Goal: Task Accomplishment & Management: Manage account settings

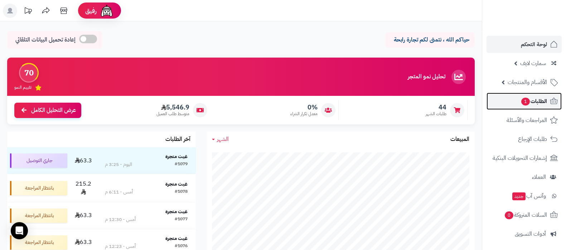
click at [534, 96] on span "الطلبات 1" at bounding box center [533, 101] width 26 height 10
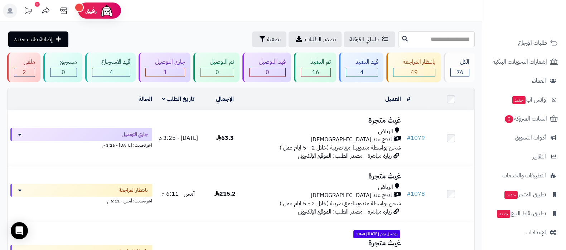
scroll to position [179, 0]
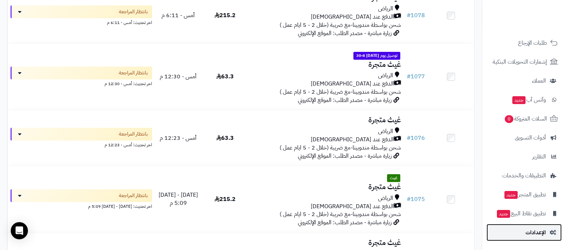
click at [539, 233] on span "الإعدادات" at bounding box center [535, 233] width 20 height 10
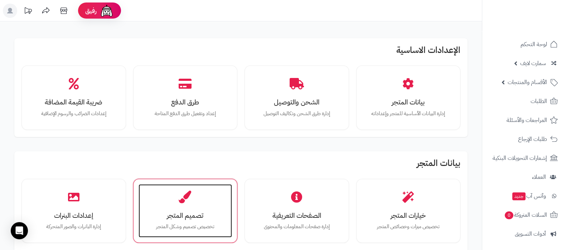
click at [181, 190] on div "تصميم المتجر تخصيص تصميم وشكل المتجر" at bounding box center [185, 211] width 94 height 54
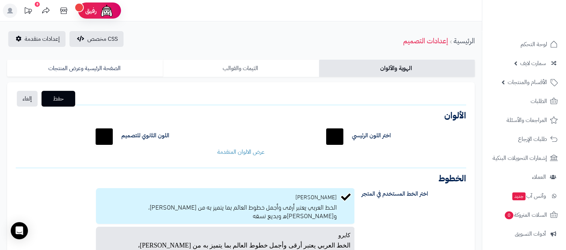
click at [220, 68] on link "الثيمات والقوالب" at bounding box center [241, 68] width 156 height 17
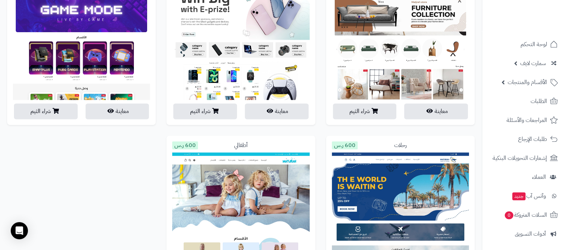
scroll to position [1426, 0]
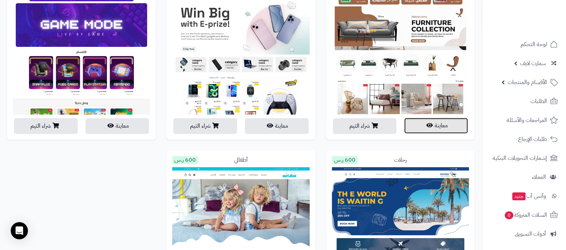
click at [426, 123] on icon "button" at bounding box center [429, 125] width 6 height 6
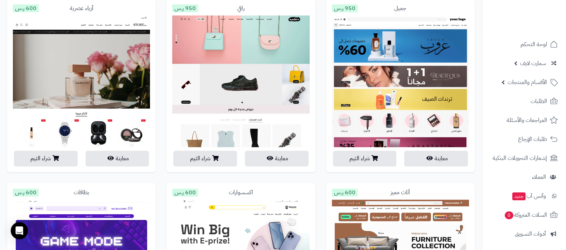
scroll to position [1202, 0]
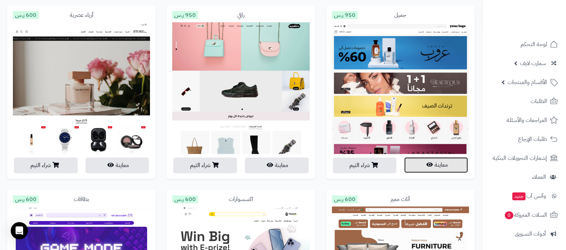
click at [440, 162] on button "معاينة" at bounding box center [436, 165] width 64 height 16
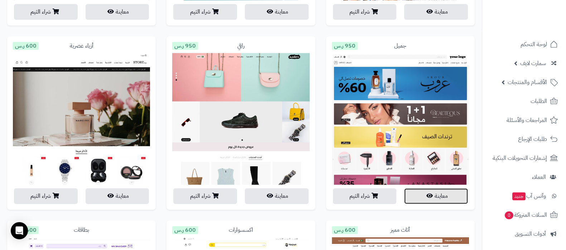
scroll to position [1158, 0]
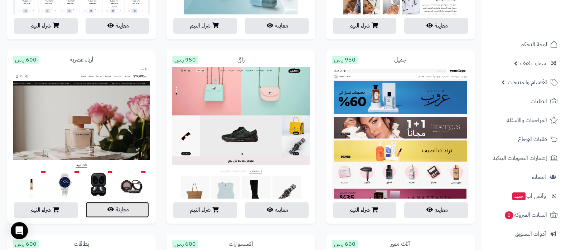
click at [109, 205] on button "معاينة" at bounding box center [118, 210] width 64 height 16
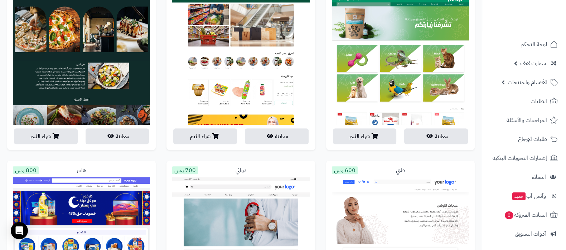
scroll to position [845, 0]
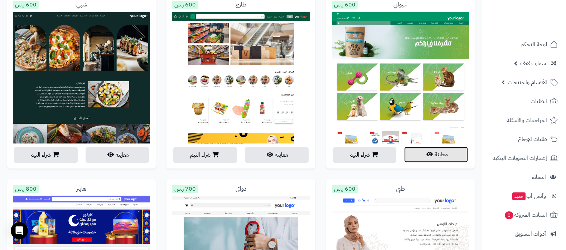
click at [448, 162] on button "معاينة" at bounding box center [436, 155] width 64 height 16
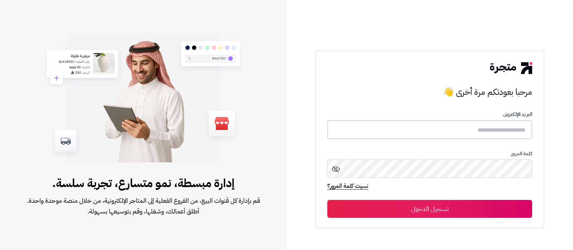
type input "**********"
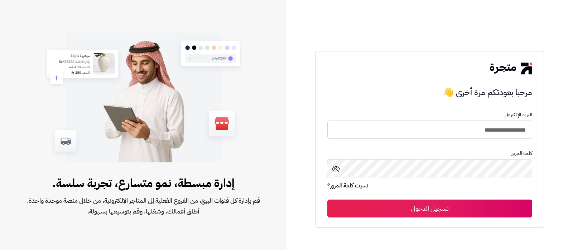
click at [477, 208] on button "تسجيل الدخول" at bounding box center [429, 209] width 205 height 18
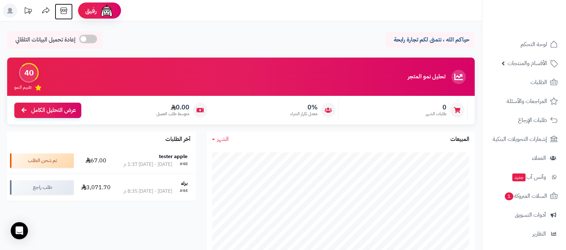
click at [68, 10] on icon at bounding box center [64, 11] width 14 height 14
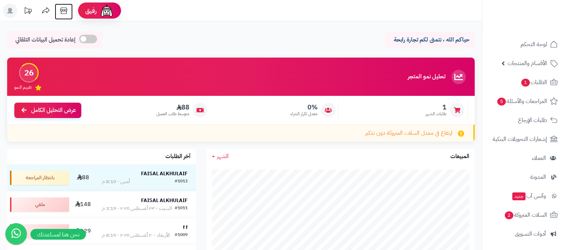
click at [64, 15] on icon at bounding box center [64, 11] width 14 height 14
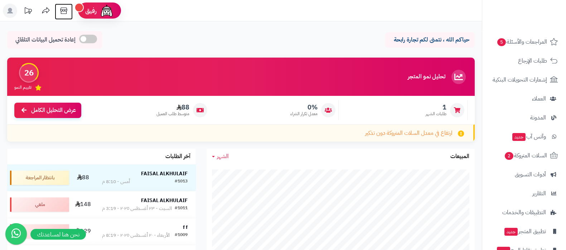
scroll to position [96, 0]
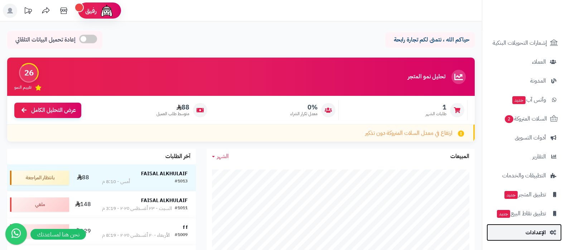
click at [535, 228] on span "الإعدادات" at bounding box center [535, 233] width 20 height 10
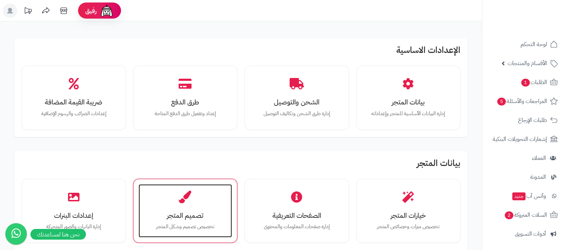
click at [174, 199] on div "تصميم المتجر تخصيص تصميم وشكل المتجر" at bounding box center [185, 211] width 94 height 54
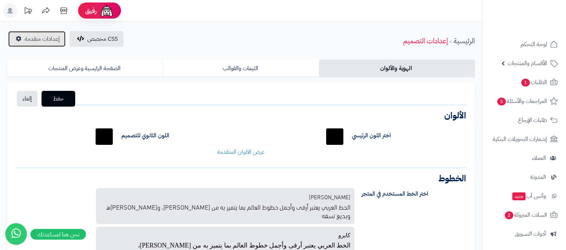
click at [36, 42] on span "إعدادات متقدمة" at bounding box center [42, 39] width 35 height 9
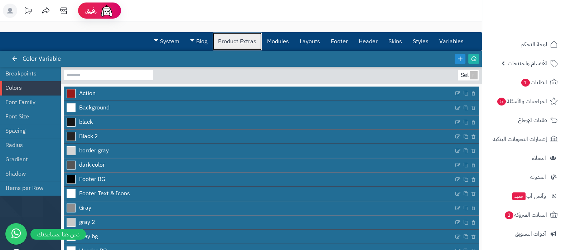
click at [230, 42] on link "Product Extras" at bounding box center [237, 42] width 49 height 18
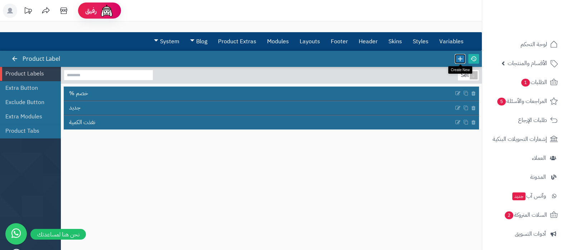
click at [457, 57] on icon at bounding box center [460, 59] width 8 height 8
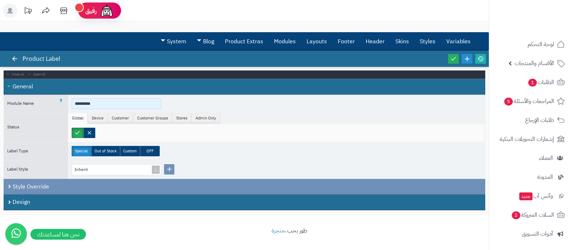
click at [117, 103] on input "*********" at bounding box center [116, 103] width 89 height 11
type input "********"
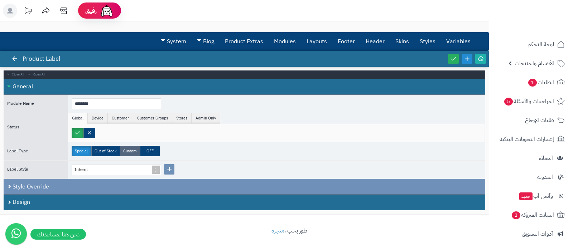
click at [130, 152] on label "Custom" at bounding box center [130, 151] width 20 height 10
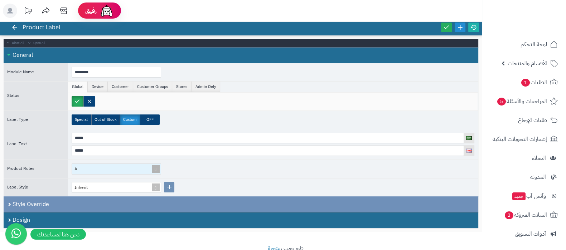
scroll to position [44, 0]
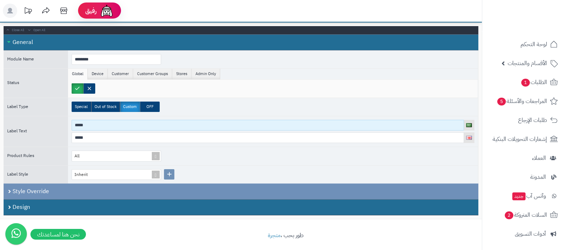
click at [113, 127] on input "*****" at bounding box center [268, 125] width 392 height 11
click at [93, 125] on input "**********" at bounding box center [268, 125] width 392 height 11
click at [117, 124] on input "**********" at bounding box center [268, 125] width 392 height 11
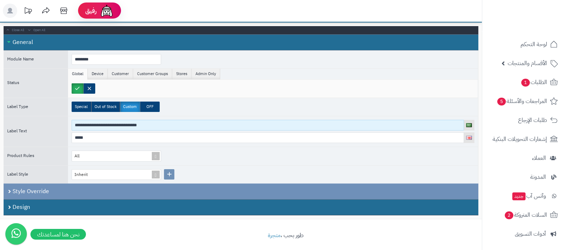
click at [117, 124] on input "**********" at bounding box center [268, 125] width 392 height 11
type input "**********"
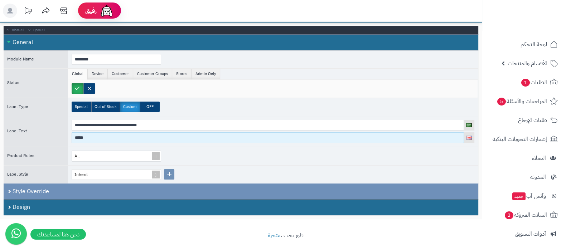
click at [92, 133] on input "*****" at bounding box center [268, 137] width 392 height 11
paste input "**********"
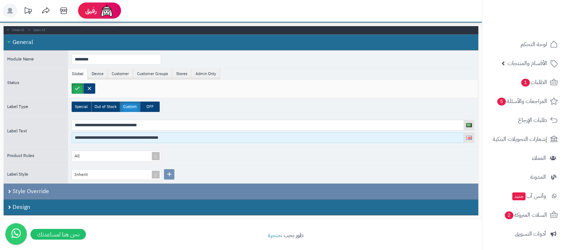
type input "**********"
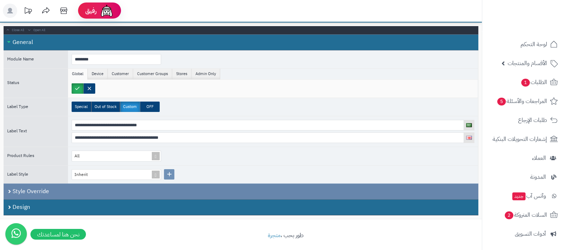
click at [54, 191] on div "Style Override" at bounding box center [241, 192] width 475 height 16
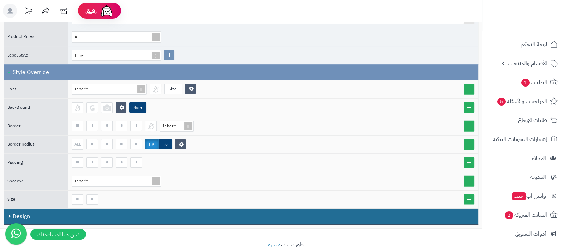
scroll to position [175, 0]
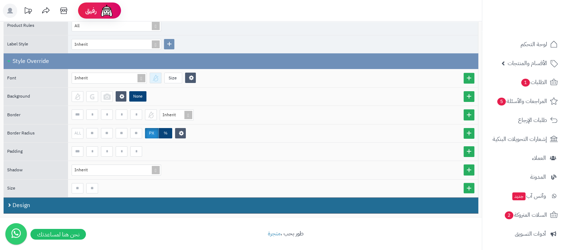
click at [154, 76] on div at bounding box center [156, 78] width 12 height 11
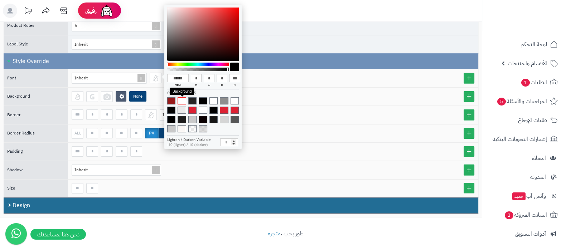
click at [179, 99] on span at bounding box center [181, 100] width 8 height 7
type input "******"
type input "***"
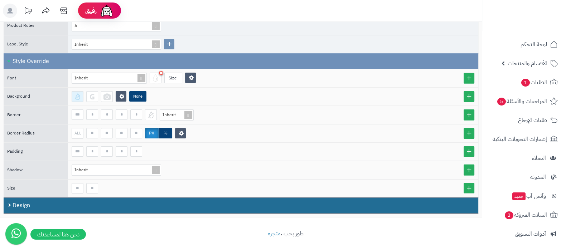
click at [78, 93] on div at bounding box center [78, 96] width 12 height 11
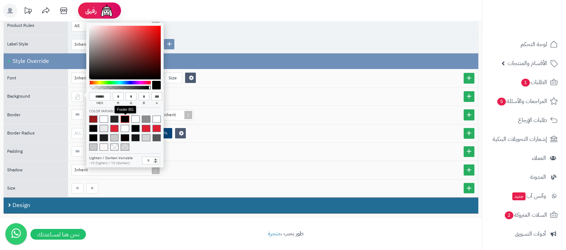
click at [127, 119] on span at bounding box center [125, 119] width 8 height 7
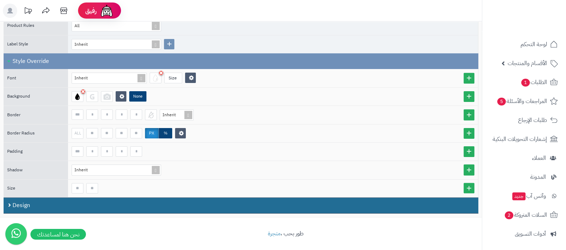
click at [317, 88] on div "None" at bounding box center [273, 97] width 410 height 18
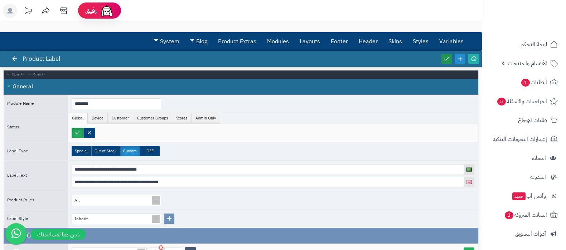
click at [442, 57] on link at bounding box center [446, 59] width 11 height 10
click at [474, 57] on icon at bounding box center [473, 58] width 6 height 6
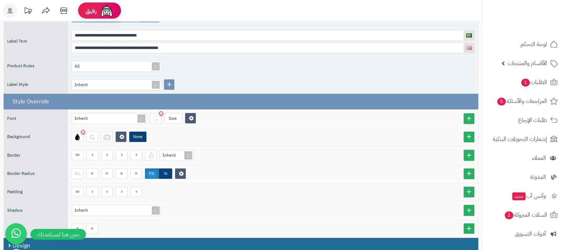
scroll to position [175, 0]
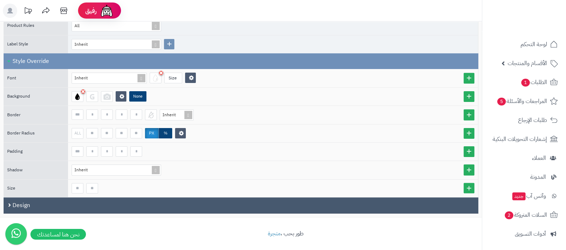
click at [51, 204] on div "Design" at bounding box center [241, 206] width 475 height 16
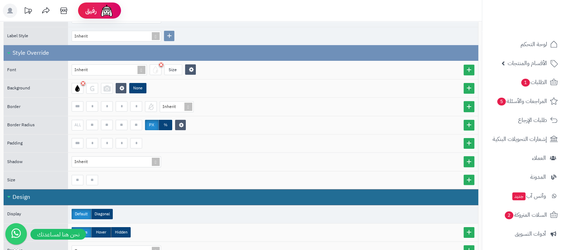
scroll to position [299, 0]
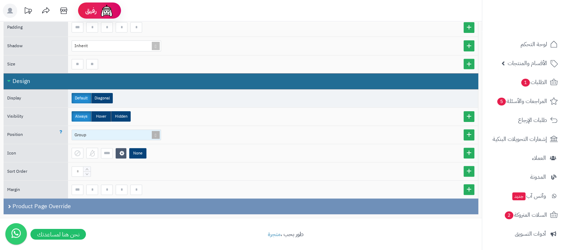
click at [157, 132] on span at bounding box center [156, 135] width 10 height 10
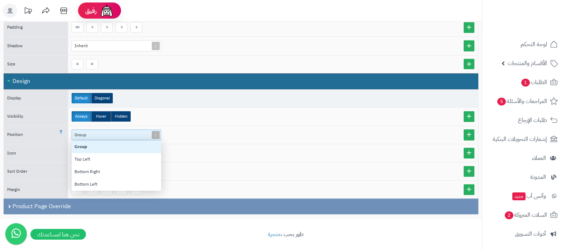
scroll to position [43, 82]
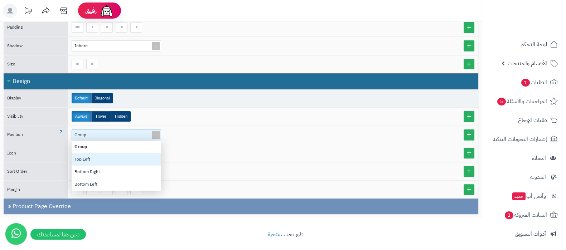
click at [117, 157] on div "Top Left" at bounding box center [116, 159] width 89 height 13
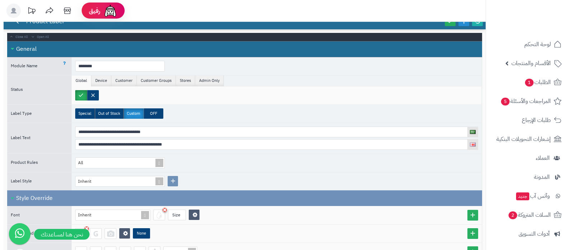
scroll to position [0, 0]
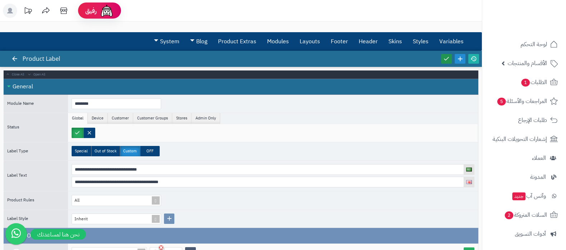
click at [446, 60] on icon at bounding box center [446, 58] width 6 height 6
click at [472, 58] on icon at bounding box center [473, 58] width 6 height 6
click at [398, 42] on link "Skins" at bounding box center [395, 42] width 24 height 18
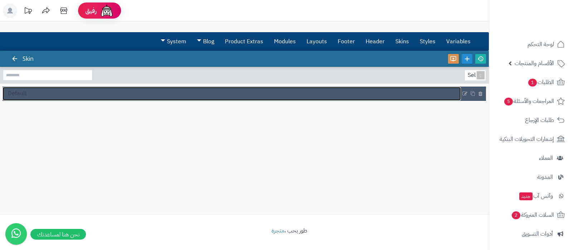
click at [164, 92] on link "Default" at bounding box center [232, 94] width 458 height 14
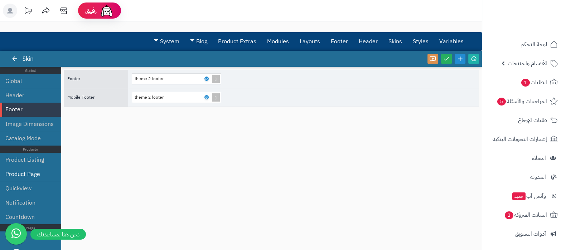
click at [24, 171] on li "Product Page" at bounding box center [30, 174] width 61 height 14
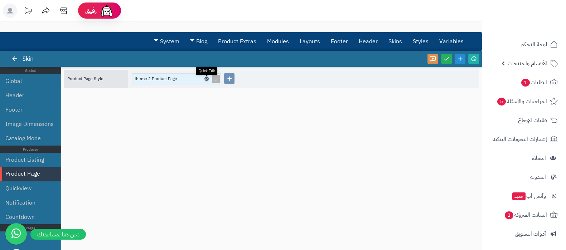
click at [206, 78] on icon at bounding box center [206, 78] width 2 height 3
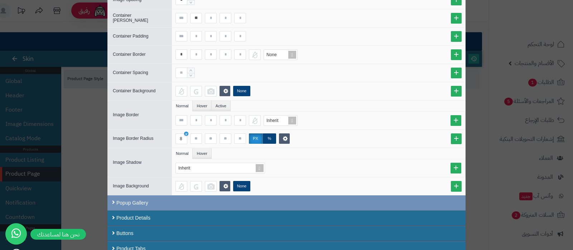
scroll to position [559, 0]
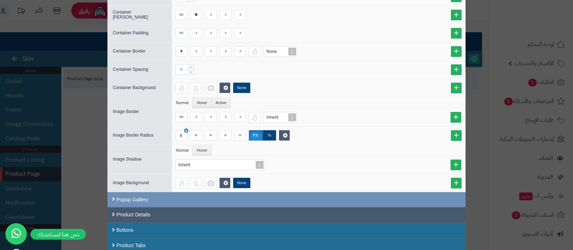
click at [157, 213] on div "Product Details" at bounding box center [286, 214] width 358 height 15
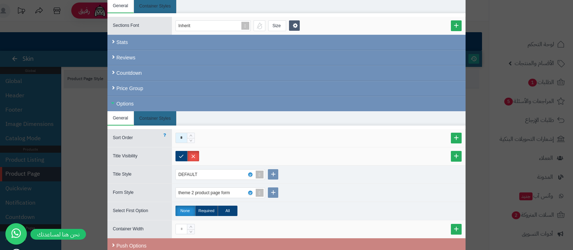
scroll to position [738, 0]
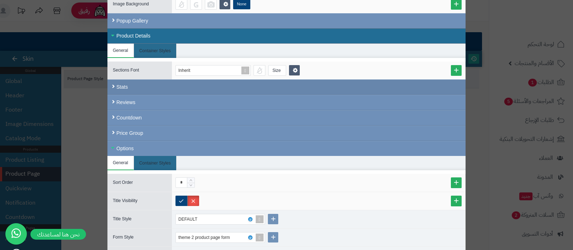
click at [154, 83] on div "Stats" at bounding box center [286, 86] width 358 height 15
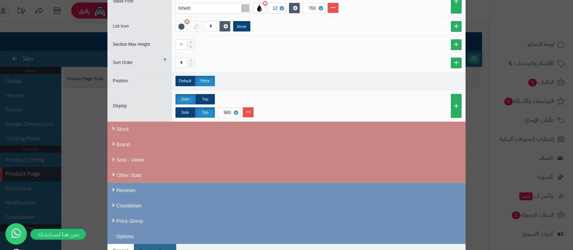
scroll to position [917, 0]
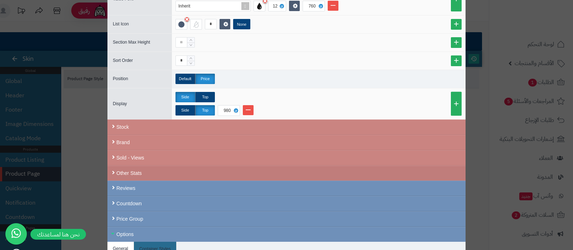
click at [150, 170] on div "Other Stats" at bounding box center [286, 173] width 358 height 15
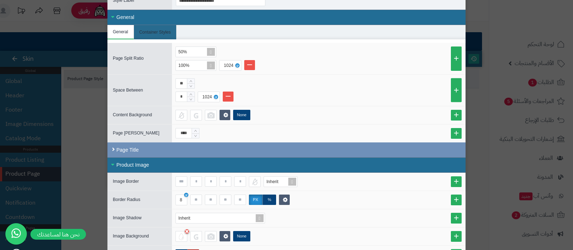
scroll to position [0, 0]
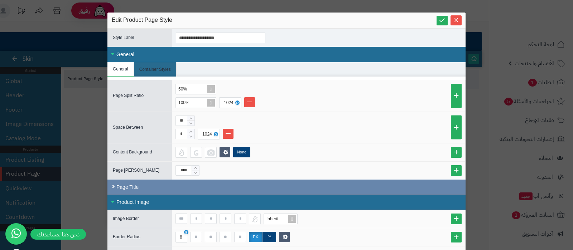
click at [154, 190] on div "Page Title" at bounding box center [286, 187] width 358 height 15
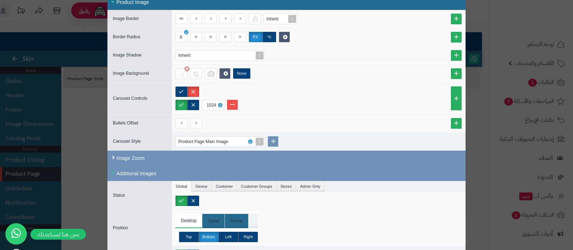
scroll to position [268, 0]
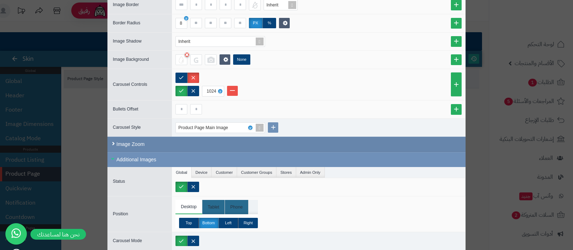
click at [151, 145] on div "Image Zoom" at bounding box center [286, 144] width 358 height 15
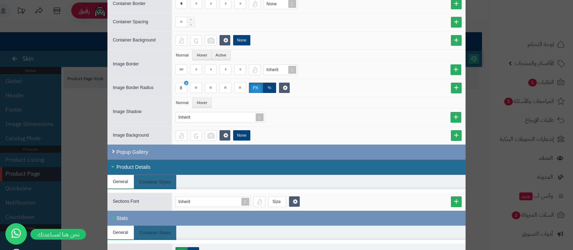
scroll to position [760, 0]
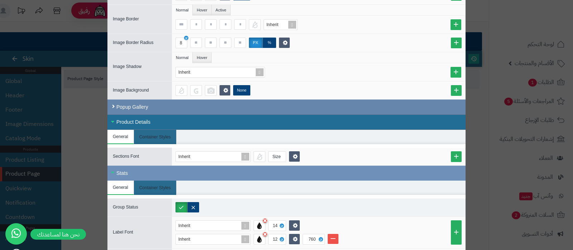
click at [146, 107] on div "Popup Gallery" at bounding box center [286, 106] width 358 height 15
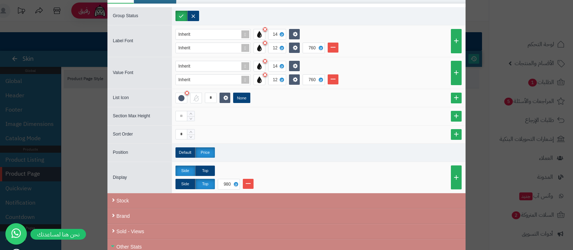
scroll to position [1029, 0]
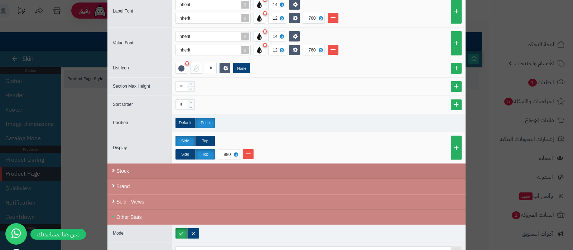
click at [129, 165] on div "Stock" at bounding box center [286, 171] width 358 height 15
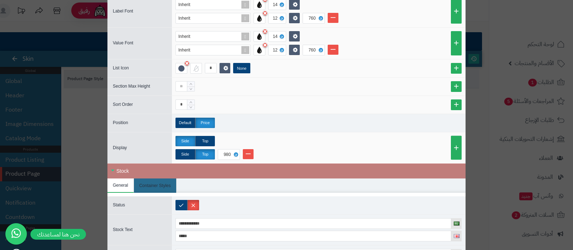
scroll to position [1207, 0]
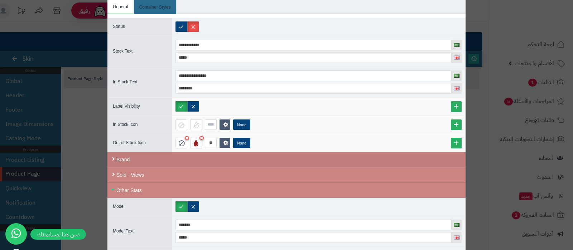
click at [138, 152] on div "Brand" at bounding box center [286, 159] width 358 height 15
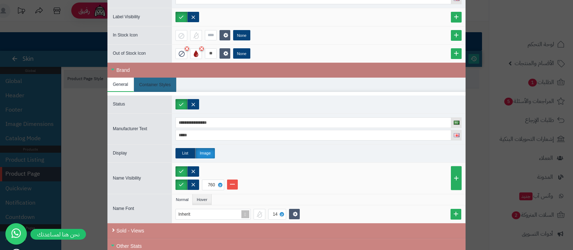
scroll to position [1386, 0]
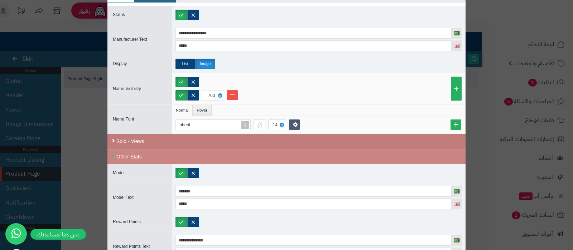
click at [144, 143] on div "Sold - Views" at bounding box center [286, 141] width 358 height 15
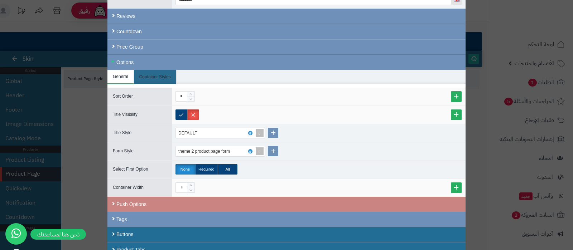
scroll to position [2147, 0]
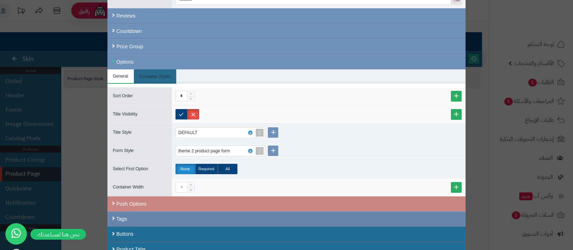
click at [137, 214] on div "Tags" at bounding box center [286, 218] width 358 height 15
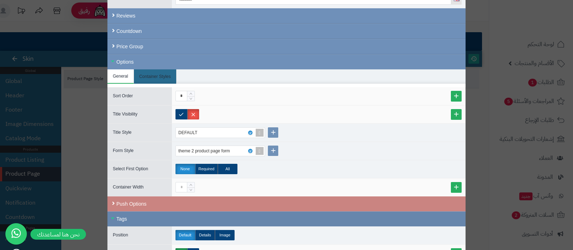
scroll to position [2233, 0]
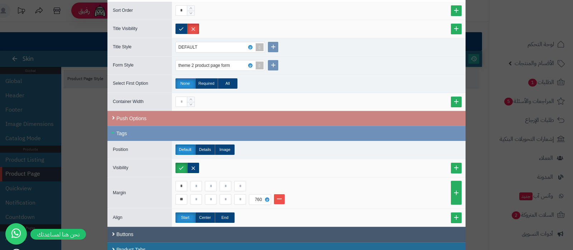
click at [136, 227] on div "Buttons" at bounding box center [286, 234] width 358 height 15
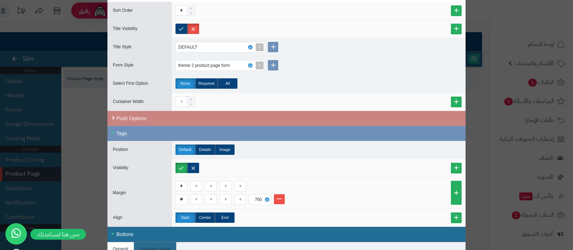
scroll to position [2397, 0]
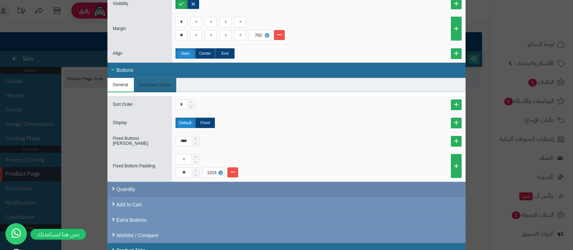
click at [160, 182] on div "Quantity" at bounding box center [286, 189] width 358 height 15
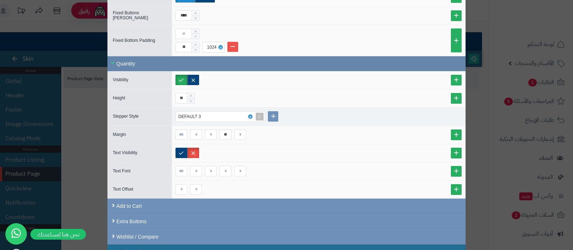
scroll to position [2524, 0]
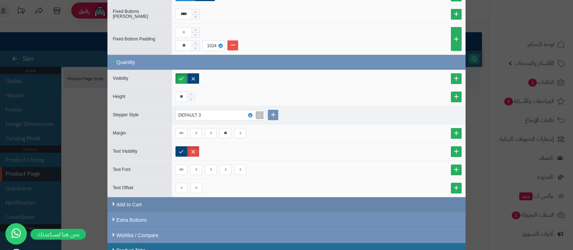
click at [143, 197] on div "Add to Cart" at bounding box center [286, 204] width 358 height 15
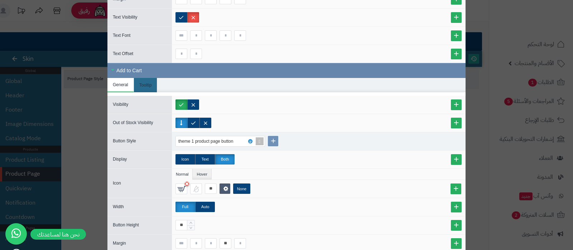
scroll to position [2734, 0]
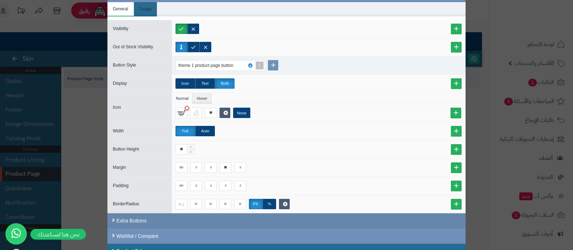
click at [142, 213] on div "Extra Buttons" at bounding box center [286, 220] width 358 height 15
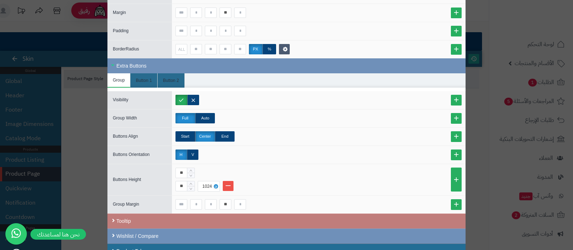
click at [141, 214] on div "Tooltip" at bounding box center [286, 221] width 358 height 15
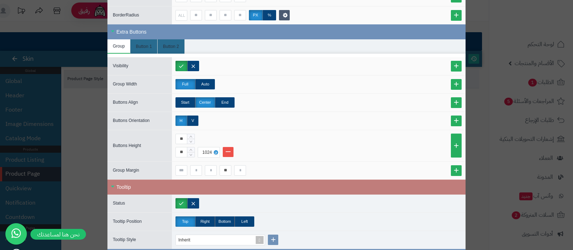
scroll to position [2943, 0]
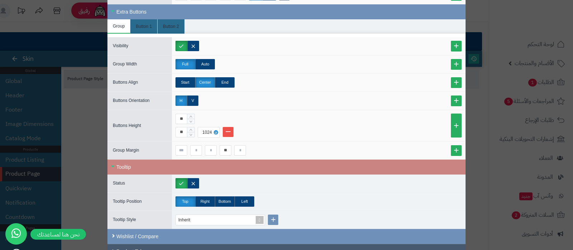
click at [140, 244] on div "Product Tabs" at bounding box center [286, 251] width 358 height 15
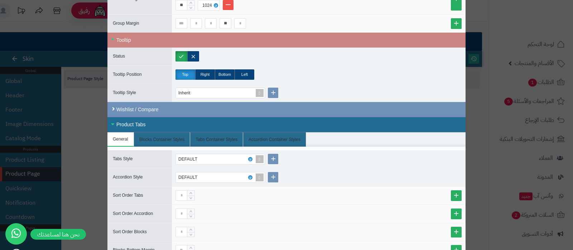
click at [134, 117] on div "Product Tabs" at bounding box center [286, 124] width 358 height 15
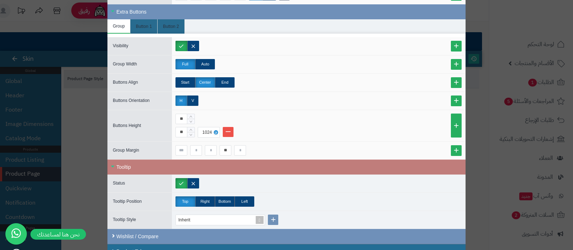
click at [128, 160] on div "Tooltip" at bounding box center [286, 167] width 358 height 15
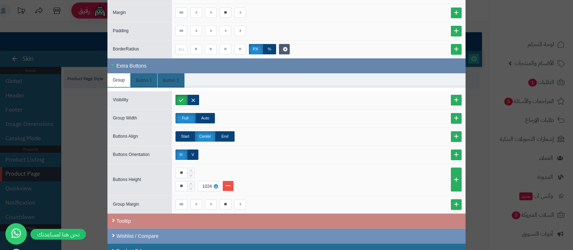
click at [138, 58] on div "Extra Buttons" at bounding box center [286, 65] width 358 height 15
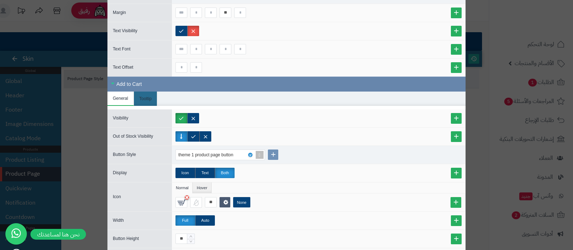
click at [130, 77] on div "Add to Cart" at bounding box center [286, 84] width 358 height 15
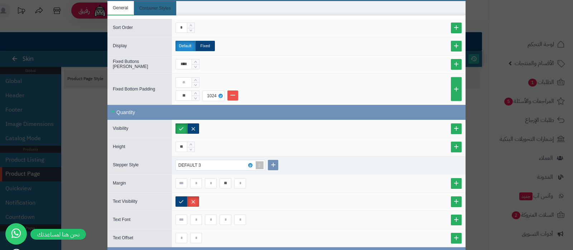
scroll to position [2390, 0]
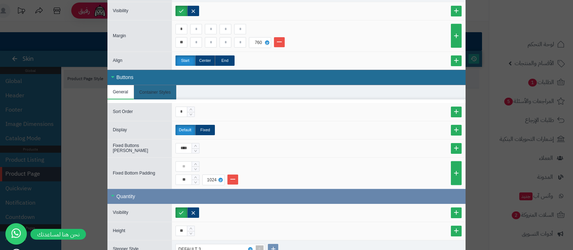
click at [127, 189] on div "Quantity" at bounding box center [286, 196] width 358 height 15
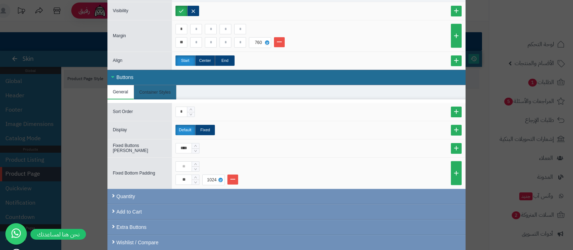
click at [131, 72] on div "Buttons" at bounding box center [286, 77] width 358 height 15
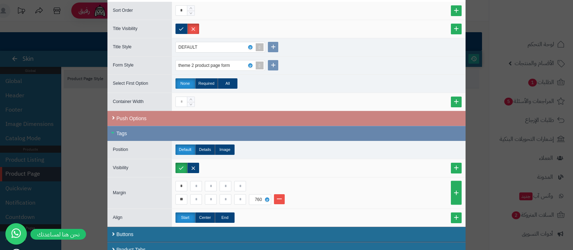
click at [126, 128] on div "Tags" at bounding box center [286, 133] width 358 height 15
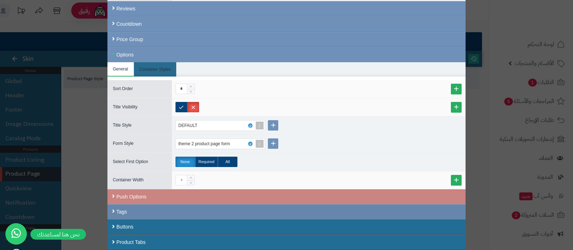
scroll to position [2147, 0]
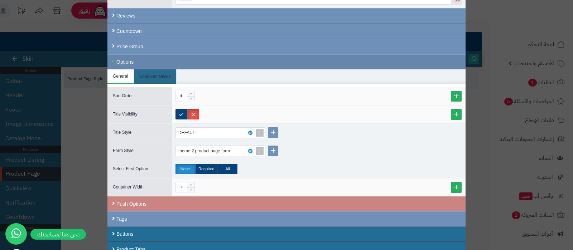
click at [142, 57] on div "Options" at bounding box center [286, 61] width 358 height 15
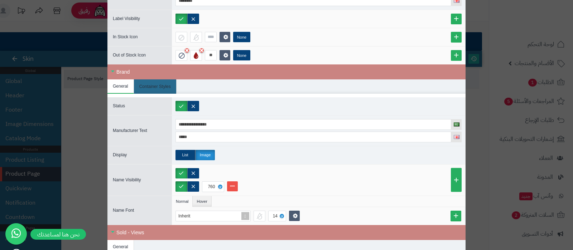
scroll to position [1335, 0]
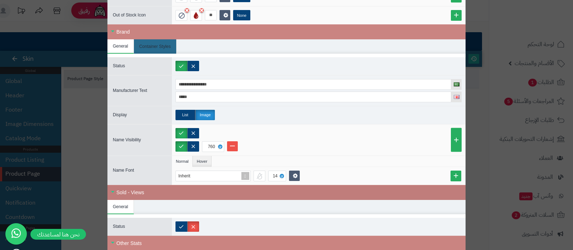
click at [127, 191] on div "Sold - Views" at bounding box center [286, 192] width 358 height 15
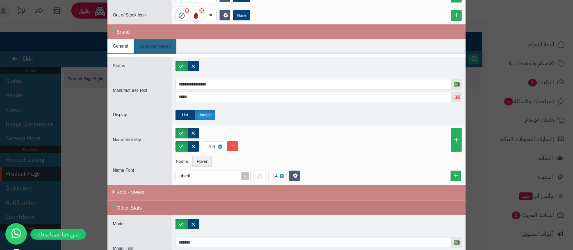
click at [128, 200] on div "Other Stats" at bounding box center [286, 207] width 358 height 15
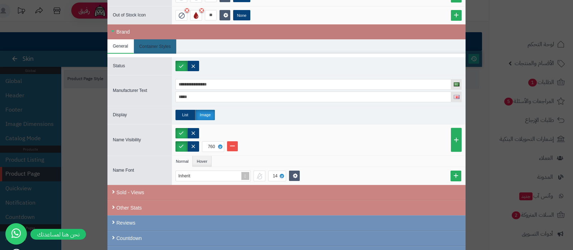
click at [143, 29] on div "Brand" at bounding box center [286, 31] width 358 height 15
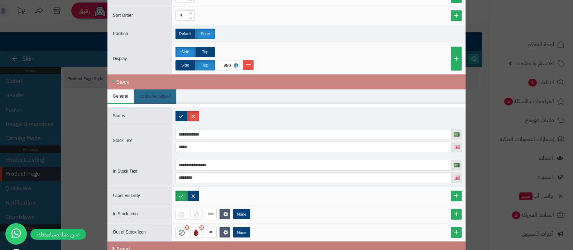
scroll to position [1168, 0]
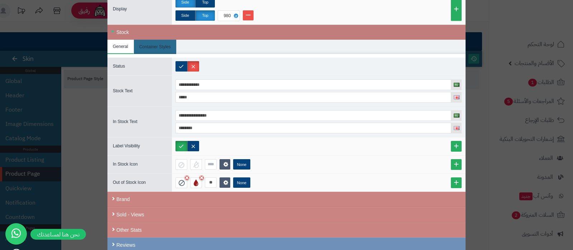
click at [129, 25] on div "Stock" at bounding box center [286, 32] width 358 height 15
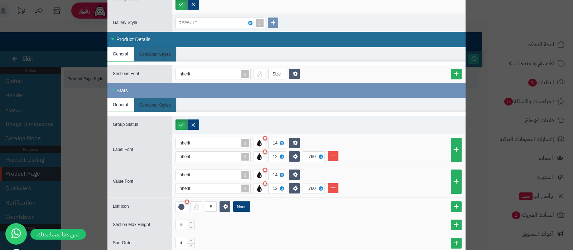
scroll to position [882, 0]
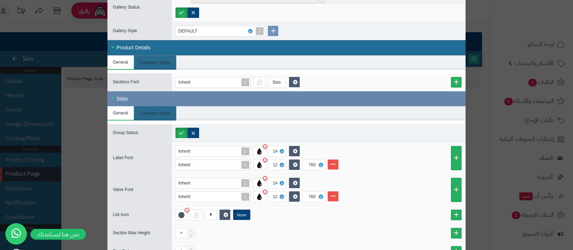
click at [130, 96] on div "Stats" at bounding box center [286, 98] width 358 height 15
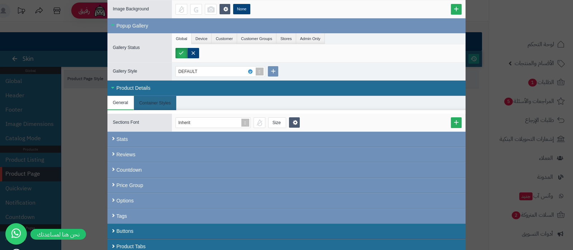
click at [132, 81] on div "Product Details" at bounding box center [286, 88] width 358 height 15
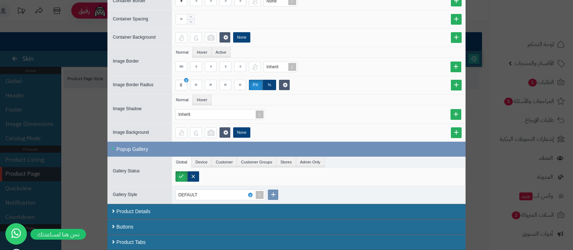
scroll to position [715, 0]
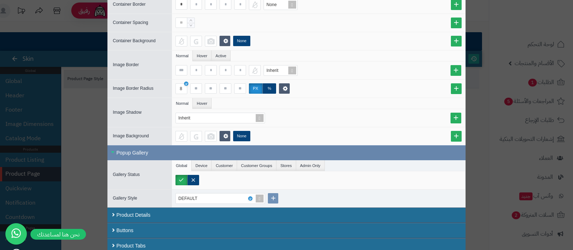
click at [128, 149] on div "Popup Gallery" at bounding box center [286, 152] width 358 height 15
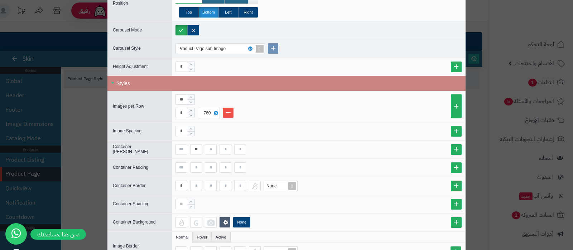
scroll to position [399, 0]
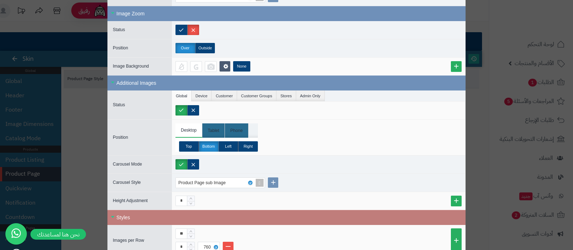
click at [127, 217] on div "Styles" at bounding box center [286, 217] width 358 height 15
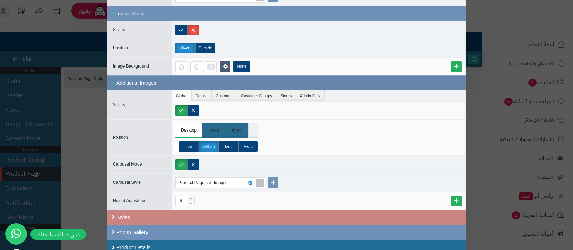
click at [140, 82] on div "Additional Images" at bounding box center [286, 83] width 358 height 15
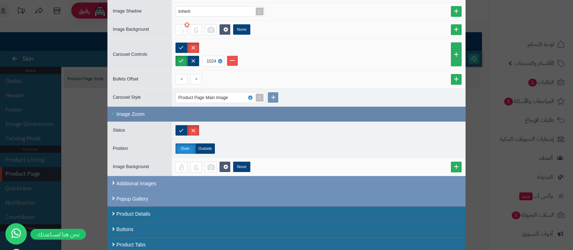
click at [133, 113] on div "Image Zoom" at bounding box center [286, 114] width 358 height 15
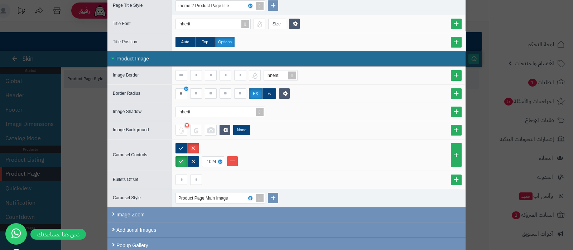
scroll to position [155, 0]
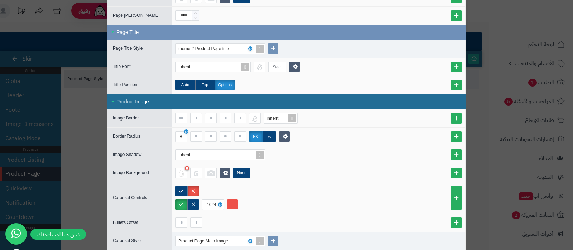
click at [150, 100] on div "Product Image" at bounding box center [286, 101] width 358 height 15
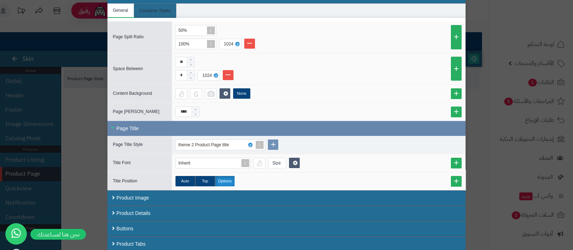
click at [133, 123] on div "Page Title" at bounding box center [286, 128] width 358 height 15
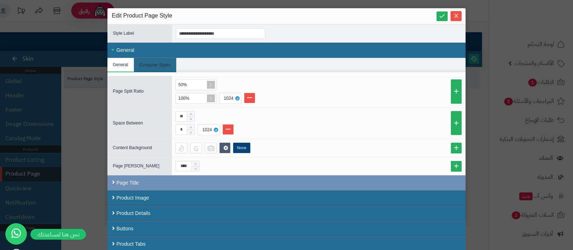
click at [136, 49] on div "General" at bounding box center [286, 50] width 358 height 15
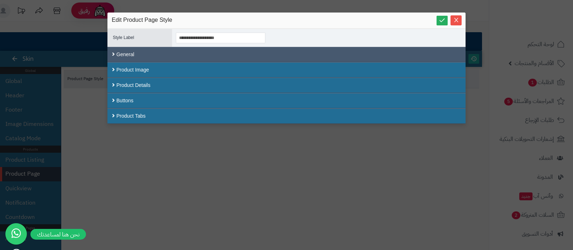
scroll to position [0, 0]
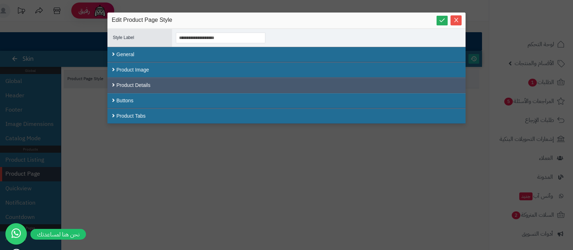
click at [147, 82] on div "Product Details" at bounding box center [286, 85] width 358 height 15
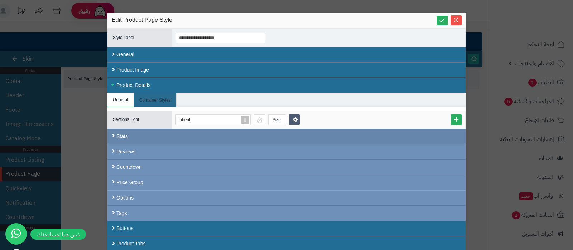
click at [148, 141] on div "Stats" at bounding box center [286, 136] width 358 height 15
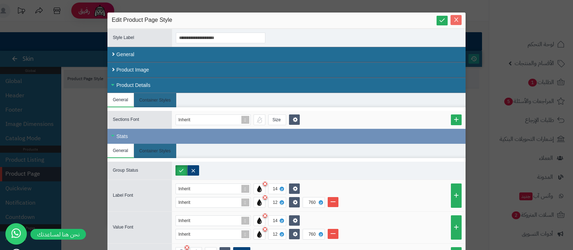
click at [459, 20] on icon "Close" at bounding box center [456, 20] width 6 height 6
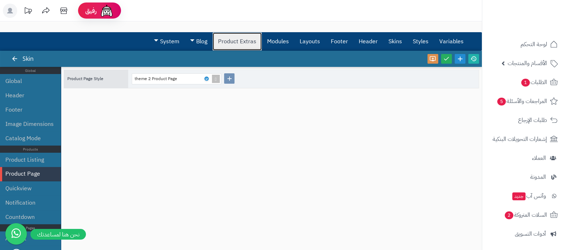
click at [245, 45] on link "Product Extras" at bounding box center [237, 42] width 49 height 18
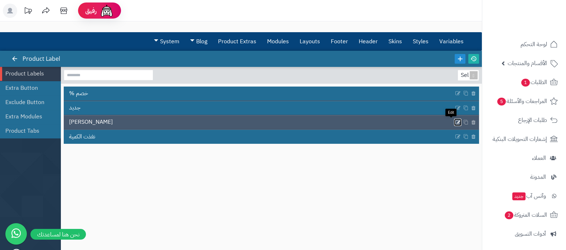
click at [455, 120] on icon at bounding box center [458, 122] width 6 height 6
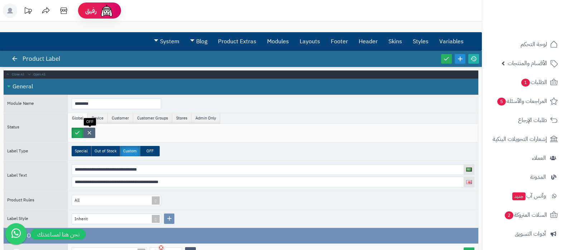
click at [93, 135] on label at bounding box center [89, 133] width 12 height 10
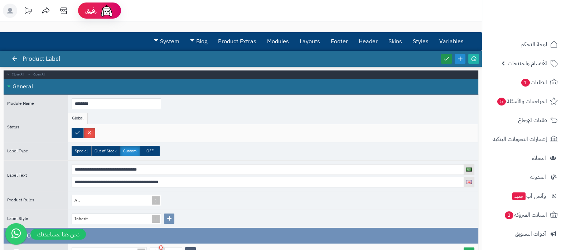
click at [447, 59] on icon at bounding box center [446, 58] width 6 height 6
click at [476, 60] on icon at bounding box center [473, 58] width 6 height 6
click at [444, 57] on icon at bounding box center [446, 58] width 6 height 6
click at [472, 57] on icon at bounding box center [473, 58] width 6 height 6
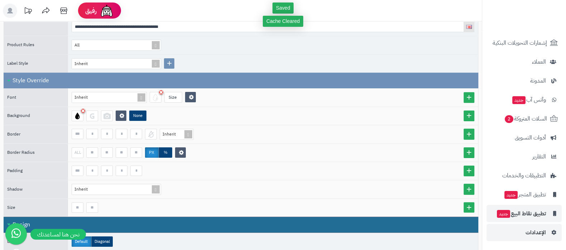
scroll to position [224, 0]
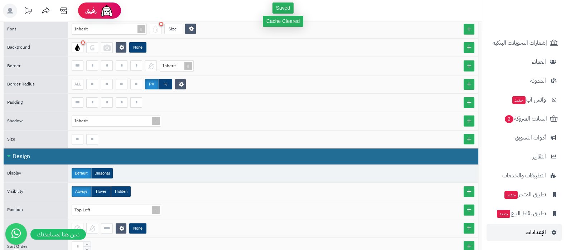
click at [531, 235] on span "الإعدادات" at bounding box center [535, 233] width 20 height 10
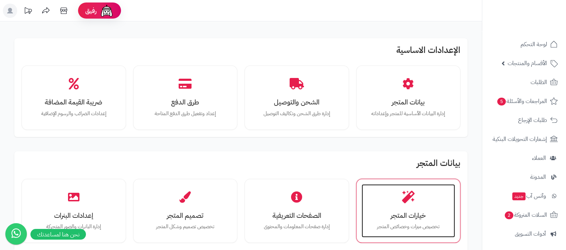
click at [403, 204] on div "خيارات المتجر تخصيص ميزات وخصائص المتجر" at bounding box center [408, 211] width 94 height 54
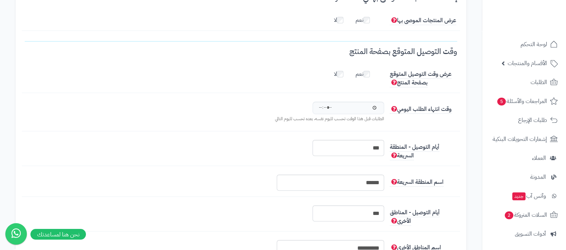
scroll to position [805, 0]
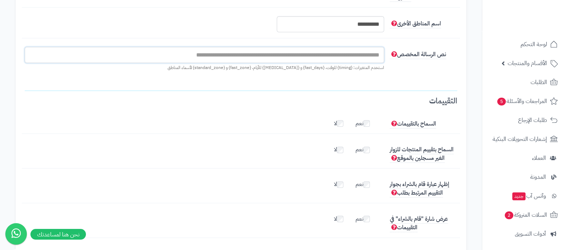
click at [334, 54] on input "text" at bounding box center [204, 55] width 359 height 16
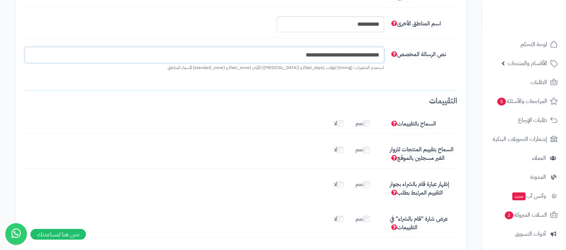
click at [352, 58] on input "**********" at bounding box center [204, 55] width 359 height 16
click at [282, 62] on input "**********" at bounding box center [204, 55] width 359 height 16
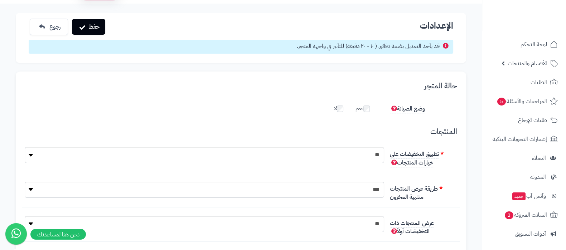
scroll to position [0, 0]
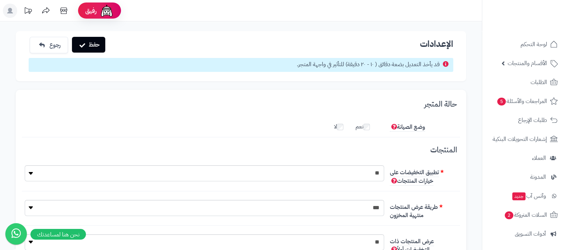
type input "**********"
click at [90, 46] on button "حفظ" at bounding box center [88, 45] width 33 height 16
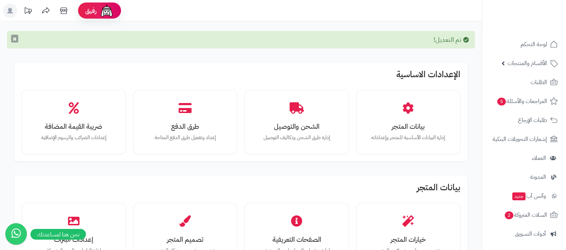
click at [15, 37] on button "×" at bounding box center [14, 39] width 7 height 8
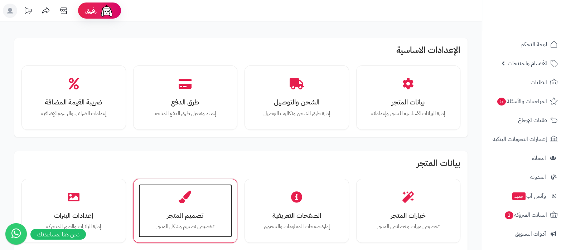
click at [174, 212] on h3 "تصميم المتجر" at bounding box center [185, 216] width 79 height 8
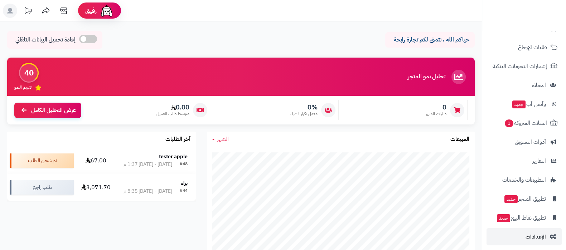
scroll to position [77, 0]
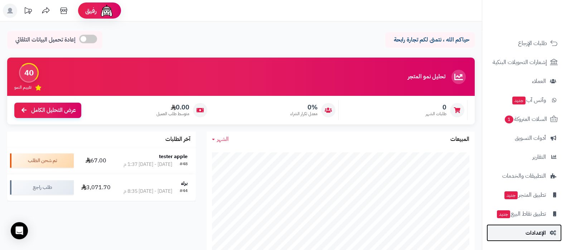
click at [537, 233] on span "الإعدادات" at bounding box center [535, 233] width 20 height 10
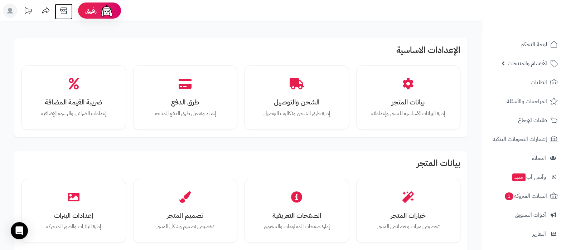
click at [67, 13] on icon at bounding box center [64, 11] width 14 height 14
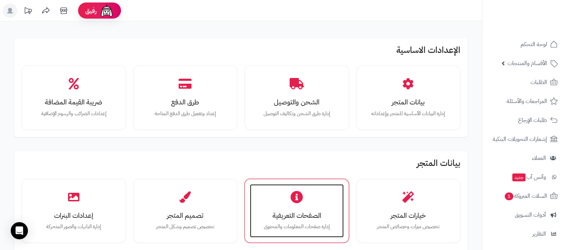
click at [286, 218] on h3 "الصفحات التعريفية" at bounding box center [296, 216] width 79 height 8
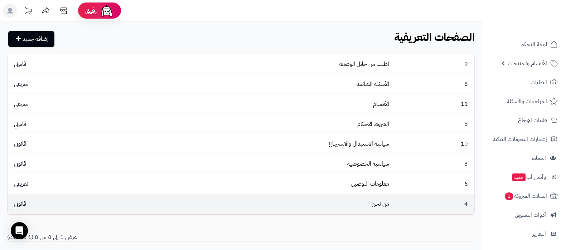
click at [376, 209] on td "من نحن" at bounding box center [256, 204] width 272 height 20
click at [382, 204] on link "من نحن" at bounding box center [380, 204] width 18 height 9
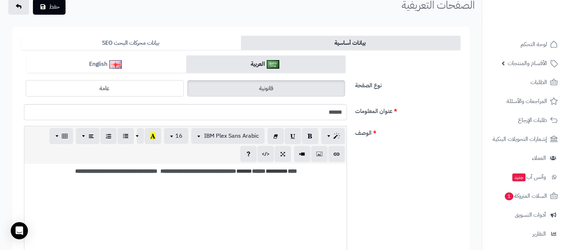
scroll to position [89, 0]
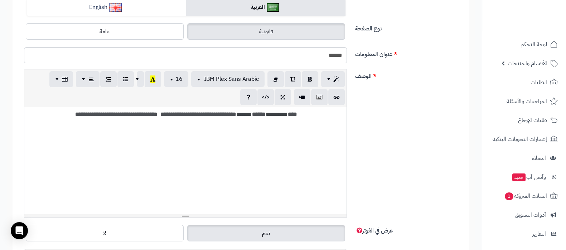
click at [184, 111] on div "**********" at bounding box center [185, 115] width 315 height 8
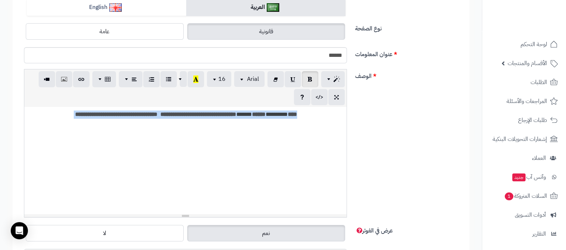
click at [184, 111] on div "**********" at bounding box center [185, 115] width 315 height 8
paste div
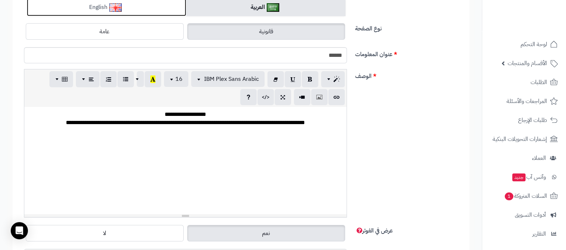
click at [144, 11] on link "English" at bounding box center [106, 8] width 159 height 18
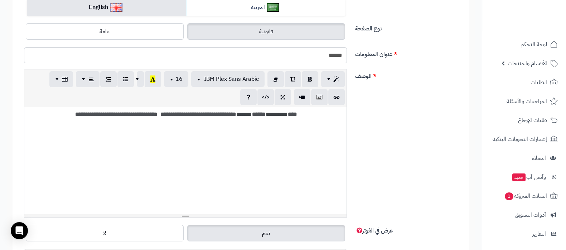
click at [187, 114] on b "**********" at bounding box center [155, 114] width 162 height 5
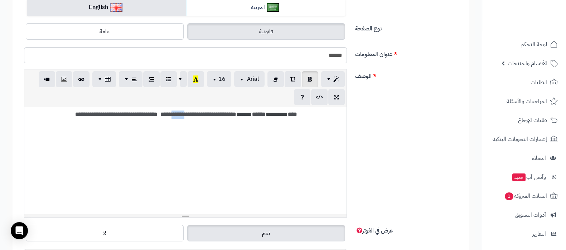
click at [187, 114] on b "**********" at bounding box center [155, 114] width 162 height 5
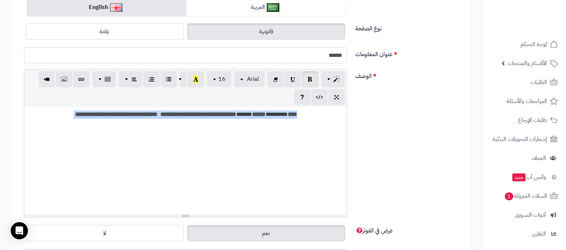
click at [187, 114] on b "**********" at bounding box center [155, 114] width 162 height 5
paste div
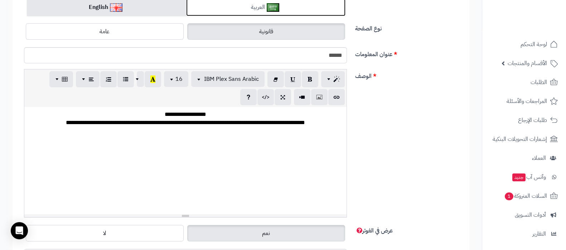
click at [274, 5] on img at bounding box center [273, 7] width 13 height 9
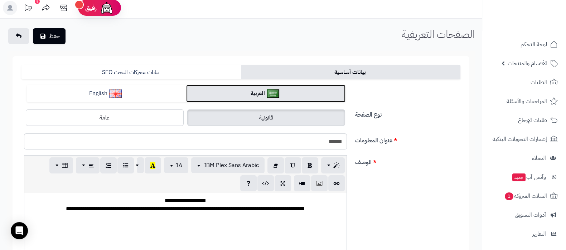
scroll to position [0, 0]
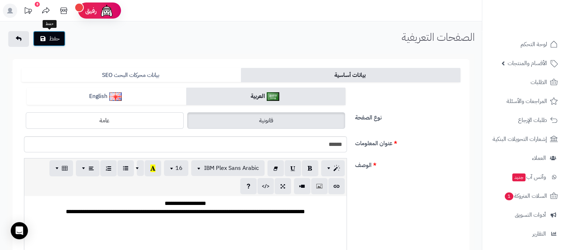
click at [52, 34] on button "حفظ" at bounding box center [49, 39] width 33 height 16
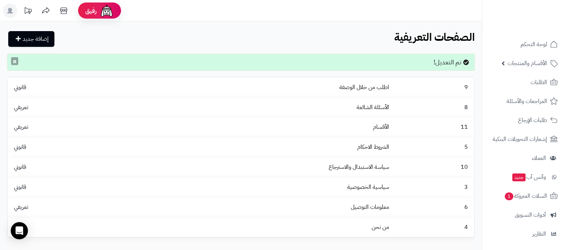
click at [16, 61] on button "×" at bounding box center [14, 61] width 7 height 8
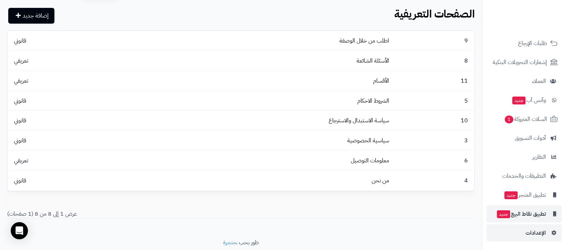
scroll to position [47, 0]
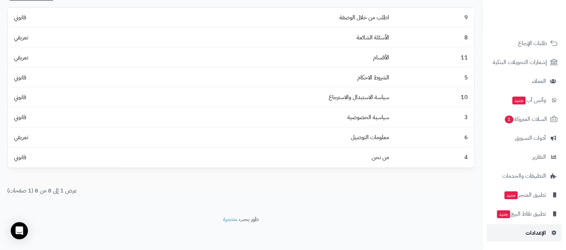
click at [534, 230] on span "الإعدادات" at bounding box center [535, 233] width 20 height 10
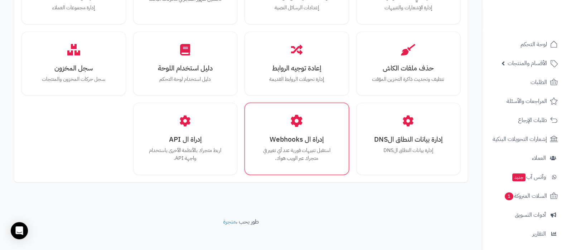
scroll to position [662, 0]
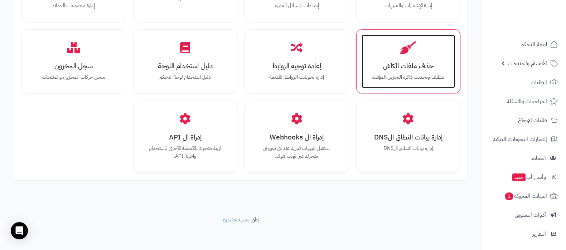
click at [406, 53] on div "حذف ملفات الكاش تنظيف وتحديث ذاكرة التخزين المؤقت" at bounding box center [408, 62] width 94 height 54
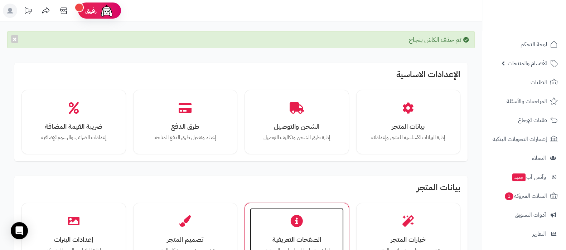
click at [294, 219] on icon at bounding box center [296, 221] width 13 height 13
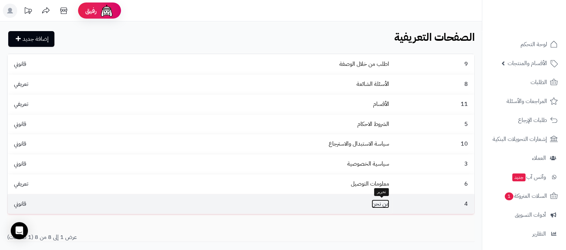
click at [378, 202] on link "من نحن" at bounding box center [380, 204] width 18 height 9
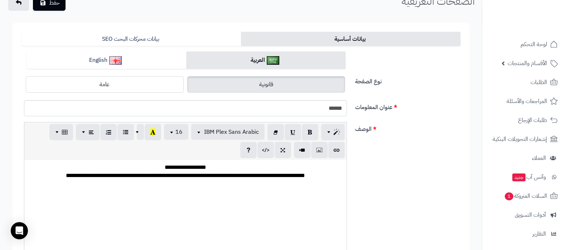
scroll to position [44, 0]
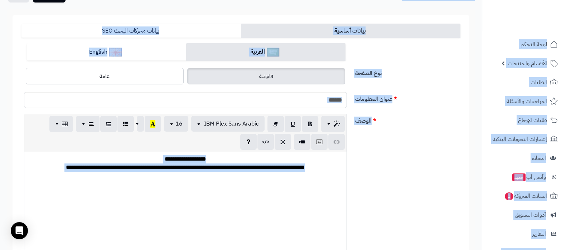
click at [283, 190] on div "**********" at bounding box center [185, 205] width 322 height 107
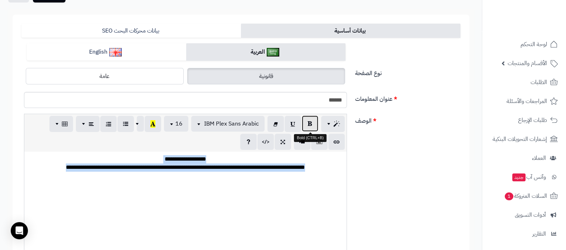
click at [306, 121] on button "button" at bounding box center [310, 124] width 16 height 16
click at [156, 157] on div "**********" at bounding box center [185, 159] width 315 height 8
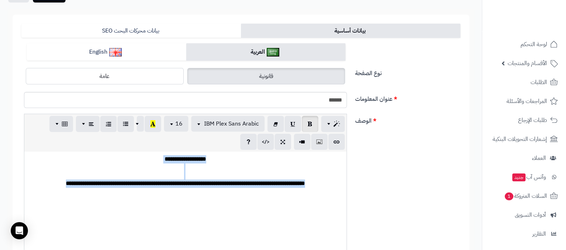
copy div "**********"
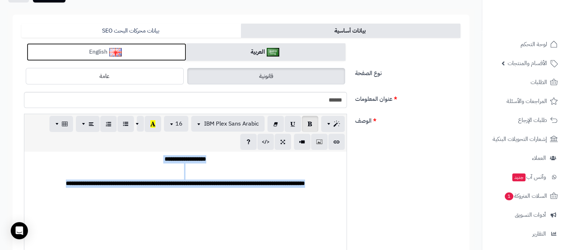
click at [137, 47] on link "English" at bounding box center [106, 52] width 159 height 18
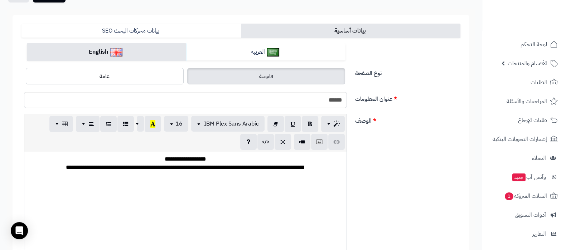
click at [188, 165] on div "**********" at bounding box center [185, 168] width 315 height 8
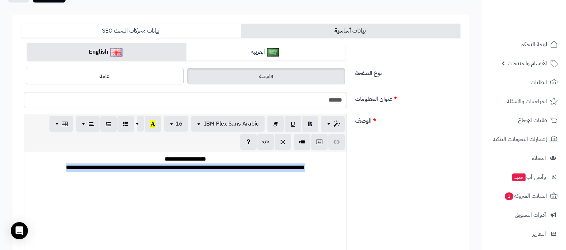
click at [188, 165] on div "**********" at bounding box center [185, 168] width 315 height 8
paste div
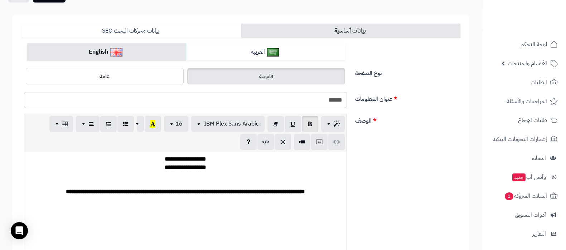
click at [192, 159] on div "**********" at bounding box center [185, 159] width 315 height 8
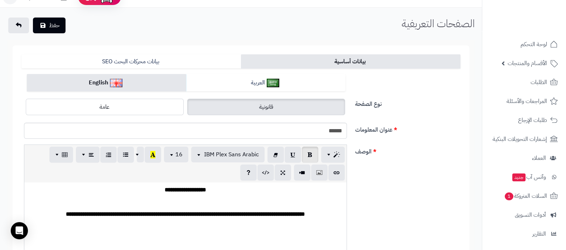
scroll to position [0, 0]
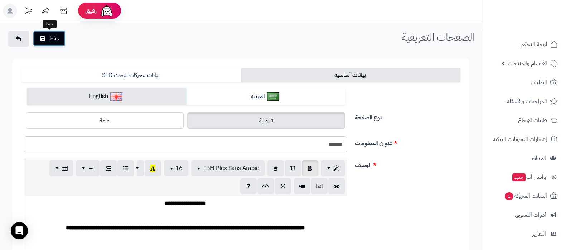
click at [64, 44] on button "حفظ" at bounding box center [49, 39] width 33 height 16
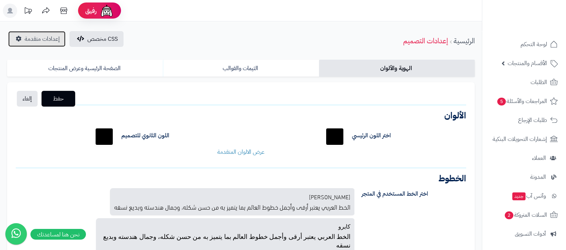
click at [41, 40] on span "إعدادات متقدمة" at bounding box center [42, 39] width 35 height 9
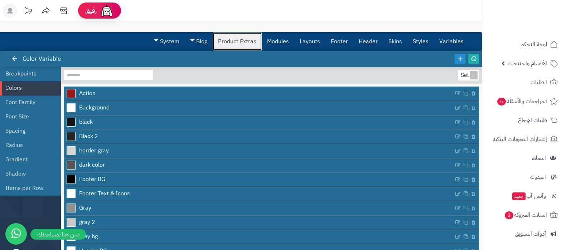
click at [243, 39] on link "Product Extras" at bounding box center [237, 42] width 49 height 18
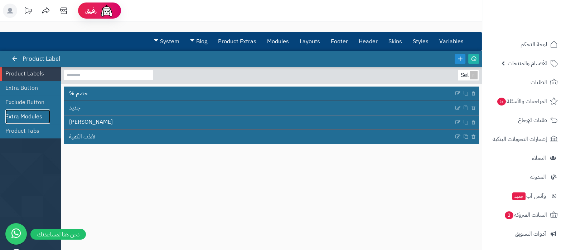
click at [38, 111] on link "Extra Modules" at bounding box center [27, 117] width 45 height 14
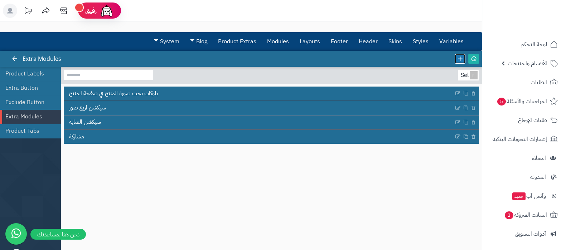
click at [458, 57] on icon at bounding box center [460, 59] width 8 height 8
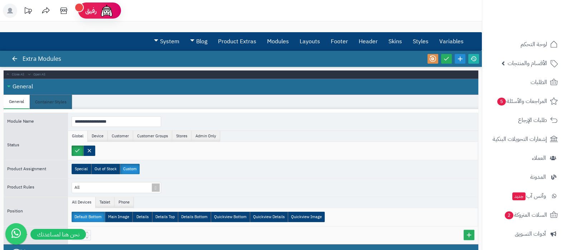
scroll to position [44, 0]
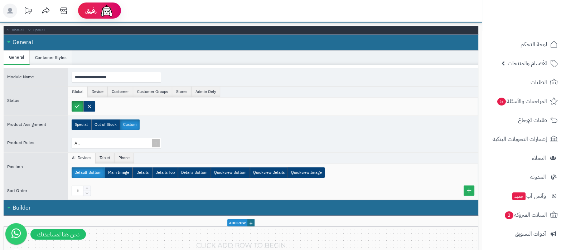
click at [68, 50] on li "Container Styles" at bounding box center [51, 57] width 43 height 14
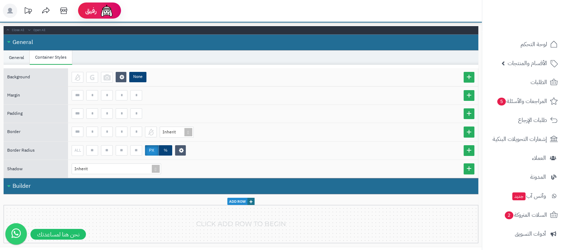
click at [11, 56] on li "General" at bounding box center [17, 57] width 26 height 14
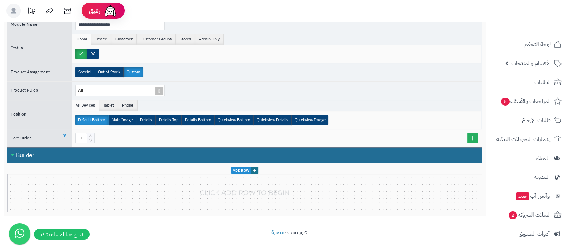
scroll to position [97, 0]
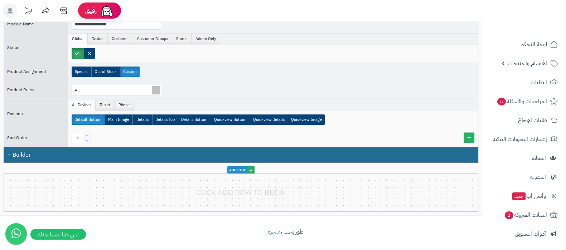
click at [251, 168] on span "+" at bounding box center [250, 169] width 7 height 7
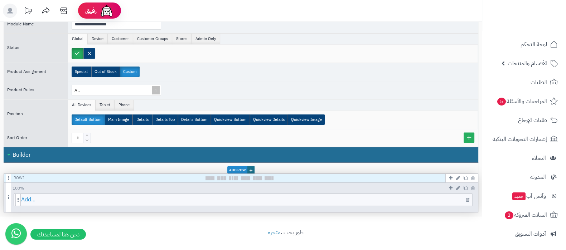
click at [245, 197] on span "Add..." at bounding box center [246, 200] width 451 height 12
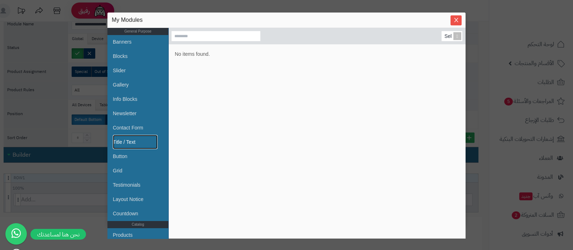
click at [132, 141] on link "Title / Text" at bounding box center [135, 142] width 45 height 14
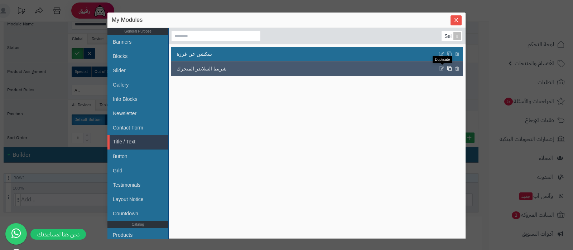
click at [447, 69] on icon at bounding box center [449, 68] width 5 height 5
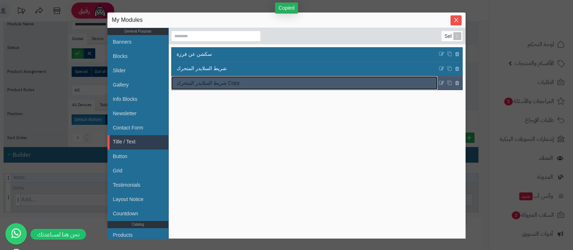
click at [276, 82] on link "شريط السلايدر المتحرك Copy" at bounding box center [304, 83] width 266 height 14
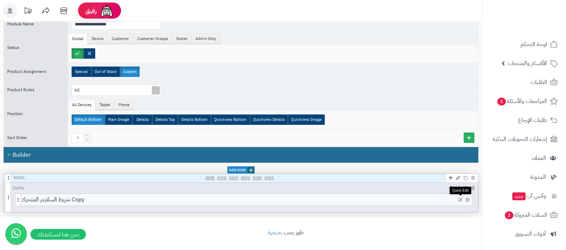
click at [460, 199] on icon at bounding box center [460, 200] width 5 height 5
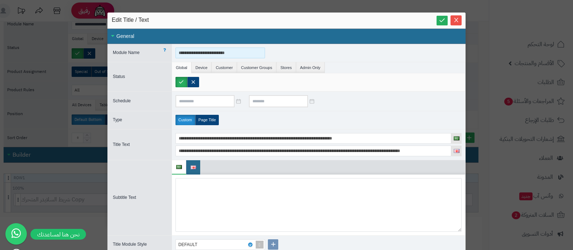
click at [215, 53] on input "**********" at bounding box center [219, 53] width 89 height 11
click at [215, 53] on input "********" at bounding box center [219, 53] width 89 height 11
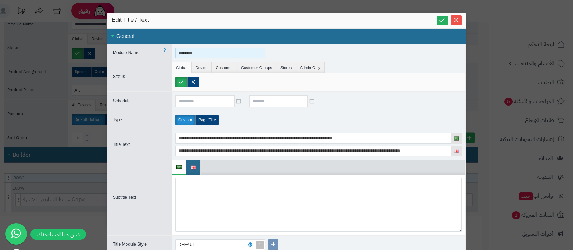
click at [215, 53] on input "********" at bounding box center [219, 53] width 89 height 11
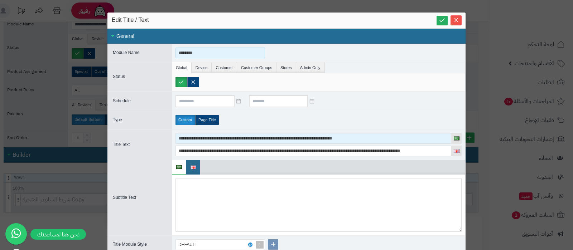
type input "********"
click at [281, 137] on input "**********" at bounding box center [313, 138] width 276 height 11
click at [313, 136] on input "**********" at bounding box center [313, 138] width 276 height 11
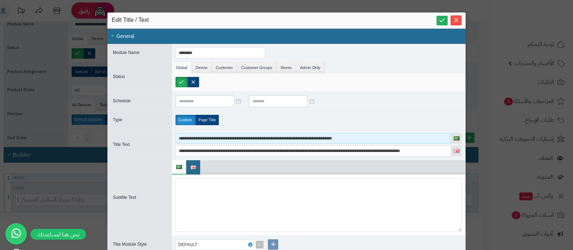
click at [313, 136] on input "**********" at bounding box center [313, 138] width 276 height 11
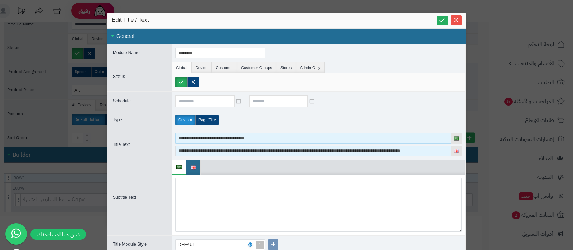
type input "**********"
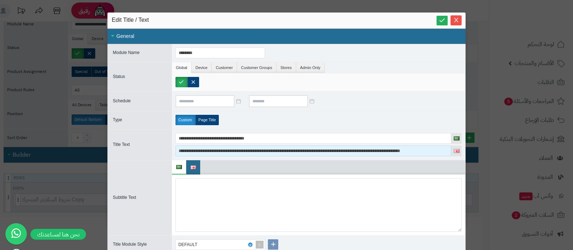
click at [279, 149] on input "**********" at bounding box center [313, 151] width 276 height 11
paste input
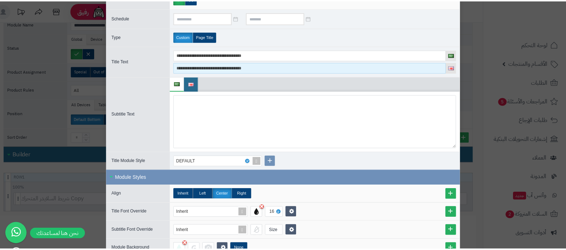
scroll to position [0, 0]
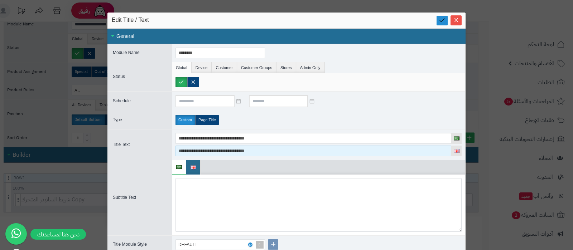
type input "**********"
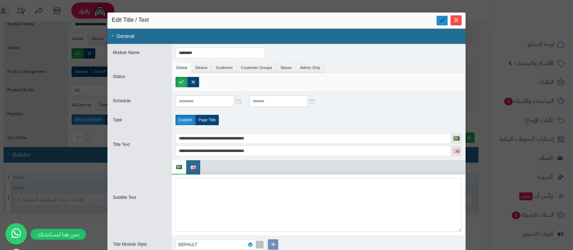
click at [442, 16] on link at bounding box center [441, 21] width 11 height 10
click at [457, 20] on icon "Close" at bounding box center [456, 20] width 6 height 6
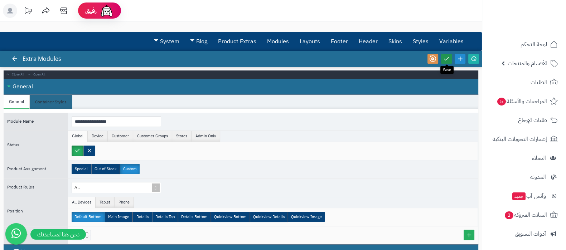
click at [447, 56] on icon at bounding box center [446, 58] width 6 height 6
click at [63, 10] on icon at bounding box center [64, 11] width 14 height 14
click at [448, 56] on icon at bounding box center [446, 58] width 6 height 6
click at [470, 57] on icon at bounding box center [473, 58] width 6 height 6
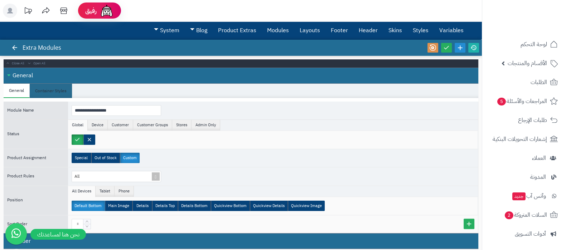
scroll to position [44, 0]
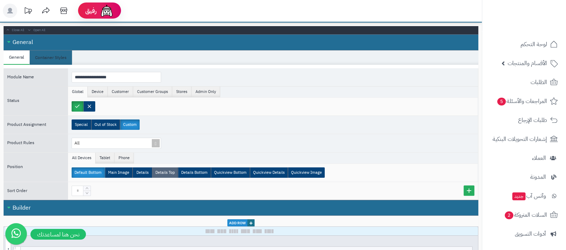
click at [165, 170] on label "Details Top" at bounding box center [165, 172] width 26 height 10
click at [78, 155] on li "All Devices" at bounding box center [82, 158] width 28 height 11
click at [99, 155] on li "Tablet" at bounding box center [105, 158] width 19 height 11
click at [116, 159] on li "Phone" at bounding box center [124, 158] width 19 height 11
click at [84, 158] on li "All Devices" at bounding box center [82, 158] width 28 height 11
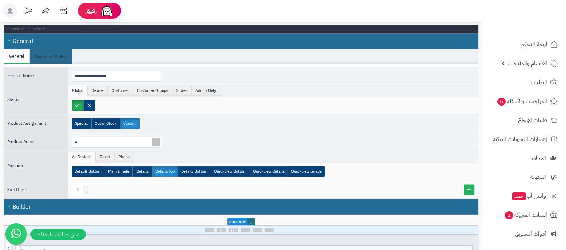
scroll to position [0, 0]
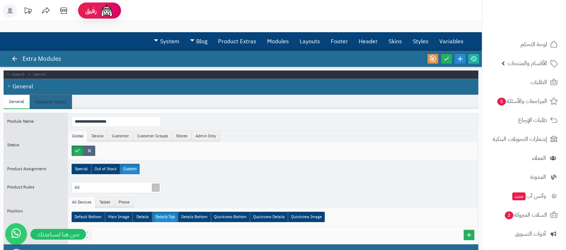
click at [89, 151] on label at bounding box center [89, 151] width 12 height 10
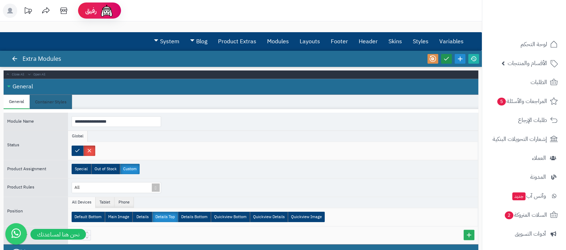
click at [449, 61] on icon at bounding box center [446, 58] width 6 height 6
click at [474, 58] on icon at bounding box center [473, 58] width 6 height 6
click at [13, 52] on div at bounding box center [14, 59] width 13 height 16
click at [12, 54] on link at bounding box center [14, 59] width 11 height 10
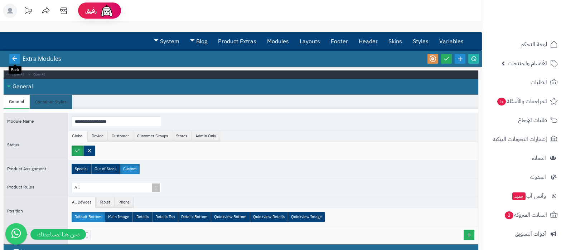
click at [12, 54] on link at bounding box center [14, 59] width 11 height 10
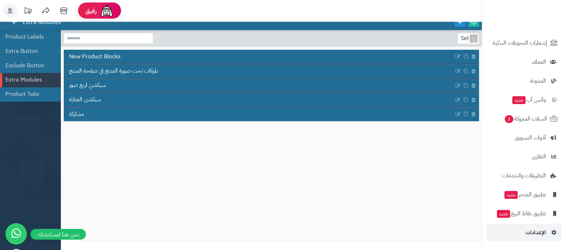
scroll to position [63, 0]
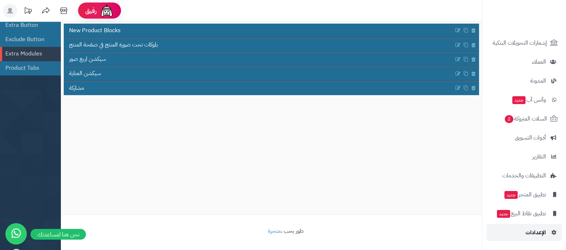
click at [536, 228] on span "الإعدادات" at bounding box center [535, 233] width 20 height 10
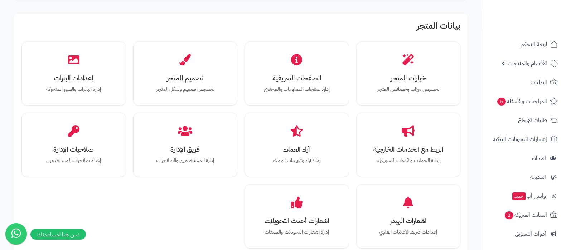
scroll to position [89, 0]
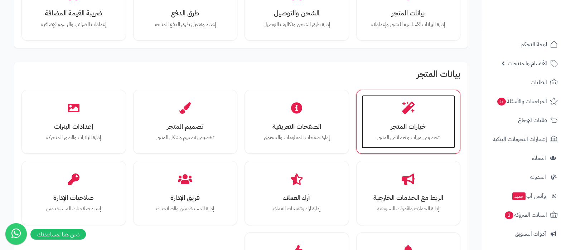
click at [405, 123] on h3 "خيارات المتجر" at bounding box center [408, 127] width 79 height 8
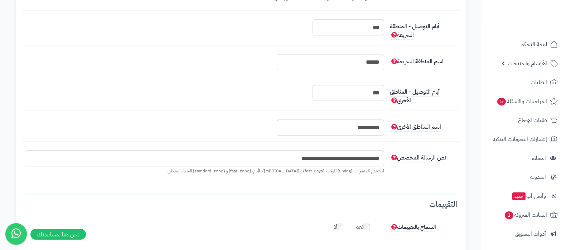
scroll to position [715, 0]
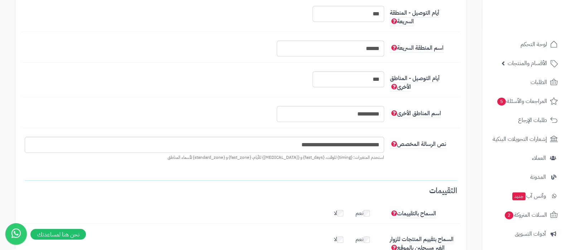
drag, startPoint x: 284, startPoint y: 137, endPoint x: 291, endPoint y: 141, distance: 7.9
click at [291, 141] on fieldset "**********" at bounding box center [241, 41] width 432 height 273
drag, startPoint x: 284, startPoint y: 144, endPoint x: 292, endPoint y: 147, distance: 8.2
click at [292, 147] on input "**********" at bounding box center [204, 145] width 359 height 16
paste input "**********"
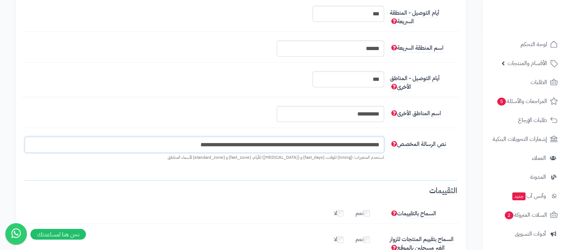
type input "**********"
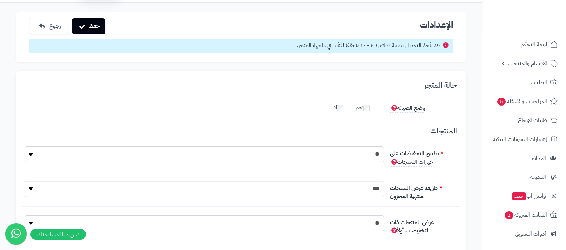
scroll to position [0, 0]
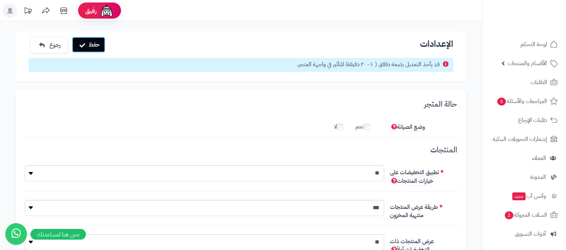
click at [98, 49] on button "حفظ" at bounding box center [88, 45] width 33 height 16
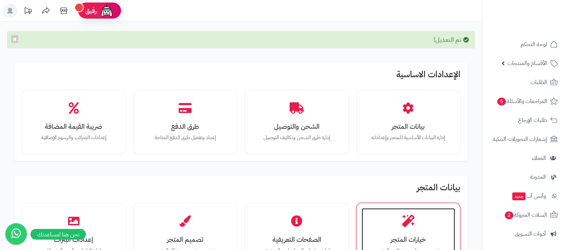
click at [422, 232] on div "خيارات المتجر تخصيص ميزات وخصائص المتجر" at bounding box center [408, 235] width 94 height 54
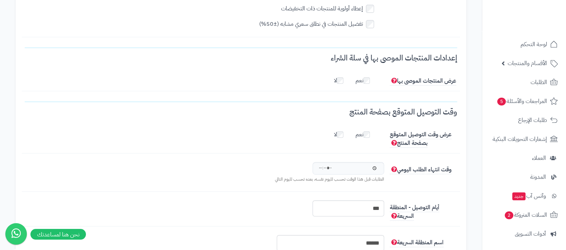
scroll to position [581, 0]
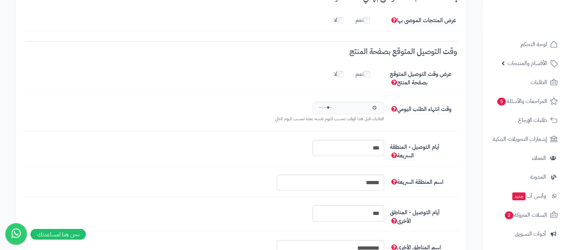
click at [344, 76] on label "لا" at bounding box center [342, 72] width 16 height 11
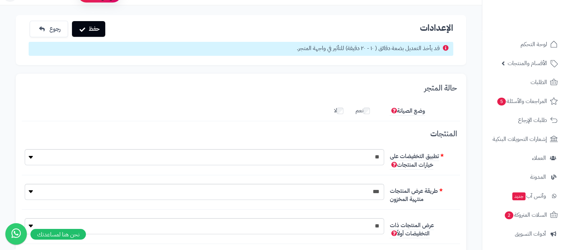
scroll to position [0, 0]
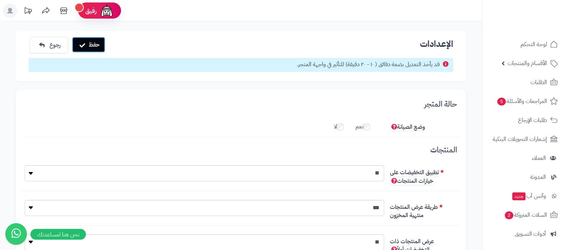
click at [97, 39] on button "حفظ" at bounding box center [88, 45] width 33 height 16
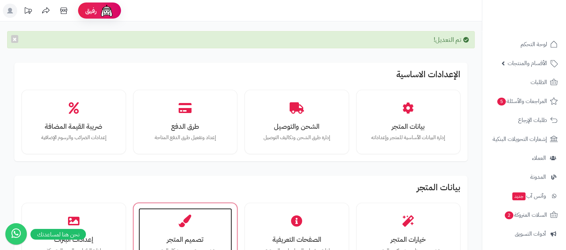
click at [182, 233] on div "تصميم المتجر تخصيص تصميم وشكل المتجر" at bounding box center [185, 235] width 94 height 54
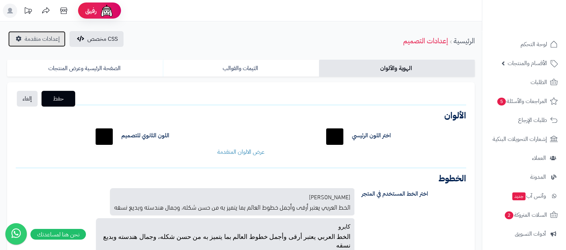
click at [35, 38] on span "إعدادات متقدمة" at bounding box center [42, 39] width 35 height 9
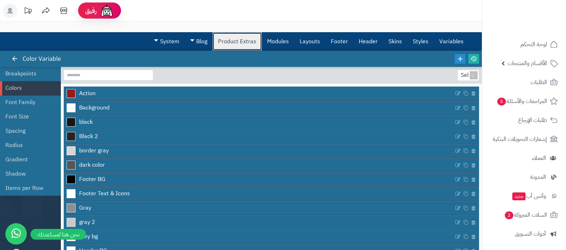
click at [247, 38] on link "Product Extras" at bounding box center [237, 42] width 49 height 18
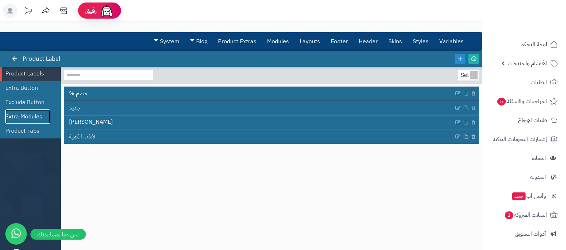
click at [30, 117] on link "Extra Modules" at bounding box center [27, 117] width 45 height 14
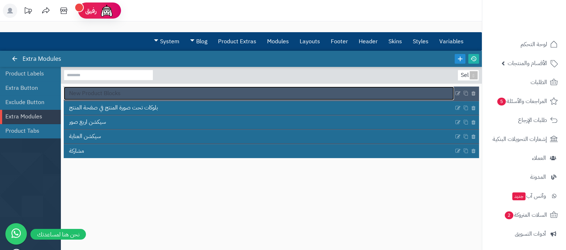
click at [294, 94] on link "New Product Blocks" at bounding box center [259, 94] width 390 height 14
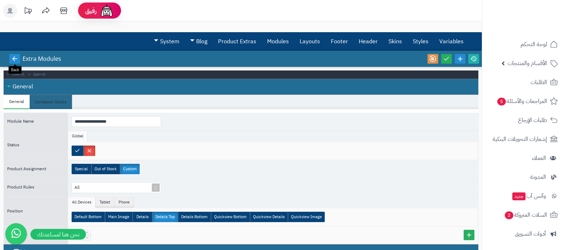
click at [12, 60] on icon at bounding box center [14, 58] width 6 height 6
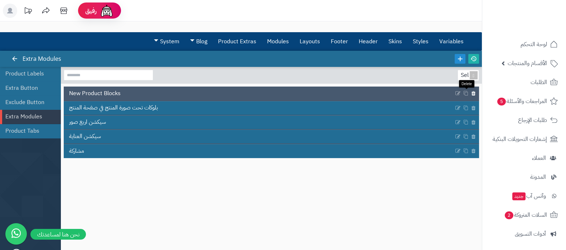
click at [471, 92] on icon at bounding box center [473, 94] width 5 height 6
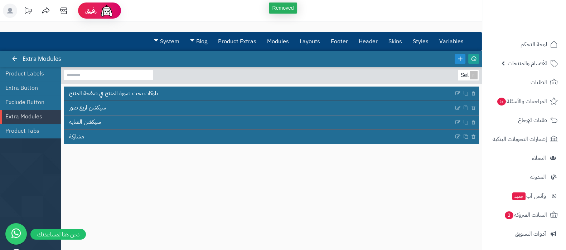
click at [477, 57] on link at bounding box center [473, 59] width 11 height 10
click at [253, 41] on link "Product Extras" at bounding box center [237, 42] width 49 height 18
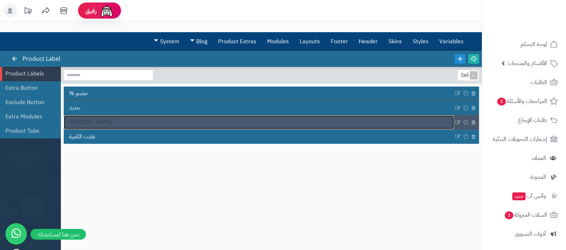
click at [282, 123] on link "كيس غسيل" at bounding box center [259, 123] width 390 height 14
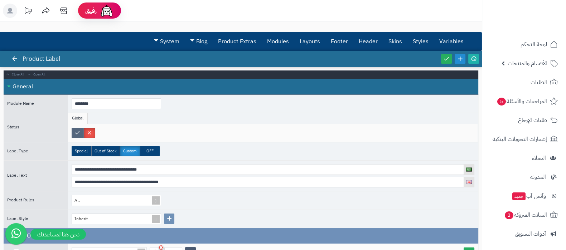
click at [77, 135] on label at bounding box center [78, 133] width 12 height 10
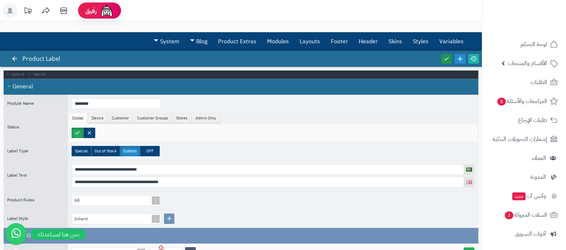
click at [443, 59] on icon at bounding box center [446, 58] width 6 height 6
click at [472, 59] on icon at bounding box center [473, 58] width 6 height 6
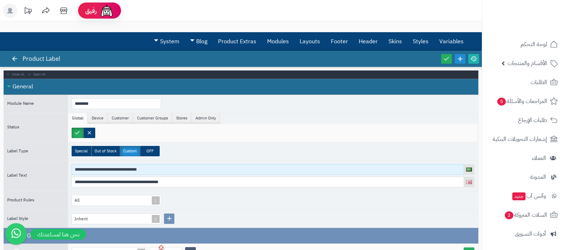
click at [122, 170] on input "**********" at bounding box center [268, 169] width 392 height 11
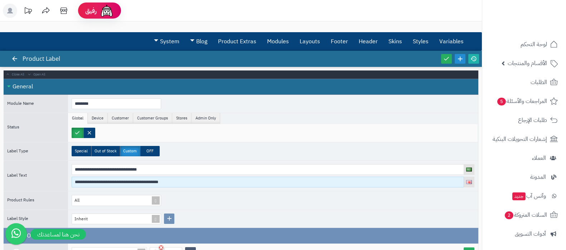
click at [170, 181] on input "**********" at bounding box center [268, 182] width 392 height 11
click at [170, 180] on input "**********" at bounding box center [268, 182] width 392 height 11
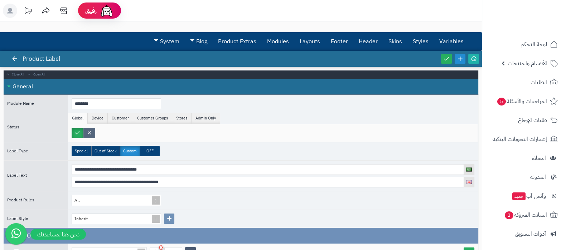
click at [89, 132] on label at bounding box center [89, 133] width 12 height 10
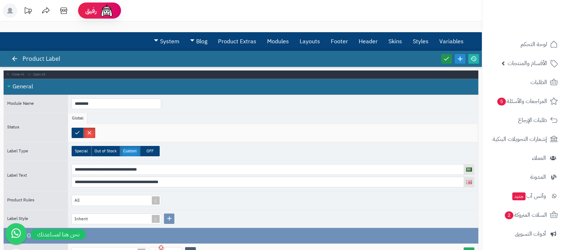
click at [445, 58] on icon at bounding box center [446, 58] width 6 height 6
click at [474, 59] on icon at bounding box center [473, 58] width 6 height 6
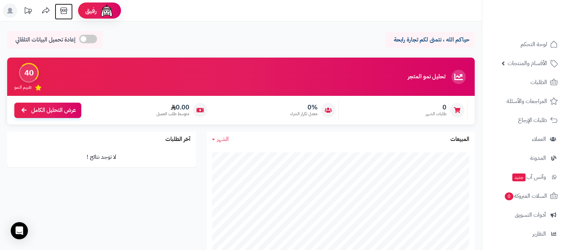
click at [63, 12] on icon at bounding box center [64, 11] width 14 height 14
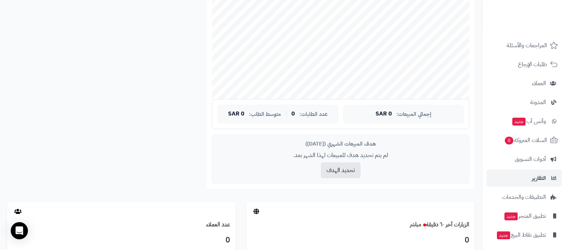
scroll to position [77, 0]
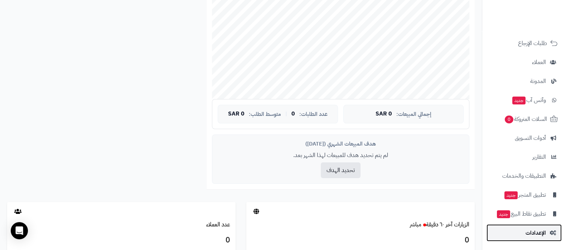
click at [536, 228] on span "الإعدادات" at bounding box center [535, 233] width 20 height 10
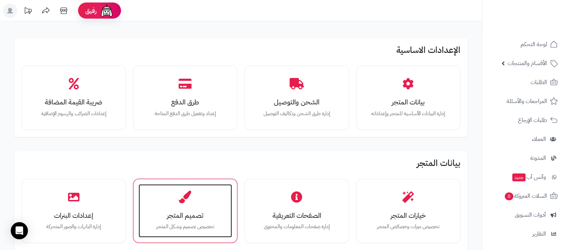
click at [190, 199] on icon at bounding box center [185, 197] width 13 height 13
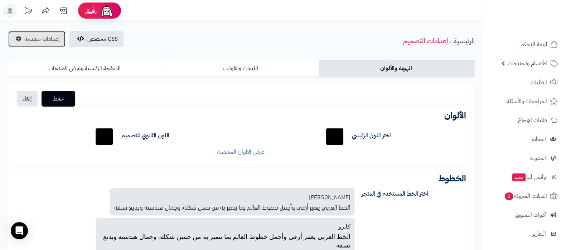
click at [37, 38] on span "إعدادات متقدمة" at bounding box center [42, 39] width 35 height 9
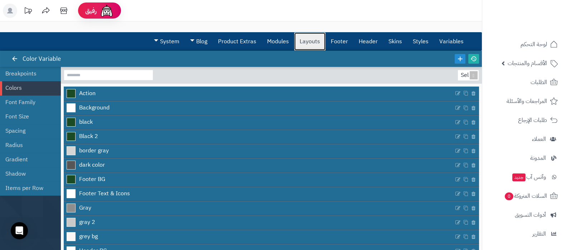
click at [310, 46] on link "Layouts" at bounding box center [309, 42] width 31 height 18
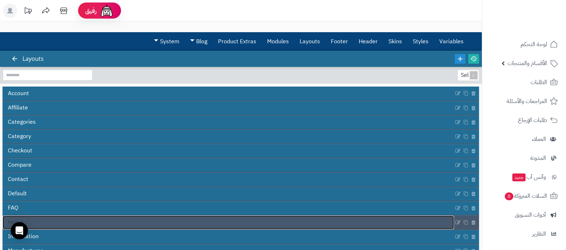
click at [241, 219] on link "Home" at bounding box center [228, 223] width 451 height 14
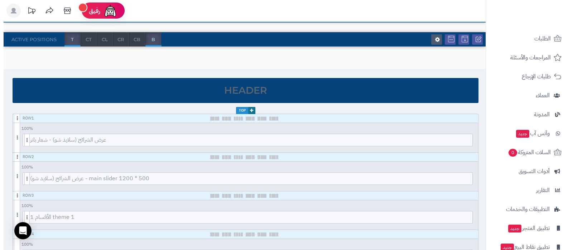
scroll to position [77, 0]
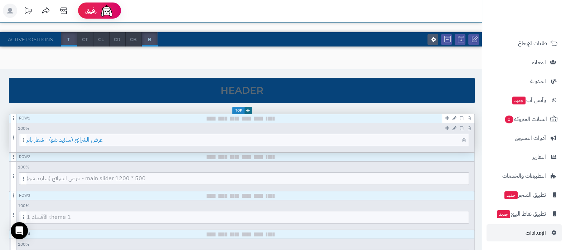
click at [229, 138] on span "عرض الشرائح (سلايد شو) - شعار بانر" at bounding box center [247, 140] width 442 height 12
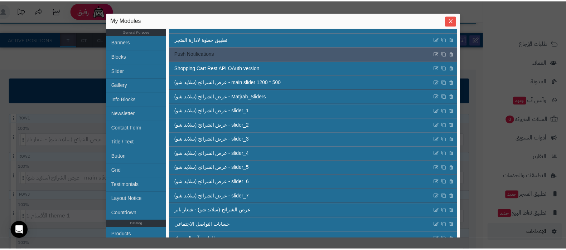
scroll to position [126, 0]
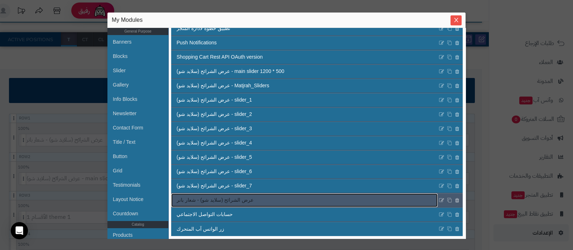
click at [292, 201] on link "عرض الشرائح (سلايد شو) - شعار بانر" at bounding box center [304, 201] width 266 height 14
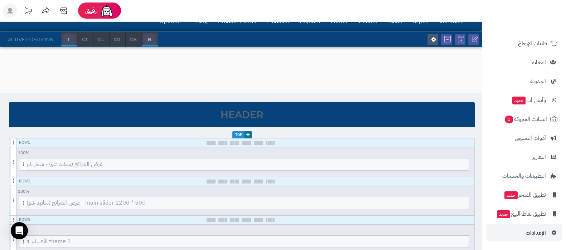
scroll to position [0, 0]
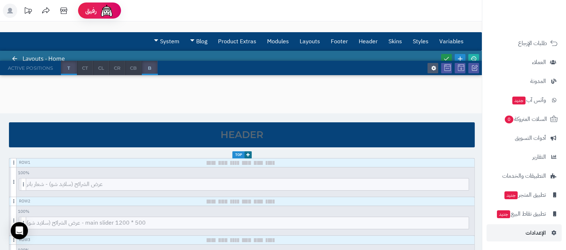
click at [446, 55] on icon at bounding box center [446, 58] width 6 height 6
click at [472, 55] on icon at bounding box center [473, 58] width 6 height 6
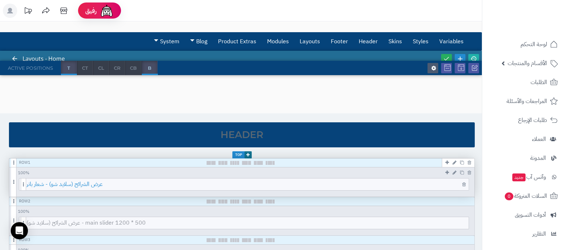
click at [255, 186] on span "عرض الشرائح (سلايد شو) - شعار بانر" at bounding box center [247, 185] width 442 height 12
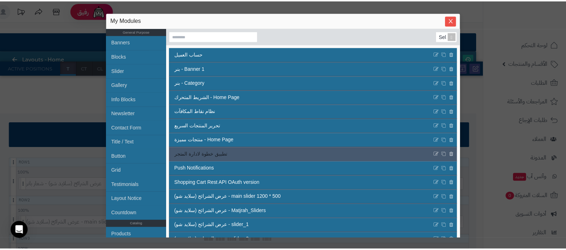
scroll to position [126, 0]
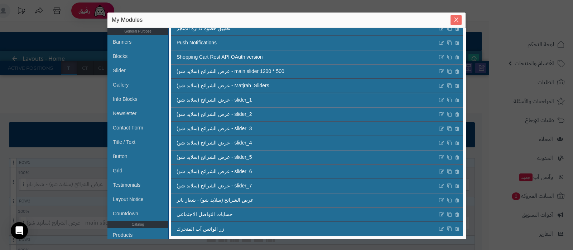
click at [457, 20] on icon "Close" at bounding box center [456, 20] width 6 height 6
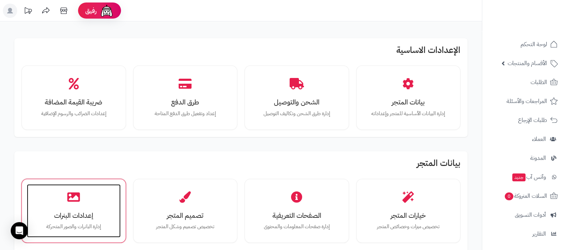
click at [78, 203] on icon at bounding box center [73, 197] width 13 height 13
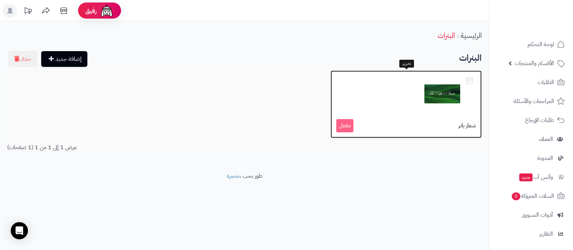
click at [401, 95] on div at bounding box center [406, 94] width 140 height 36
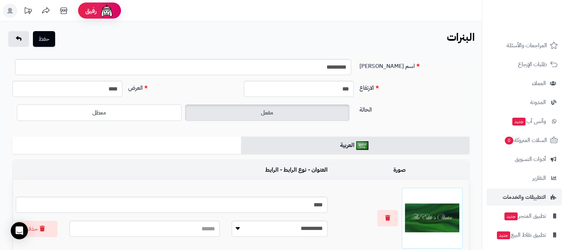
scroll to position [77, 0]
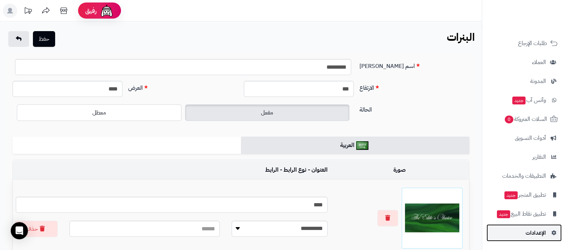
click at [533, 232] on span "الإعدادات" at bounding box center [535, 233] width 20 height 10
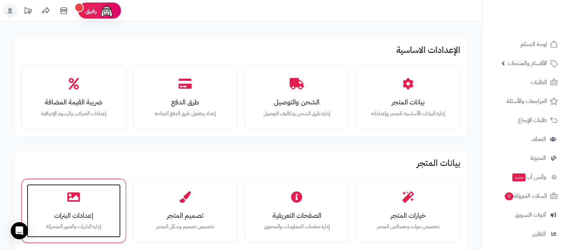
click at [88, 209] on div "إعدادات البنرات إدارة البانرات والصور المتحركة" at bounding box center [74, 211] width 94 height 54
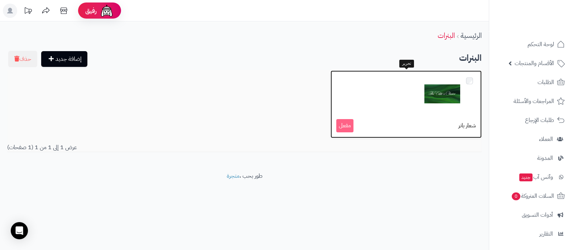
click at [440, 104] on img at bounding box center [442, 94] width 36 height 36
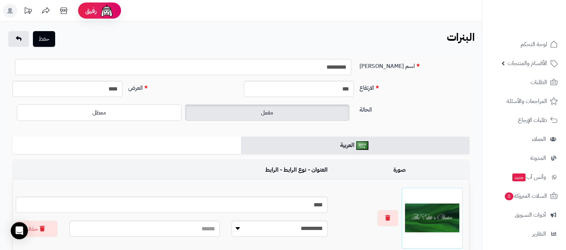
click at [252, 65] on input "*********" at bounding box center [183, 67] width 336 height 16
type input "**********"
click at [48, 38] on button "حفظ" at bounding box center [44, 39] width 22 height 16
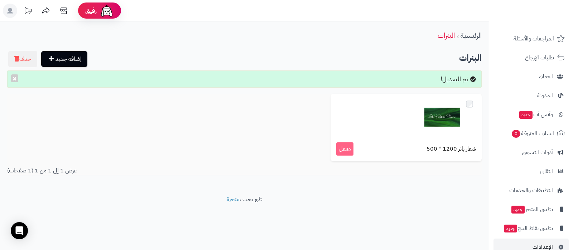
scroll to position [77, 0]
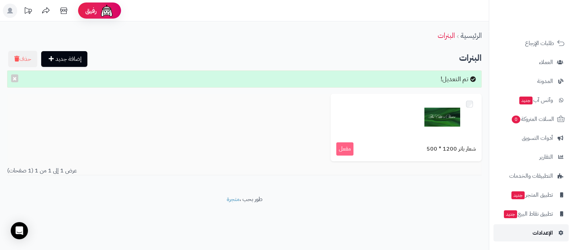
click at [529, 230] on link "الإعدادات" at bounding box center [530, 232] width 75 height 17
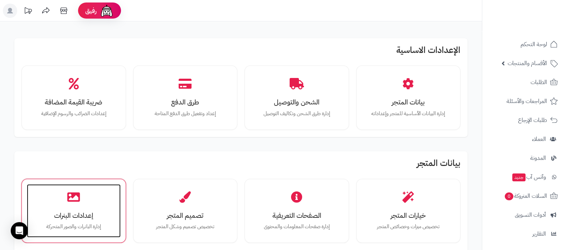
click at [84, 214] on h3 "إعدادات البنرات" at bounding box center [73, 216] width 79 height 8
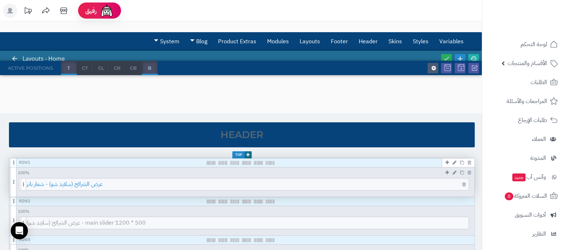
click at [276, 188] on span "عرض الشرائح (سلايد شو) - شعار بانر" at bounding box center [247, 185] width 442 height 12
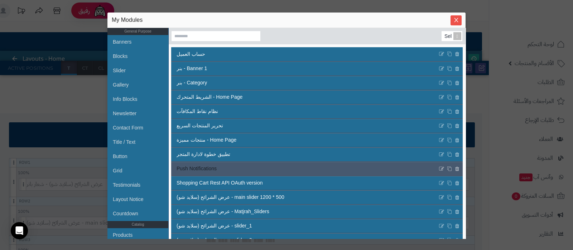
scroll to position [126, 0]
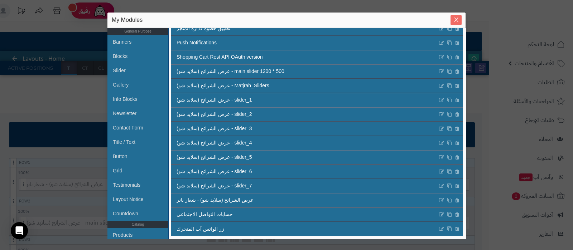
click at [452, 18] on span "Close" at bounding box center [455, 20] width 11 height 6
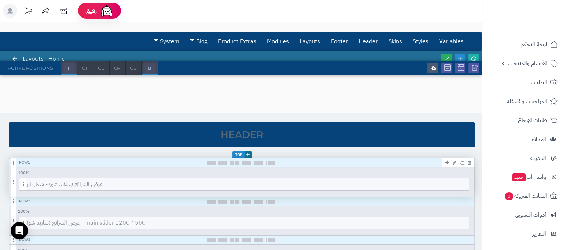
click at [453, 160] on icon at bounding box center [454, 162] width 4 height 5
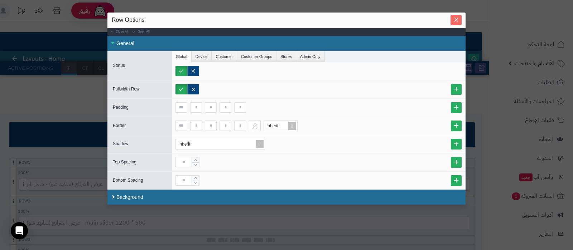
click at [455, 20] on icon "Close" at bounding box center [456, 20] width 4 height 4
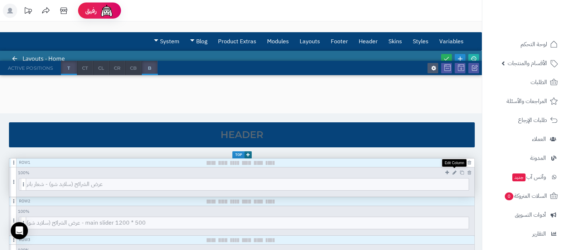
click at [453, 171] on icon at bounding box center [454, 172] width 4 height 5
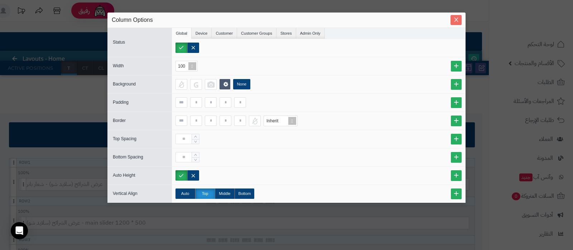
click at [454, 20] on icon "Close" at bounding box center [456, 20] width 6 height 6
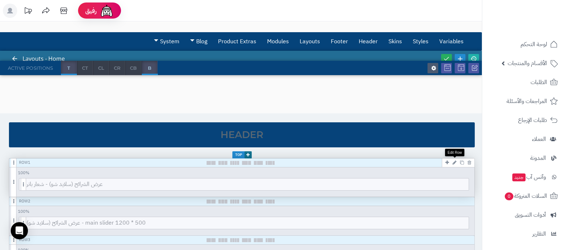
click at [453, 162] on icon at bounding box center [454, 162] width 4 height 5
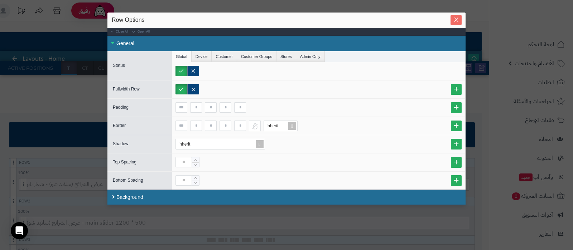
click at [456, 24] on button "Close" at bounding box center [455, 20] width 11 height 10
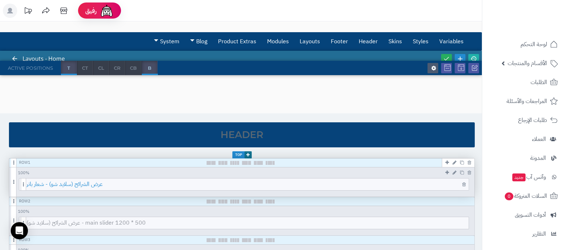
click at [248, 183] on span "عرض الشرائح (سلايد شو) - شعار بانر" at bounding box center [247, 185] width 442 height 12
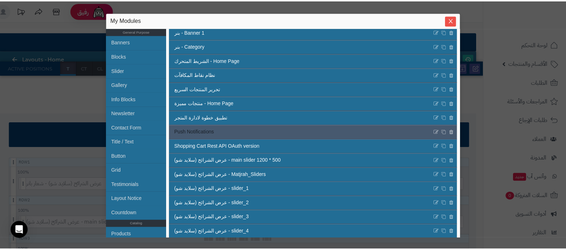
scroll to position [0, 0]
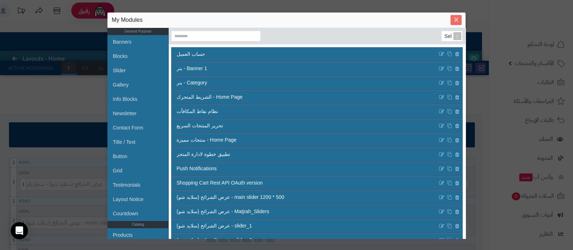
click at [458, 19] on icon "Close" at bounding box center [456, 20] width 6 height 6
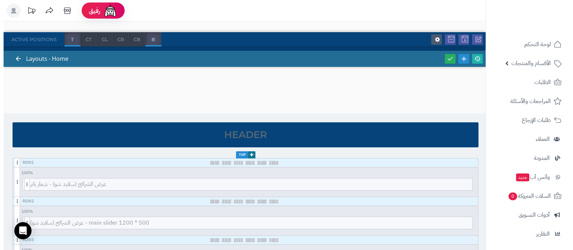
scroll to position [44, 0]
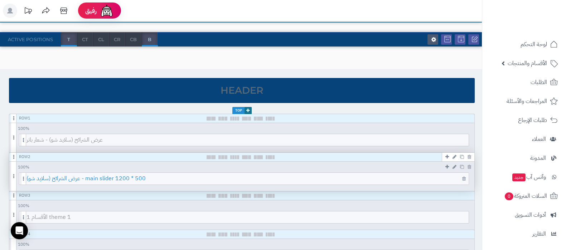
click at [234, 177] on span "عرض الشرائح (سلايد شو) - main slider 1200 * 500" at bounding box center [247, 179] width 442 height 12
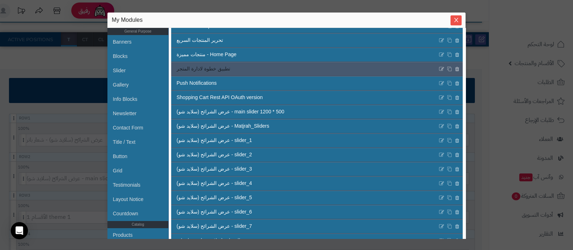
scroll to position [126, 0]
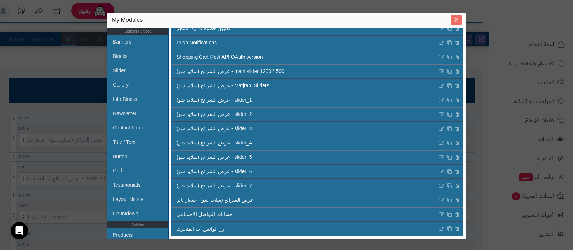
click at [456, 21] on icon "Close" at bounding box center [456, 20] width 6 height 6
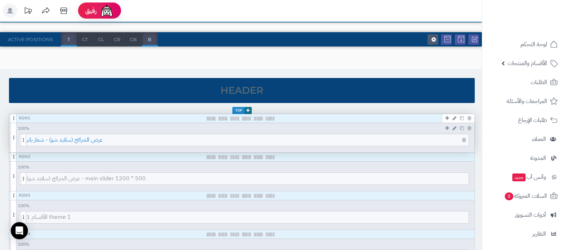
click at [256, 140] on span "عرض الشرائح (سلايد شو) - شعار بانر" at bounding box center [247, 140] width 442 height 12
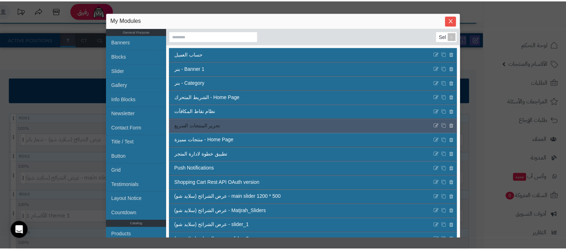
scroll to position [140, 0]
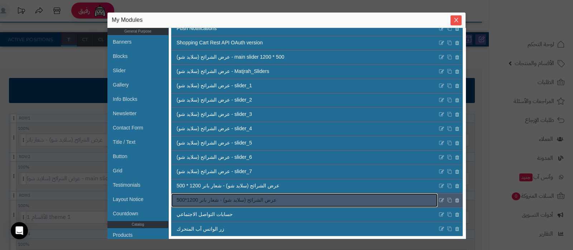
click at [342, 199] on link "عرض الشرائح (سلايد شو) - شعار بانر 1200*500" at bounding box center [304, 201] width 266 height 14
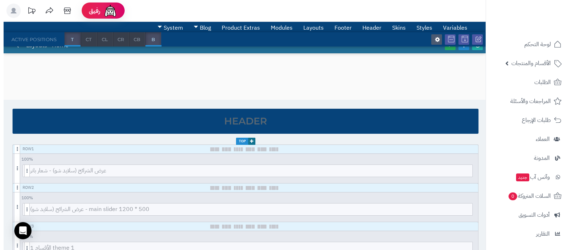
scroll to position [0, 0]
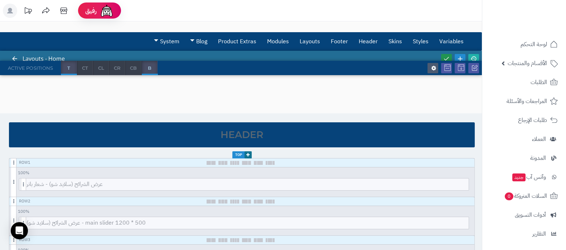
click at [448, 56] on icon at bounding box center [446, 58] width 6 height 6
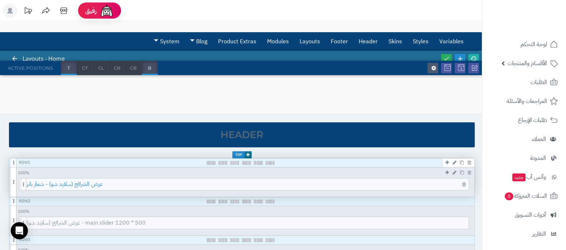
click at [275, 186] on span "عرض الشرائح (سلايد شو) - شعار بانر" at bounding box center [247, 185] width 442 height 12
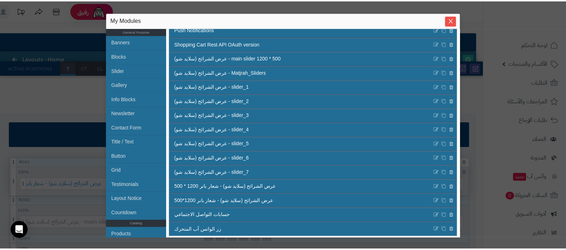
scroll to position [140, 0]
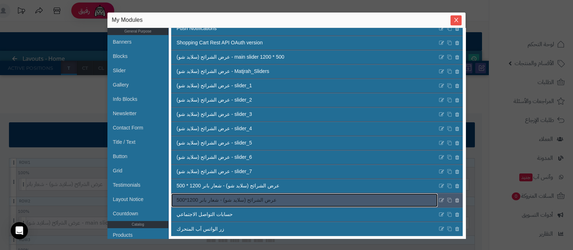
click at [256, 201] on span "عرض الشرائح (سلايد شو) - شعار بانر 1200*500" at bounding box center [226, 200] width 100 height 8
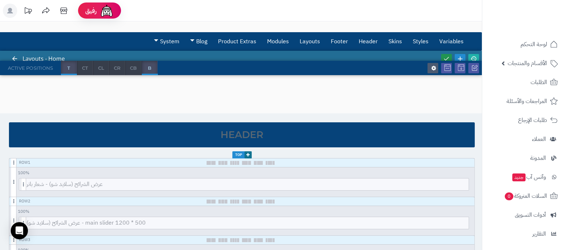
click at [444, 55] on icon at bounding box center [446, 58] width 6 height 6
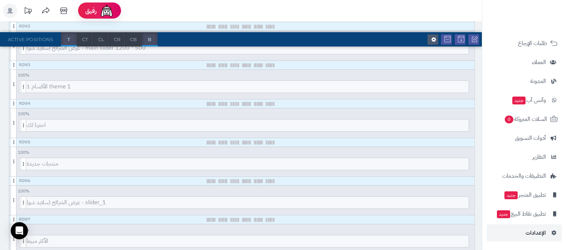
scroll to position [224, 0]
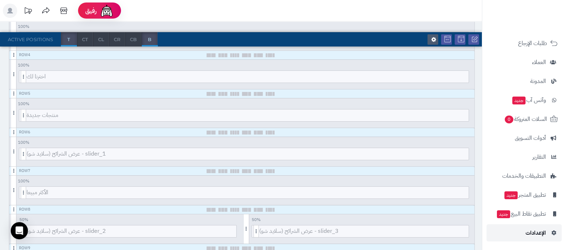
click at [528, 230] on span "الإعدادات" at bounding box center [535, 233] width 20 height 10
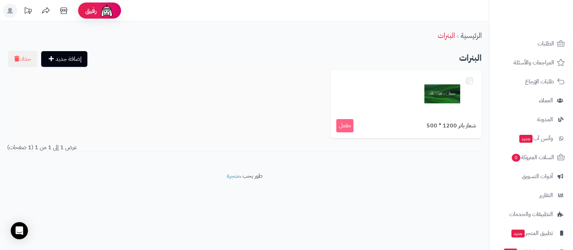
scroll to position [77, 0]
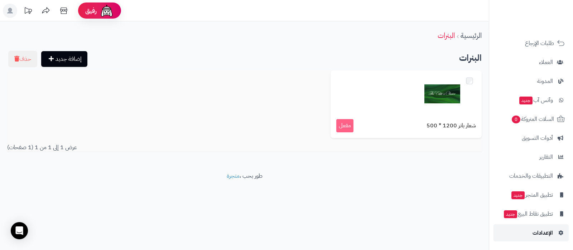
click at [544, 233] on span "الإعدادات" at bounding box center [542, 233] width 20 height 10
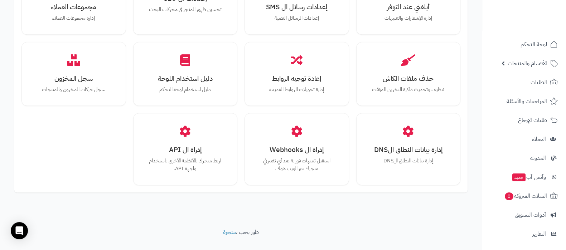
scroll to position [662, 0]
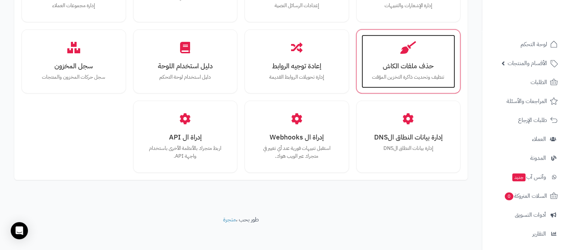
click at [415, 47] on icon at bounding box center [408, 47] width 16 height 13
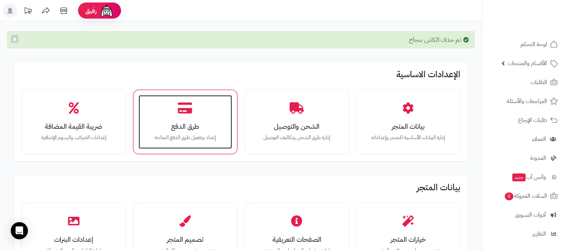
click at [191, 123] on h3 "طرق الدفع" at bounding box center [185, 127] width 79 height 8
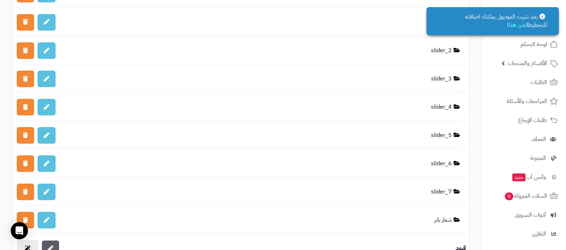
scroll to position [1700, 0]
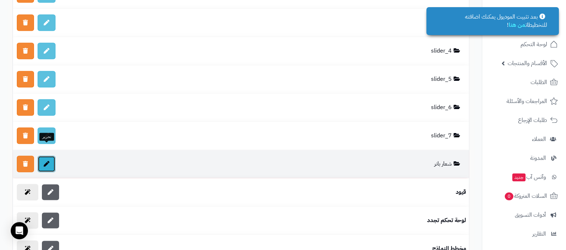
click at [54, 156] on link at bounding box center [47, 164] width 18 height 16
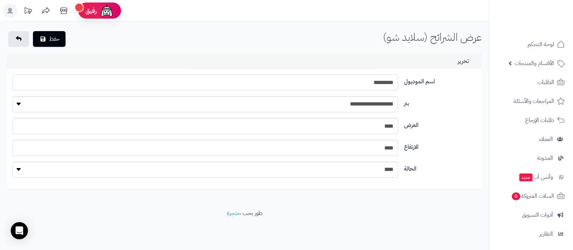
click at [369, 85] on input "*********" at bounding box center [205, 82] width 385 height 16
type input "**********"
click at [50, 35] on button "حفظ" at bounding box center [49, 39] width 33 height 16
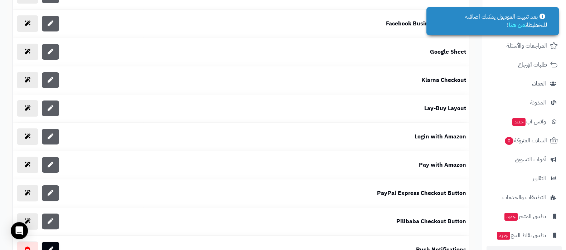
scroll to position [77, 0]
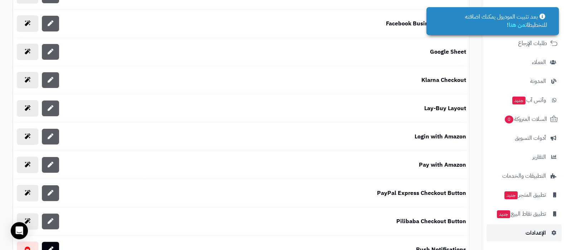
click at [531, 237] on span "الإعدادات" at bounding box center [535, 233] width 20 height 10
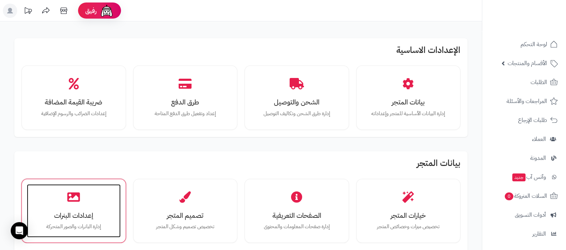
click at [68, 203] on div "إعدادات البنرات إدارة البانرات والصور المتحركة" at bounding box center [74, 211] width 94 height 54
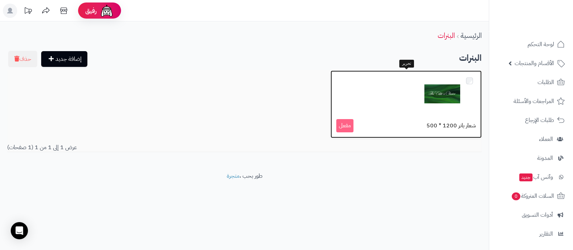
click at [385, 91] on div at bounding box center [406, 94] width 140 height 36
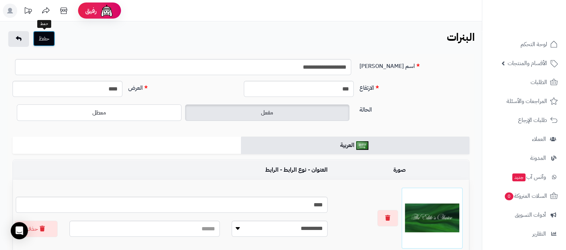
click at [49, 35] on button "حفظ" at bounding box center [44, 39] width 22 height 16
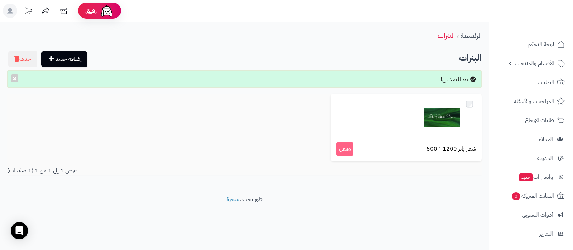
scroll to position [77, 0]
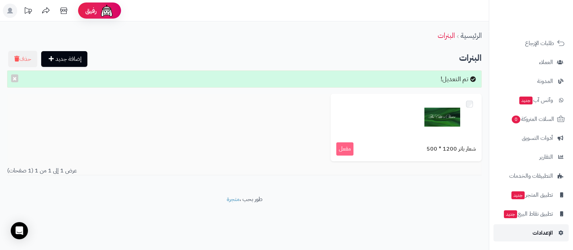
click at [533, 233] on span "الإعدادات" at bounding box center [542, 233] width 20 height 10
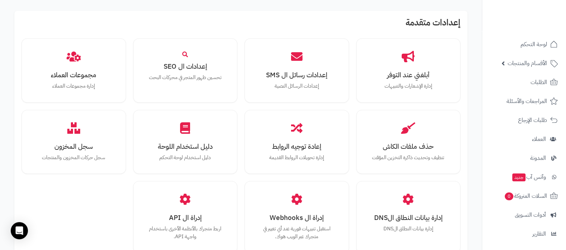
scroll to position [662, 0]
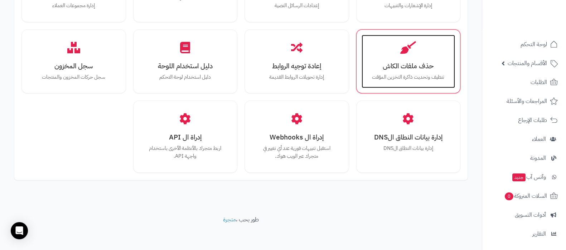
click at [417, 55] on div "حذف ملفات الكاش تنظيف وتحديث ذاكرة التخزين المؤقت" at bounding box center [408, 62] width 94 height 54
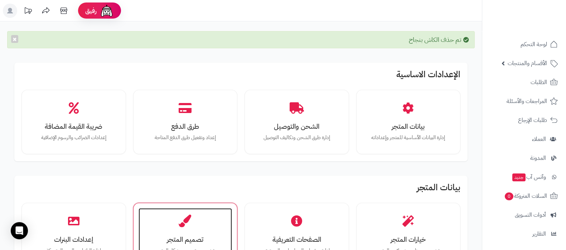
click at [197, 217] on div "تصميم المتجر تخصيص تصميم وشكل المتجر" at bounding box center [185, 235] width 94 height 54
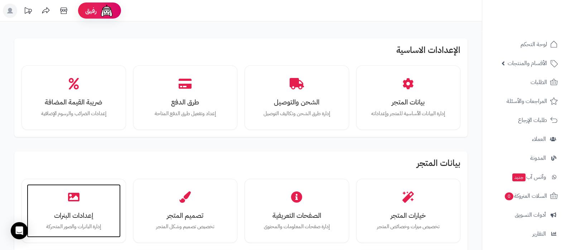
click at [86, 212] on h3 "إعدادات البنرات" at bounding box center [73, 216] width 79 height 8
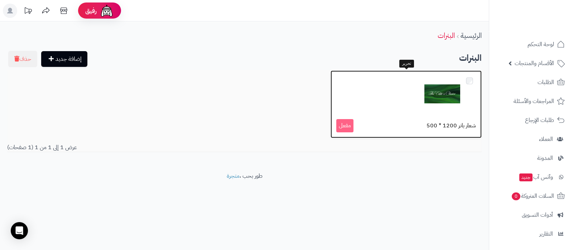
click at [419, 115] on div "شعار بانر 1200 * 500 مفعل" at bounding box center [405, 104] width 151 height 68
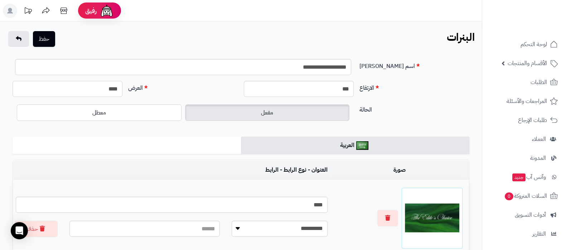
click at [117, 89] on input "****" at bounding box center [68, 89] width 110 height 16
type input "****"
click at [329, 89] on input "***" at bounding box center [299, 89] width 110 height 16
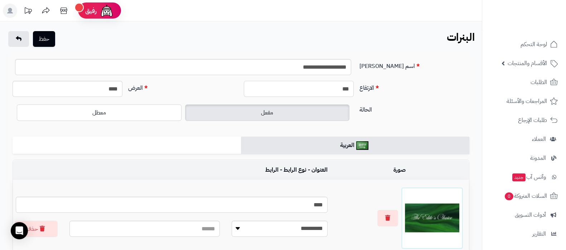
type input "***"
click at [320, 65] on input "**********" at bounding box center [183, 67] width 336 height 16
click at [305, 68] on input "**********" at bounding box center [183, 67] width 336 height 16
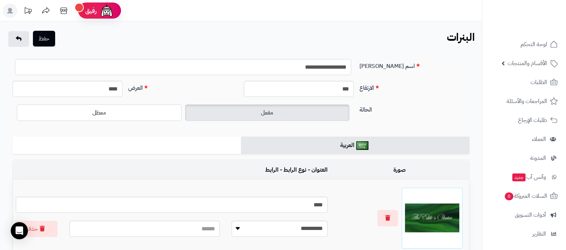
type input "**********"
click at [48, 43] on button "حفظ" at bounding box center [44, 39] width 22 height 16
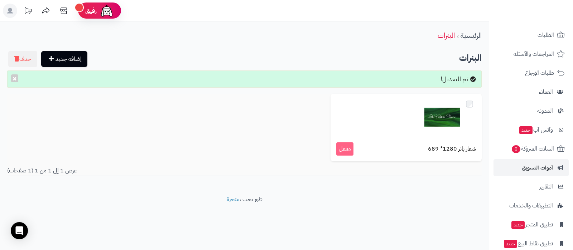
scroll to position [77, 0]
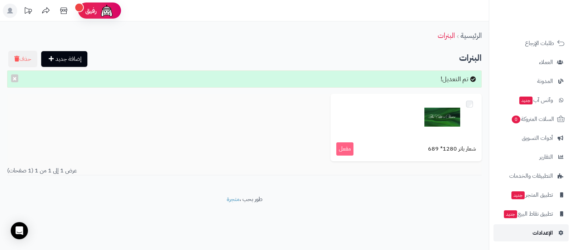
click at [521, 232] on link "الإعدادات" at bounding box center [530, 232] width 75 height 17
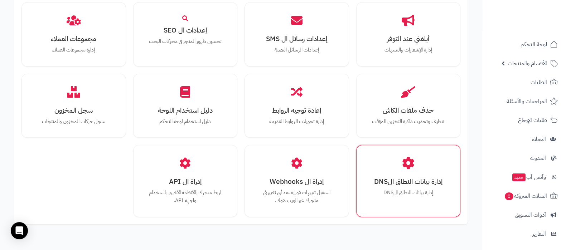
scroll to position [662, 0]
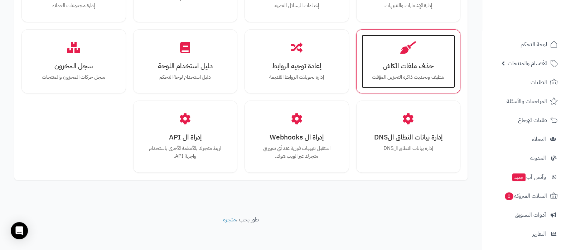
click at [408, 76] on p "تنظيف وتحديث ذاكرة التخزين المؤقت" at bounding box center [408, 77] width 79 height 8
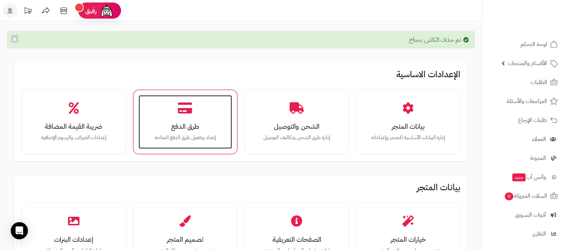
click at [179, 114] on div "طرق الدفع إعداد وتفعيل طرق الدفع المتاحة" at bounding box center [185, 122] width 94 height 54
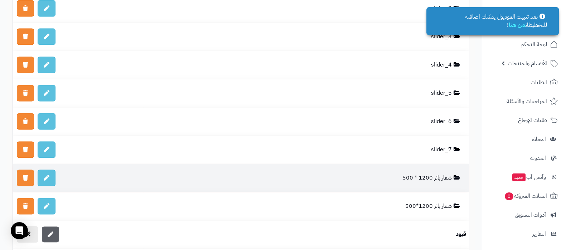
scroll to position [1700, 0]
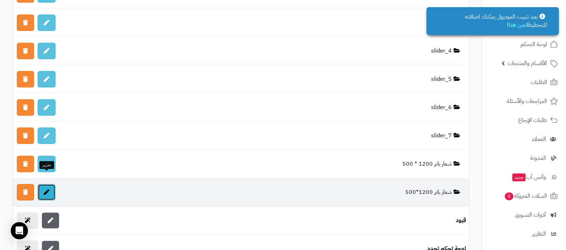
click at [49, 184] on link at bounding box center [47, 192] width 18 height 16
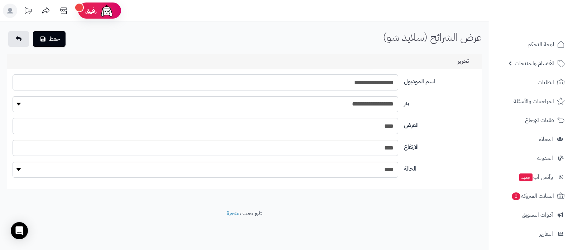
click at [384, 125] on input "****" at bounding box center [205, 126] width 385 height 16
type input "****"
click at [390, 151] on input "****" at bounding box center [205, 148] width 385 height 16
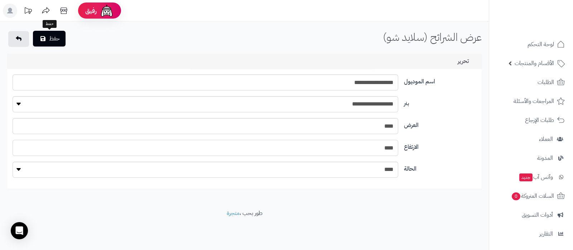
type input "****"
click at [53, 42] on button "حفظ" at bounding box center [49, 39] width 33 height 16
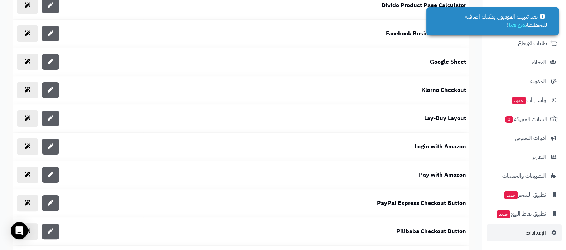
scroll to position [313, 0]
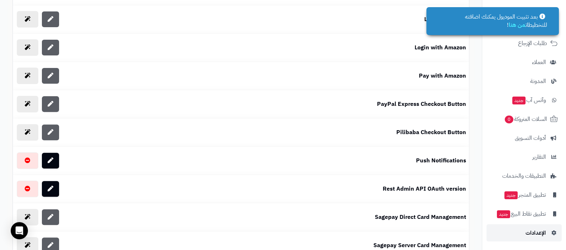
click at [530, 228] on span "الإعدادات" at bounding box center [535, 233] width 20 height 10
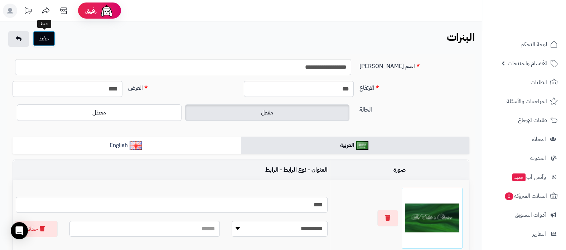
click at [47, 38] on button "حفظ" at bounding box center [44, 39] width 22 height 16
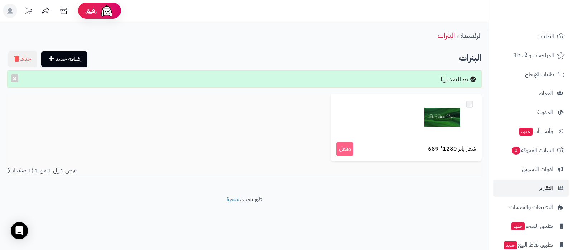
scroll to position [77, 0]
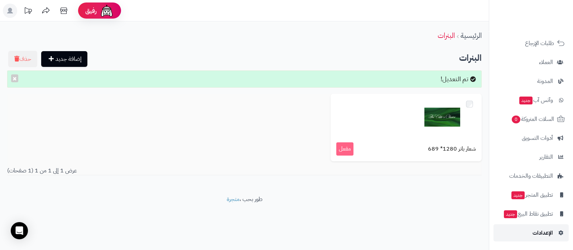
click at [535, 230] on span "الإعدادات" at bounding box center [542, 233] width 20 height 10
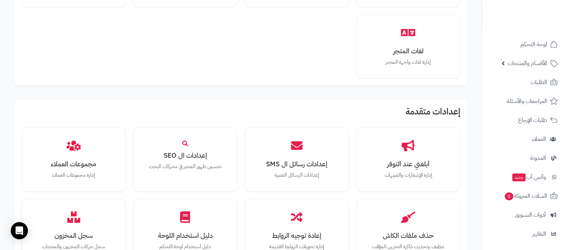
scroll to position [662, 0]
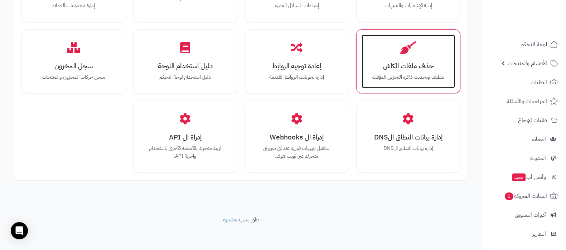
click at [400, 67] on h3 "حذف ملفات الكاش" at bounding box center [408, 66] width 79 height 8
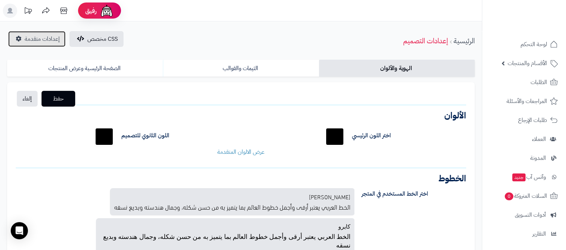
click at [41, 37] on span "إعدادات متقدمة" at bounding box center [42, 39] width 35 height 9
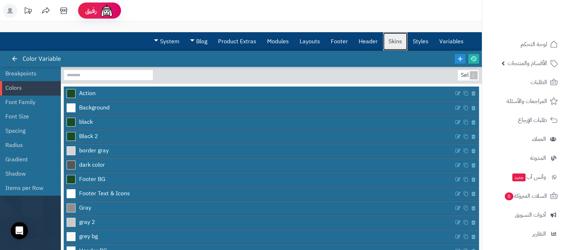
click at [393, 43] on link "Skins" at bounding box center [395, 42] width 24 height 18
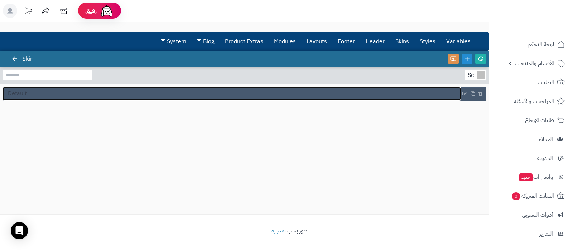
click at [50, 96] on link "Default" at bounding box center [232, 94] width 458 height 14
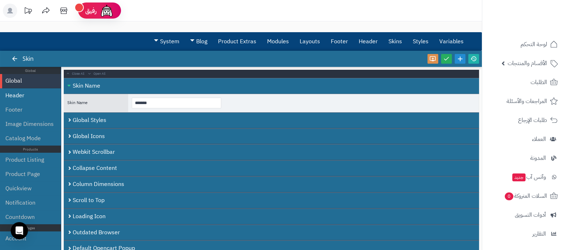
drag, startPoint x: 24, startPoint y: 95, endPoint x: 30, endPoint y: 96, distance: 6.8
click at [24, 95] on li "Header" at bounding box center [30, 95] width 61 height 14
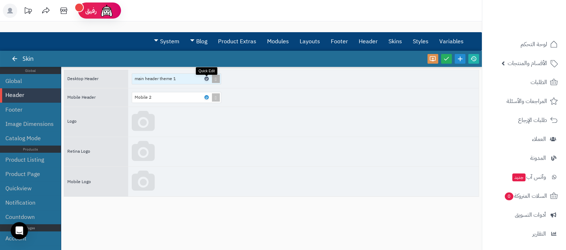
click at [206, 78] on icon at bounding box center [206, 78] width 2 height 3
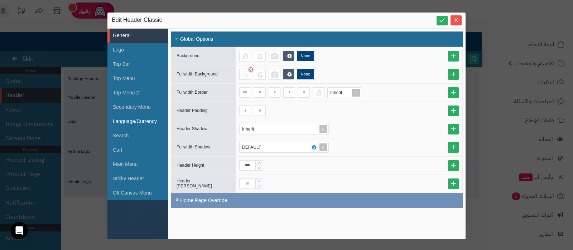
click at [125, 119] on li "Language/Currency" at bounding box center [137, 122] width 61 height 14
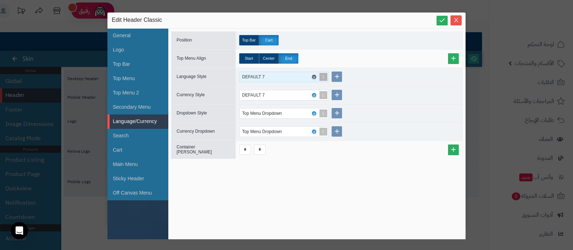
click at [313, 76] on icon at bounding box center [313, 77] width 2 height 3
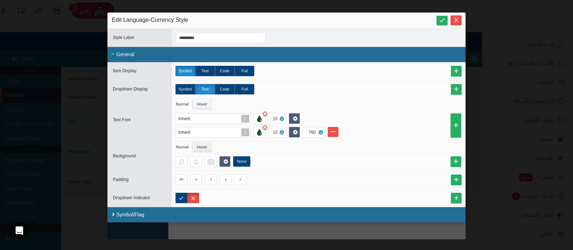
click at [200, 104] on li "Hover" at bounding box center [202, 104] width 19 height 11
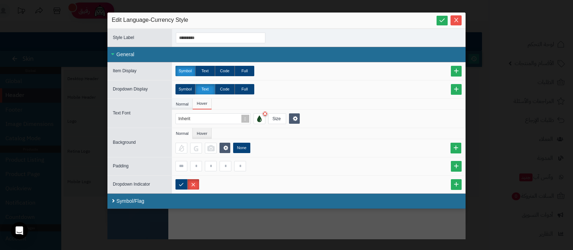
click at [186, 106] on li "Normal" at bounding box center [182, 104] width 21 height 11
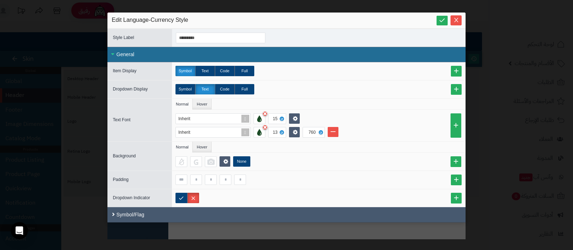
click at [145, 215] on div "Symbol/Flag" at bounding box center [286, 214] width 358 height 15
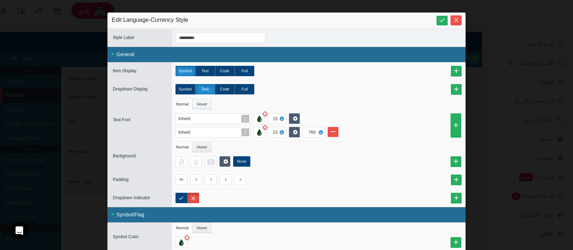
click at [204, 101] on li "Hover" at bounding box center [202, 104] width 19 height 11
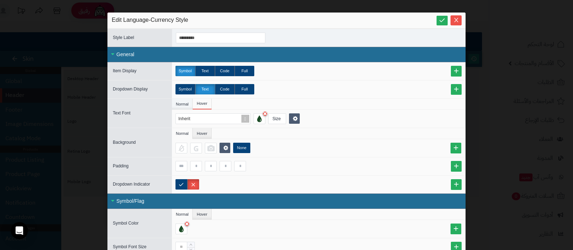
click at [185, 104] on li "Normal" at bounding box center [182, 104] width 21 height 11
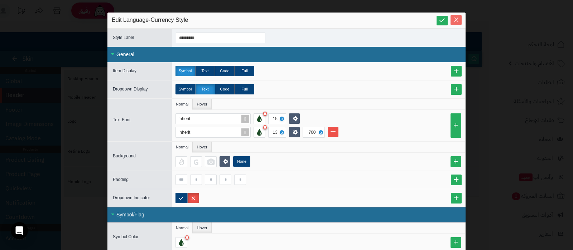
click at [459, 17] on icon "Close" at bounding box center [456, 20] width 6 height 6
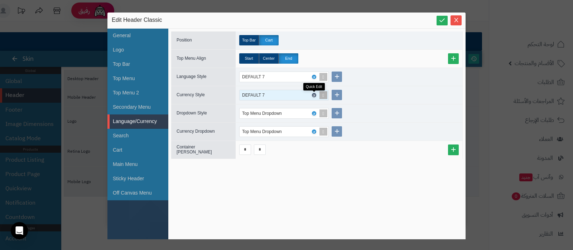
click at [314, 94] on icon at bounding box center [313, 95] width 2 height 3
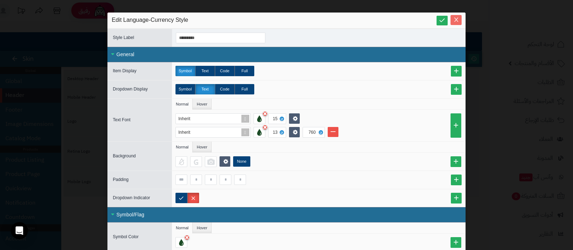
click at [458, 20] on icon "Close" at bounding box center [456, 20] width 6 height 6
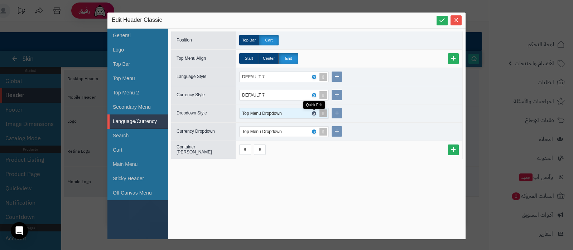
click at [314, 112] on icon at bounding box center [313, 113] width 2 height 3
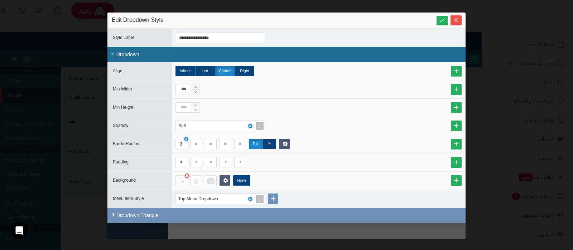
scroll to position [16, 0]
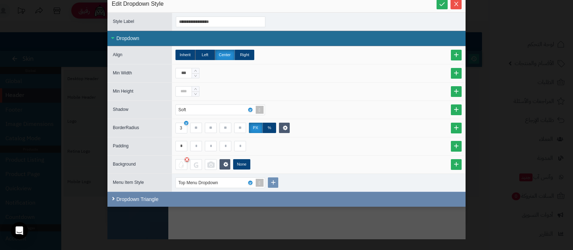
click at [158, 199] on div "Dropdown Triangle" at bounding box center [286, 199] width 358 height 15
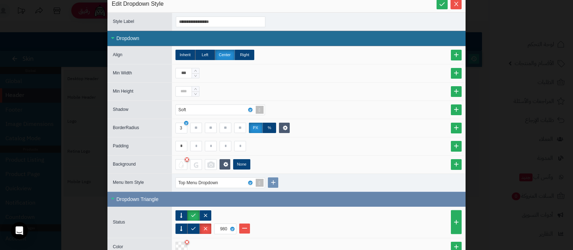
scroll to position [57, 0]
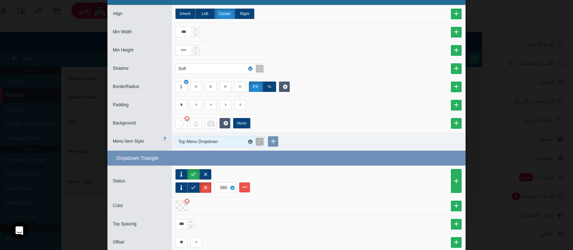
click at [251, 140] on icon at bounding box center [250, 141] width 2 height 3
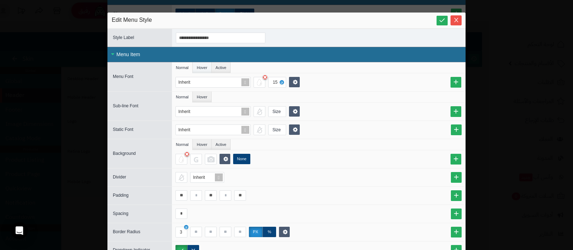
click at [207, 66] on li "Hover" at bounding box center [202, 67] width 19 height 11
click at [184, 67] on li "Normal" at bounding box center [182, 67] width 21 height 11
click at [260, 81] on div at bounding box center [259, 82] width 12 height 11
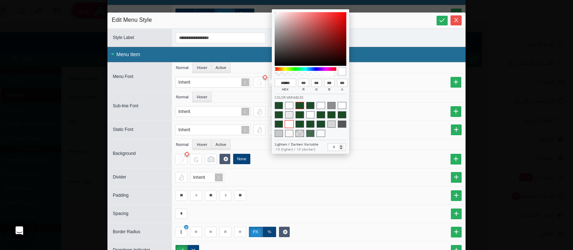
click at [297, 105] on span at bounding box center [299, 105] width 8 height 7
type input "******"
type input "**"
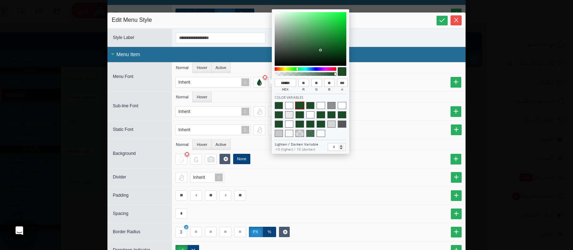
click at [395, 100] on ul "Normal Hover" at bounding box center [318, 97] width 293 height 11
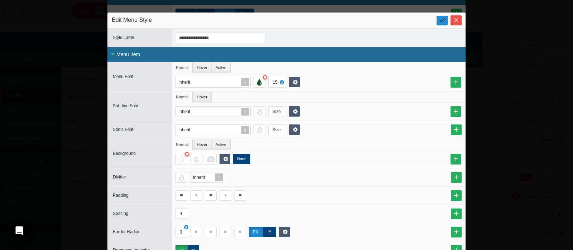
click at [446, 16] on link at bounding box center [441, 21] width 11 height 10
click at [205, 66] on li "Hover" at bounding box center [202, 67] width 19 height 11
click at [264, 82] on div at bounding box center [259, 82] width 12 height 11
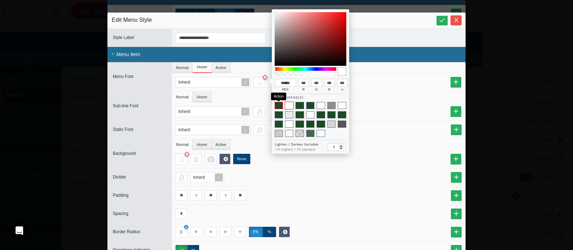
click at [276, 105] on span at bounding box center [278, 105] width 8 height 7
type input "******"
type input "**"
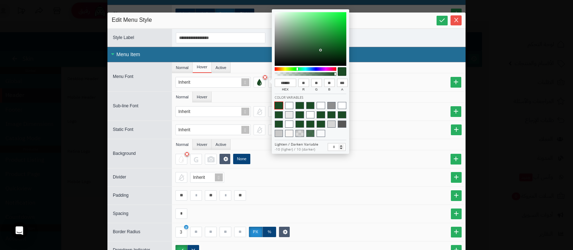
type input "**"
click at [318, 74] on div at bounding box center [305, 74] width 59 height 4
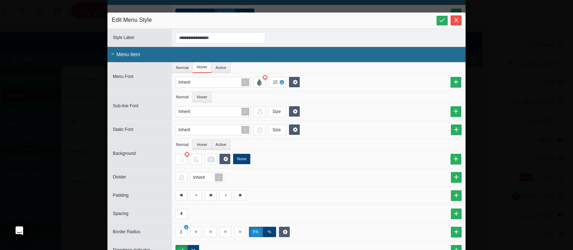
click at [366, 74] on div "Inherit 15" at bounding box center [318, 82] width 293 height 18
click at [445, 19] on icon at bounding box center [441, 20] width 7 height 7
click at [459, 20] on icon "Close" at bounding box center [456, 20] width 6 height 6
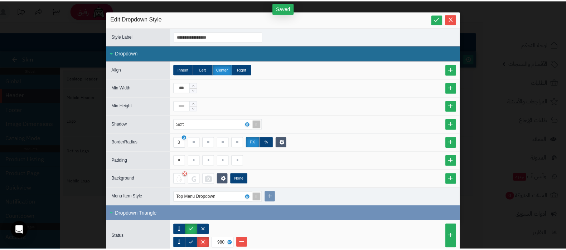
scroll to position [0, 0]
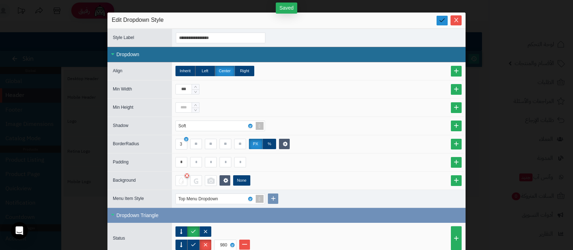
click at [445, 19] on icon at bounding box center [441, 20] width 7 height 7
click at [458, 20] on icon "Close" at bounding box center [456, 20] width 6 height 6
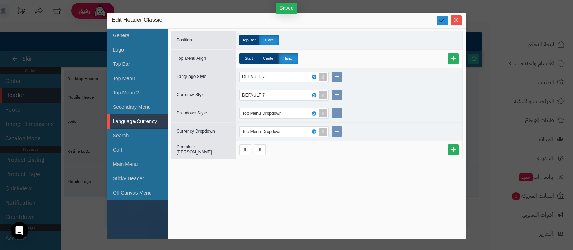
click at [440, 21] on icon at bounding box center [441, 20] width 7 height 7
click at [452, 22] on span "Close" at bounding box center [455, 20] width 11 height 6
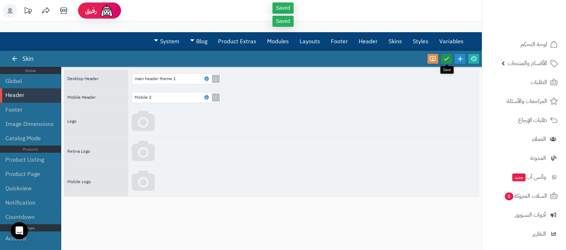
click at [446, 59] on icon at bounding box center [446, 58] width 6 height 6
click at [473, 60] on icon at bounding box center [473, 58] width 6 height 6
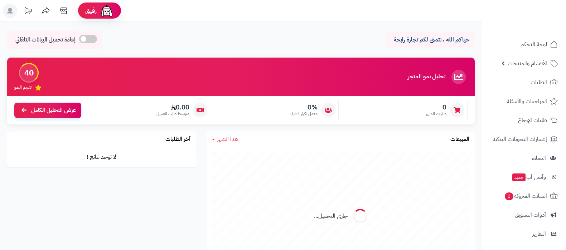
click at [11, 7] on rect at bounding box center [10, 11] width 14 height 14
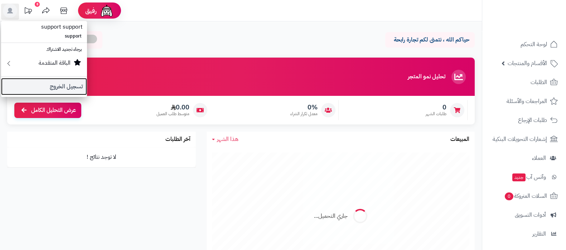
click at [61, 84] on link "تسجيل الخروج" at bounding box center [44, 86] width 86 height 17
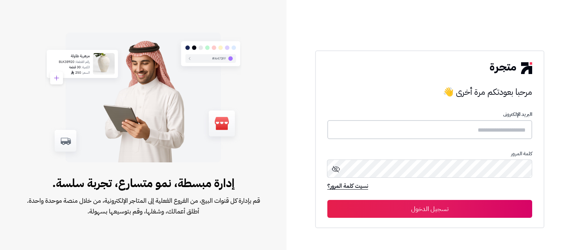
click at [444, 126] on input "text" at bounding box center [429, 129] width 205 height 19
type input "**********"
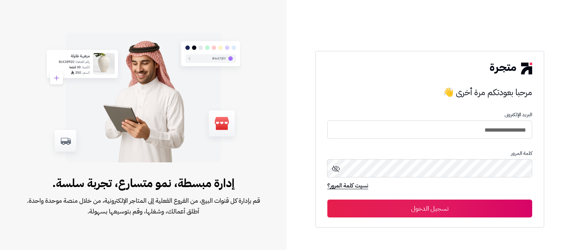
click at [417, 207] on button "تسجيل الدخول" at bounding box center [429, 209] width 205 height 18
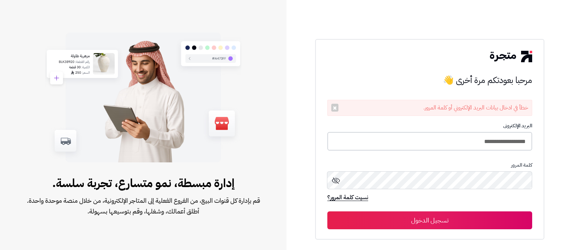
drag, startPoint x: 404, startPoint y: 146, endPoint x: 358, endPoint y: 164, distance: 49.2
click at [404, 145] on input "**********" at bounding box center [429, 141] width 205 height 19
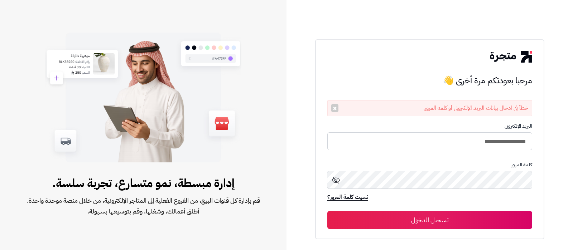
type input "**********"
click at [327, 211] on button "تسجيل الدخول" at bounding box center [429, 220] width 205 height 18
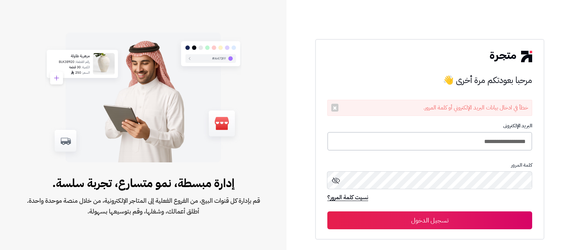
click at [390, 145] on input "**********" at bounding box center [429, 141] width 205 height 19
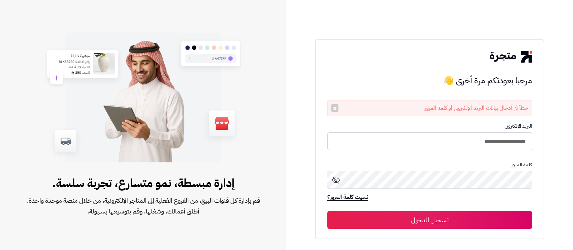
type input "**********"
click at [327, 211] on button "تسجيل الدخول" at bounding box center [429, 220] width 205 height 18
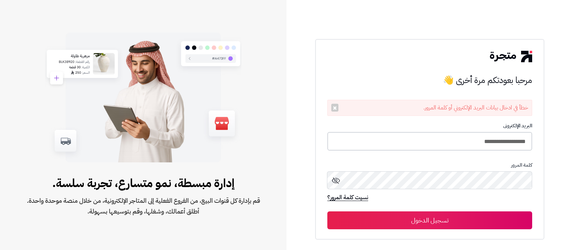
click at [394, 143] on input "**********" at bounding box center [429, 141] width 205 height 19
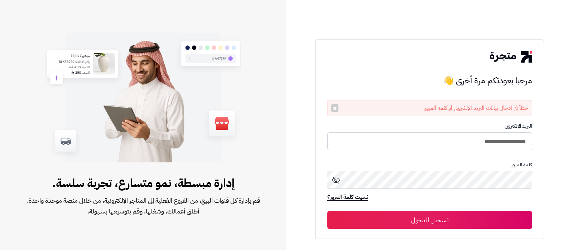
click at [414, 219] on button "تسجيل الدخول" at bounding box center [429, 220] width 205 height 18
click at [334, 109] on button "×" at bounding box center [334, 108] width 7 height 8
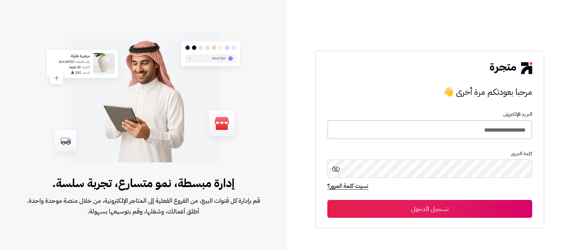
click at [430, 132] on input "**********" at bounding box center [429, 129] width 205 height 19
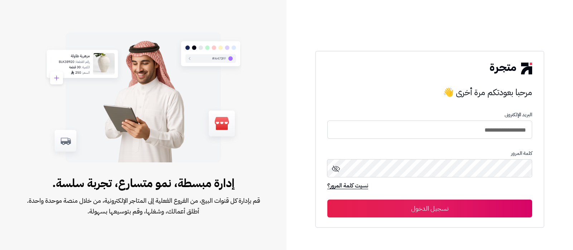
type input "**********"
click at [327, 200] on button "تسجيل الدخول" at bounding box center [429, 209] width 205 height 18
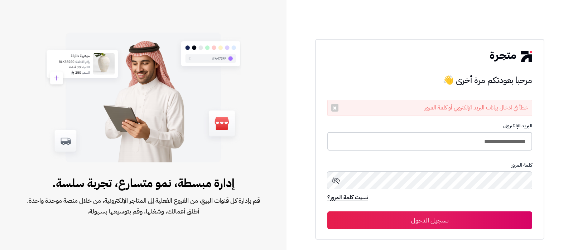
click at [439, 137] on input "**********" at bounding box center [429, 141] width 205 height 19
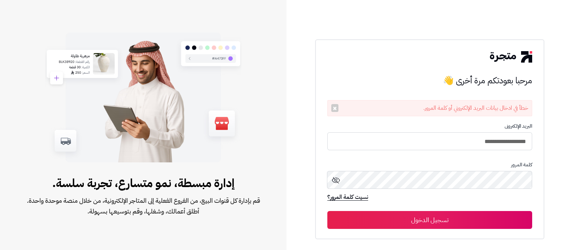
click at [327, 211] on button "تسجيل الدخول" at bounding box center [429, 220] width 205 height 18
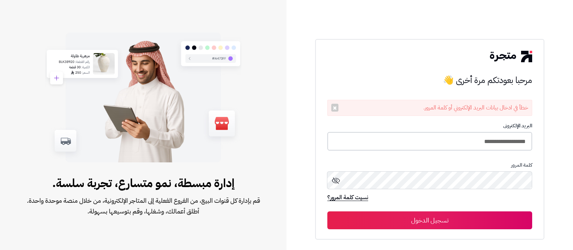
click at [412, 147] on input "**********" at bounding box center [429, 141] width 205 height 19
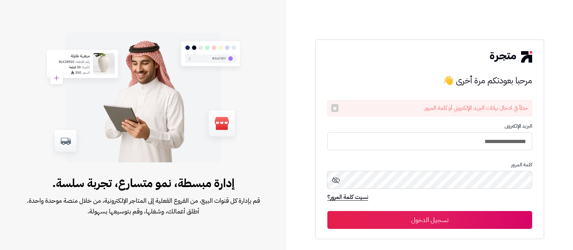
type input "**********"
click at [327, 211] on button "تسجيل الدخول" at bounding box center [429, 220] width 205 height 18
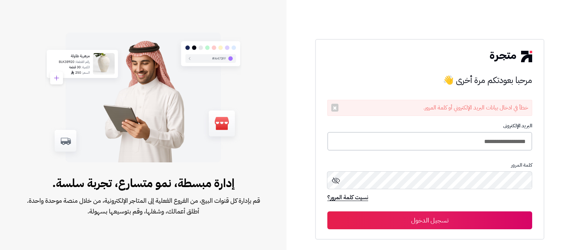
click at [451, 146] on input "**********" at bounding box center [429, 141] width 205 height 19
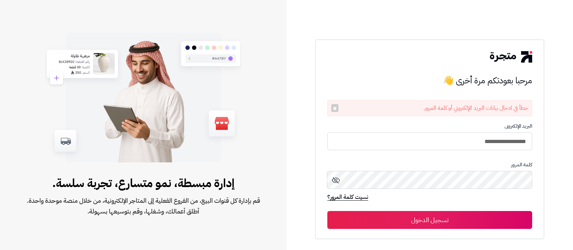
type input "**********"
click at [327, 211] on button "تسجيل الدخول" at bounding box center [429, 220] width 205 height 18
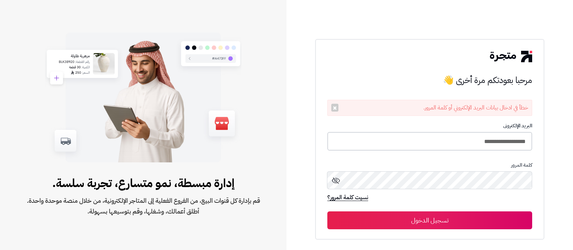
click at [439, 142] on input "**********" at bounding box center [429, 141] width 205 height 19
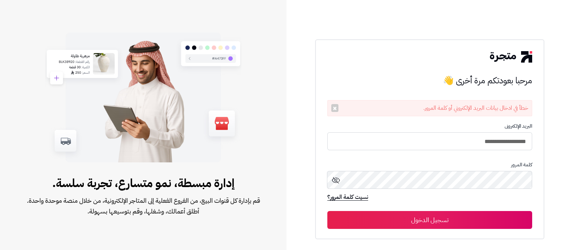
click at [327, 211] on button "تسجيل الدخول" at bounding box center [429, 220] width 205 height 18
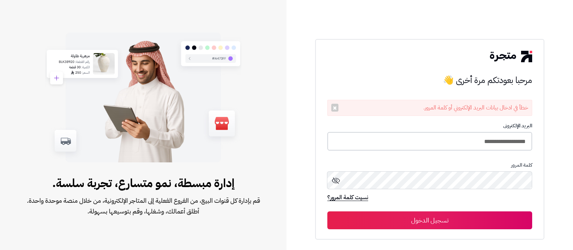
click at [421, 141] on input "**********" at bounding box center [429, 141] width 205 height 19
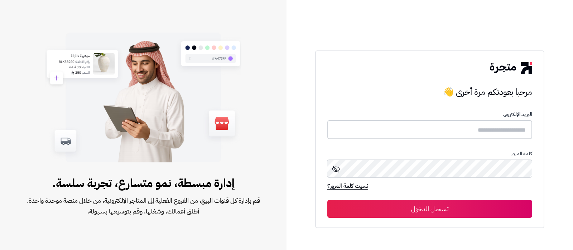
click at [471, 136] on input "text" at bounding box center [429, 129] width 205 height 19
type input "**********"
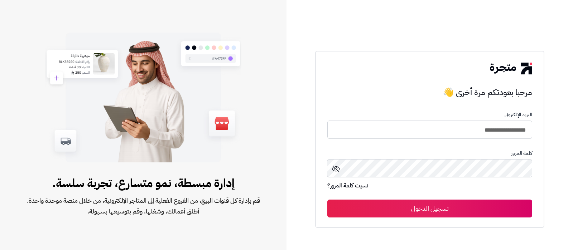
click at [327, 200] on button "تسجيل الدخول" at bounding box center [429, 209] width 205 height 18
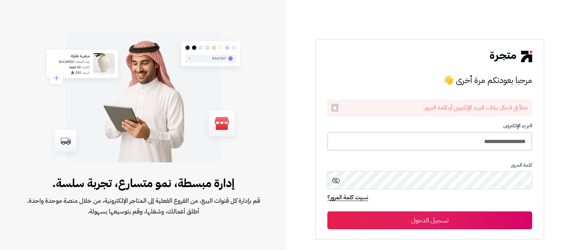
click at [435, 139] on input "**********" at bounding box center [429, 141] width 205 height 19
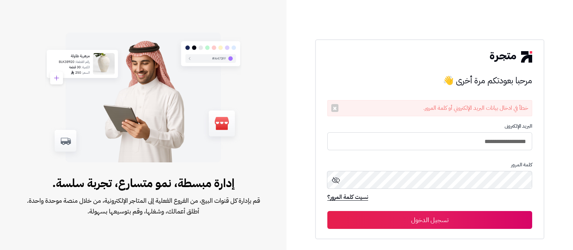
type input "**********"
click at [327, 211] on button "تسجيل الدخول" at bounding box center [429, 220] width 205 height 18
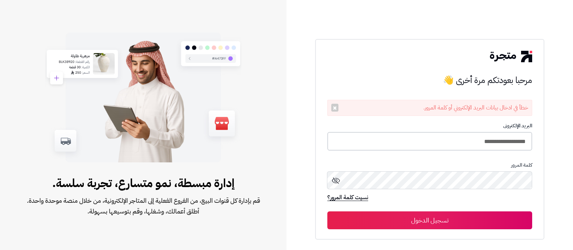
click at [447, 145] on input "**********" at bounding box center [429, 141] width 205 height 19
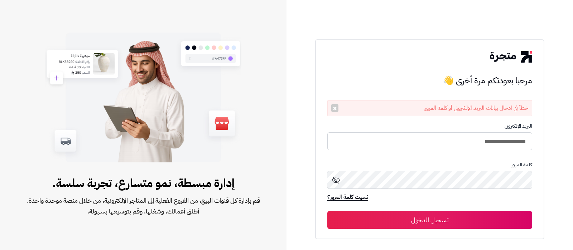
type input "**********"
click at [327, 211] on button "تسجيل الدخول" at bounding box center [429, 220] width 205 height 18
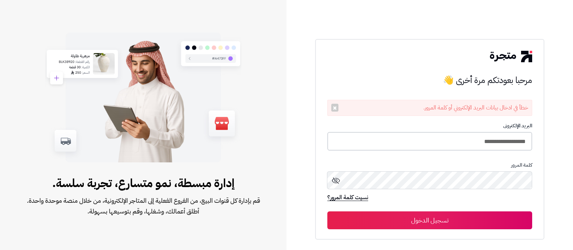
click at [446, 146] on input "**********" at bounding box center [429, 141] width 205 height 19
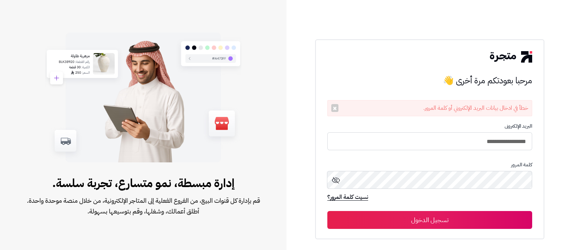
type input "**********"
click at [327, 211] on button "تسجيل الدخول" at bounding box center [429, 220] width 205 height 18
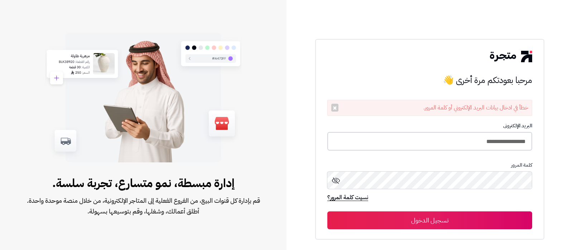
click at [398, 143] on input "**********" at bounding box center [429, 141] width 205 height 19
click at [517, 141] on input "**********" at bounding box center [429, 141] width 205 height 19
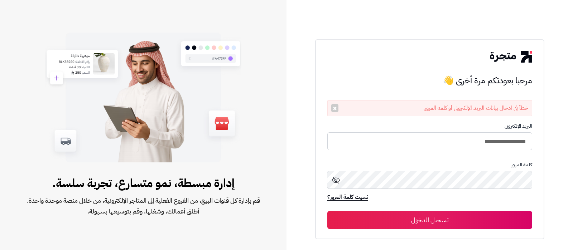
type input "**********"
click at [327, 211] on button "تسجيل الدخول" at bounding box center [429, 220] width 205 height 18
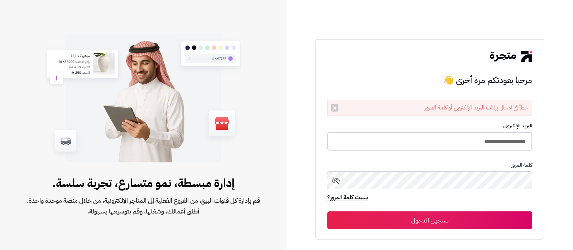
click at [429, 144] on input "**********" at bounding box center [429, 141] width 205 height 19
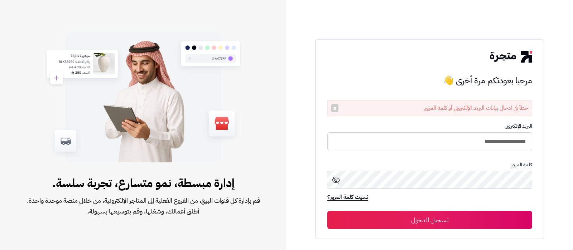
type input "**********"
click at [327, 211] on button "تسجيل الدخول" at bounding box center [429, 220] width 205 height 18
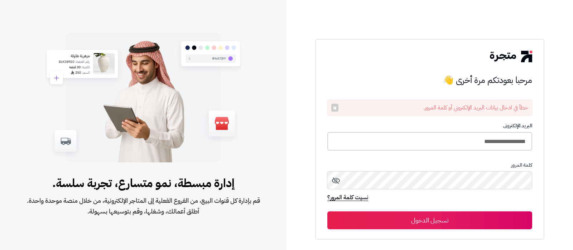
click at [433, 143] on input "**********" at bounding box center [429, 141] width 205 height 19
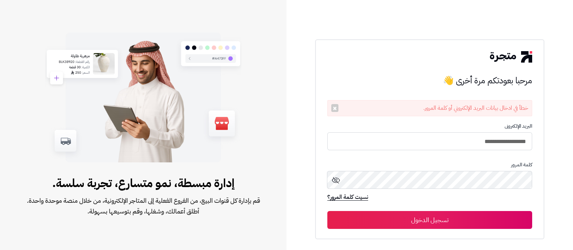
type input "**********"
click at [327, 211] on button "تسجيل الدخول" at bounding box center [429, 220] width 205 height 18
click at [416, 216] on button "تسجيل الدخول" at bounding box center [429, 220] width 205 height 18
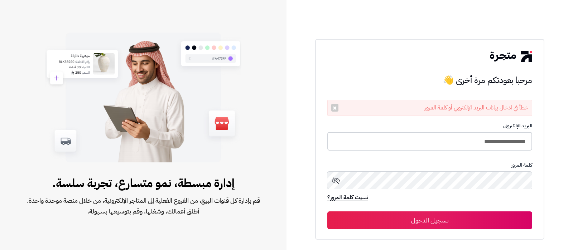
click at [447, 147] on input "**********" at bounding box center [429, 141] width 205 height 19
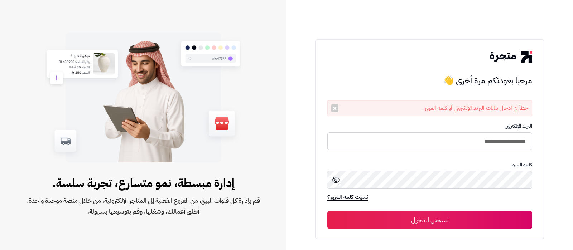
type input "**********"
click at [327, 211] on button "تسجيل الدخول" at bounding box center [429, 220] width 205 height 18
click at [332, 110] on button "×" at bounding box center [334, 108] width 7 height 8
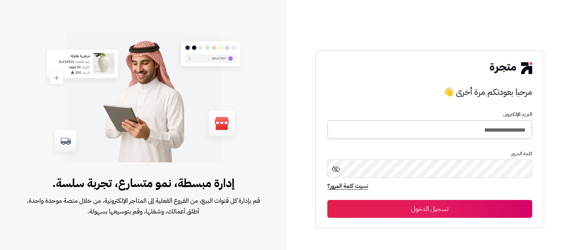
drag, startPoint x: 433, startPoint y: 131, endPoint x: 423, endPoint y: 133, distance: 9.4
click at [433, 131] on input "**********" at bounding box center [429, 129] width 205 height 19
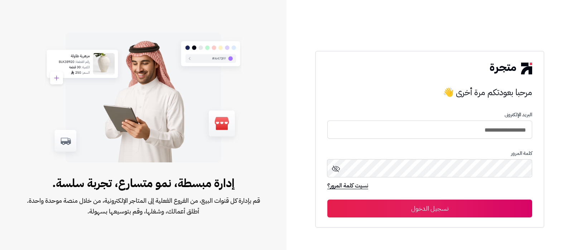
type input "**********"
click at [410, 202] on button "تسجيل الدخول" at bounding box center [429, 209] width 205 height 18
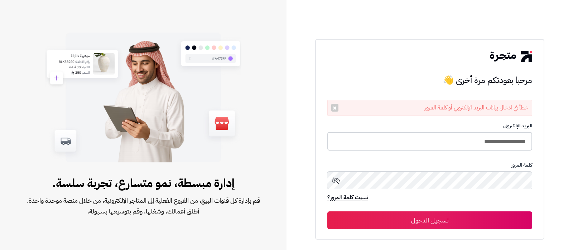
click at [379, 146] on input "**********" at bounding box center [429, 141] width 205 height 19
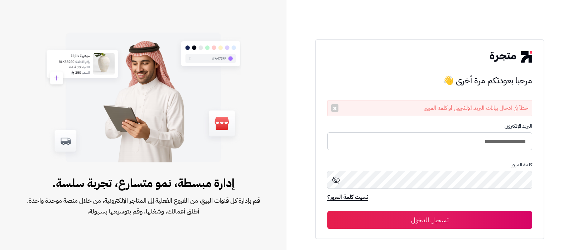
type input "**********"
click at [327, 211] on button "تسجيل الدخول" at bounding box center [429, 220] width 205 height 18
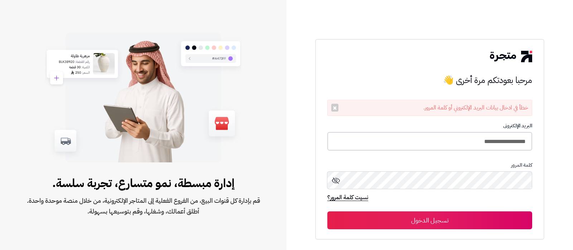
click at [357, 133] on input "**********" at bounding box center [429, 141] width 205 height 19
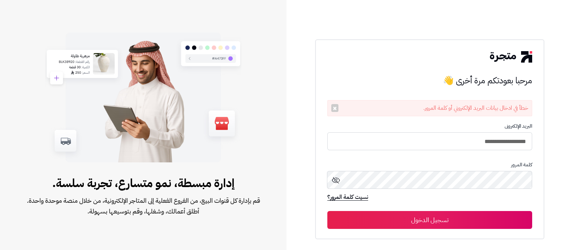
click at [327, 211] on button "تسجيل الدخول" at bounding box center [429, 220] width 205 height 18
click at [359, 151] on form "**********" at bounding box center [429, 176] width 205 height 106
click at [318, 138] on div "**********" at bounding box center [429, 139] width 229 height 200
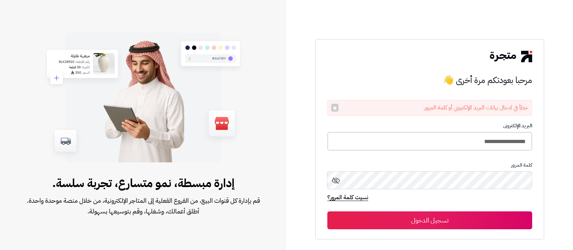
click at [327, 137] on input "**********" at bounding box center [429, 141] width 205 height 19
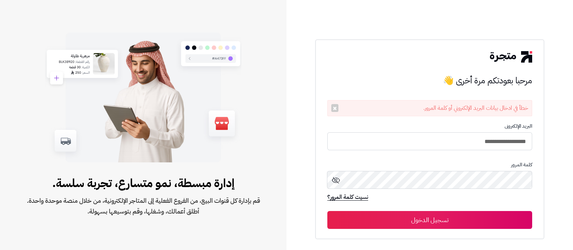
type input "**********"
click at [327, 211] on button "تسجيل الدخول" at bounding box center [429, 220] width 205 height 18
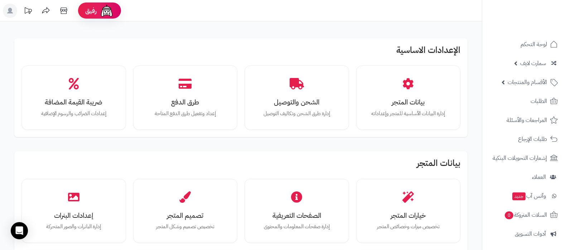
scroll to position [179, 0]
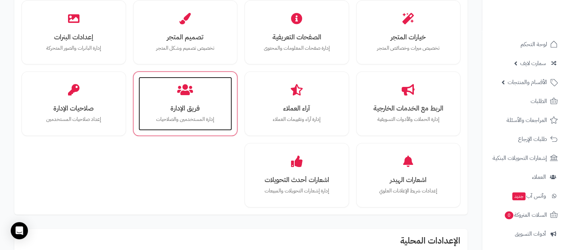
click at [186, 110] on h3 "فريق الإدارة" at bounding box center [185, 108] width 79 height 8
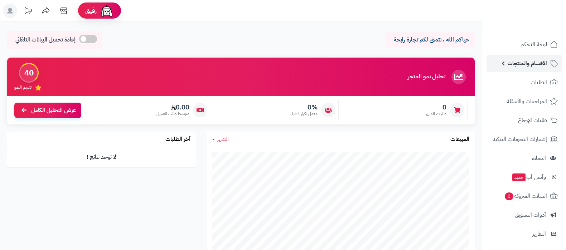
click at [508, 65] on span "الأقسام والمنتجات" at bounding box center [526, 63] width 39 height 10
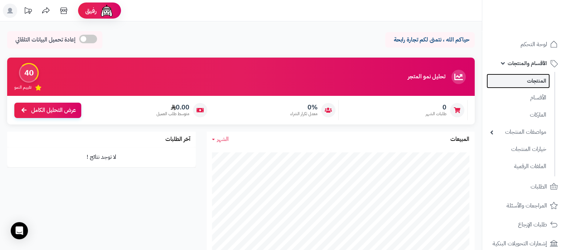
click at [514, 81] on link "المنتجات" at bounding box center [517, 81] width 63 height 15
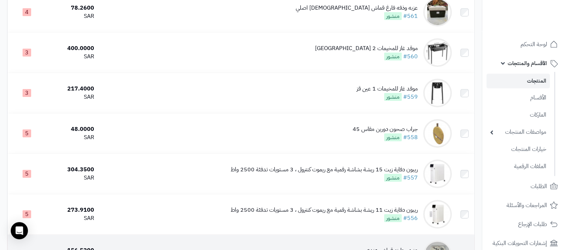
scroll to position [4, 0]
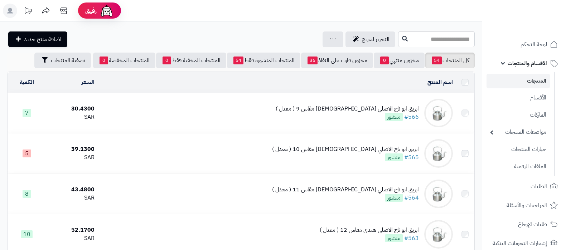
scroll to position [4, 0]
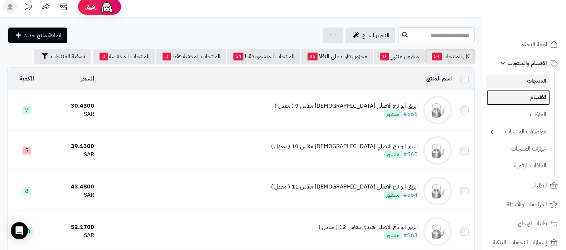
click at [526, 103] on link "الأقسام" at bounding box center [517, 97] width 63 height 15
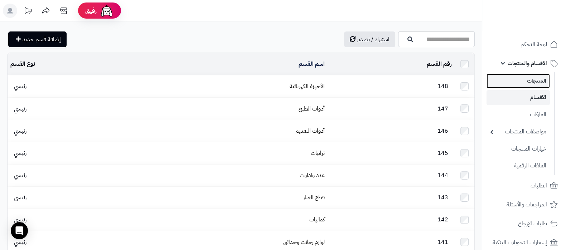
click at [523, 81] on link "المنتجات" at bounding box center [517, 81] width 63 height 15
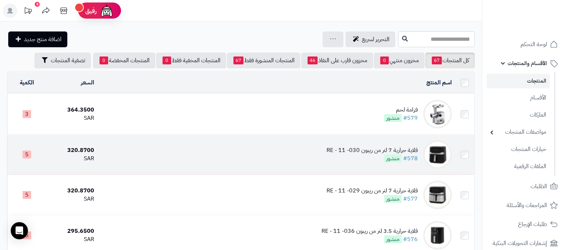
click at [345, 149] on div "قلاية حرارية 7 لتر من ريبون RE - 11 -030" at bounding box center [371, 150] width 91 height 8
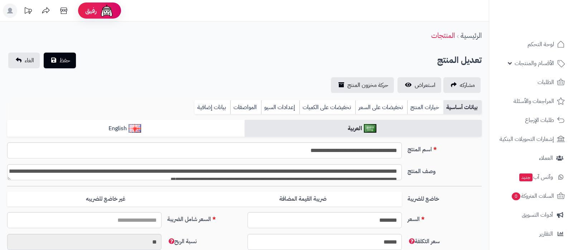
select select
type input "******"
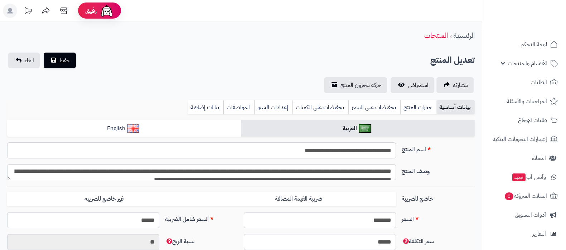
type input "******"
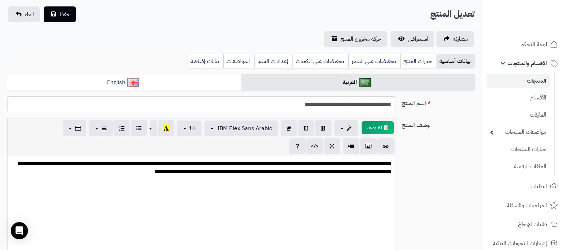
scroll to position [44, 0]
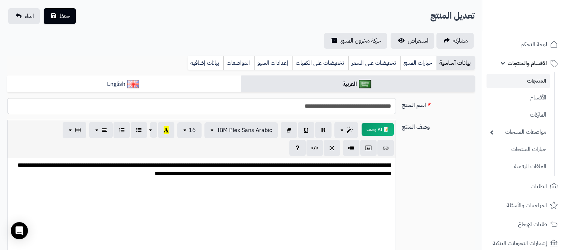
click at [524, 78] on link "المنتجات" at bounding box center [517, 81] width 63 height 15
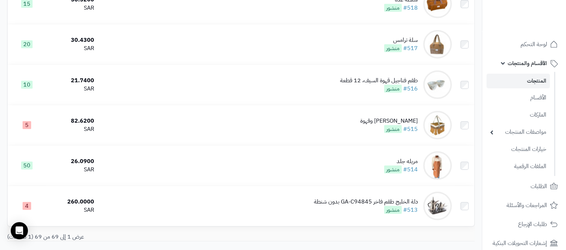
scroll to position [2699, 0]
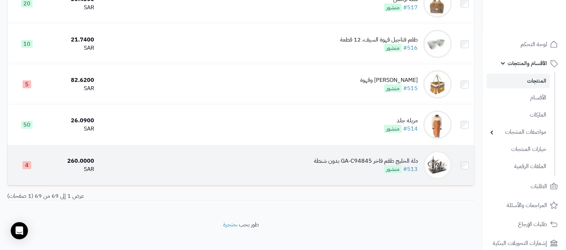
click at [363, 157] on div "دلة الخليج طقم فاخر GA-C94845 بدون شنطة" at bounding box center [366, 161] width 104 height 8
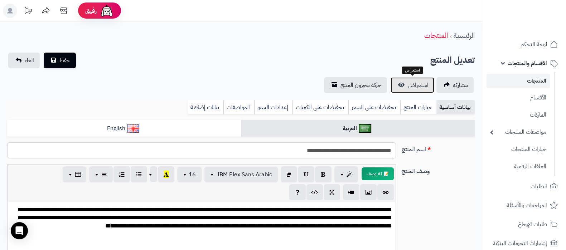
click at [419, 88] on span "استعراض" at bounding box center [418, 85] width 21 height 9
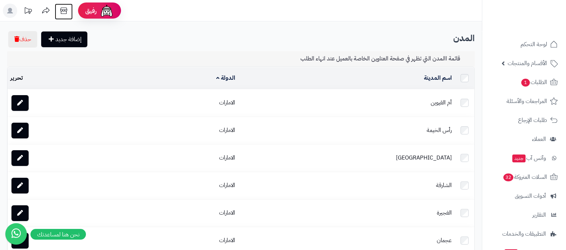
click at [61, 9] on icon at bounding box center [64, 11] width 14 height 14
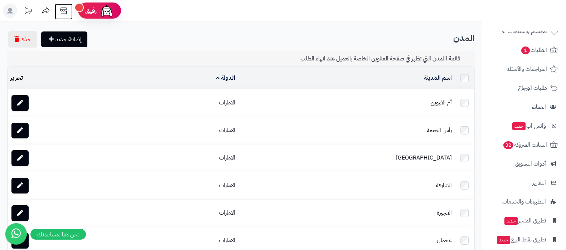
scroll to position [58, 0]
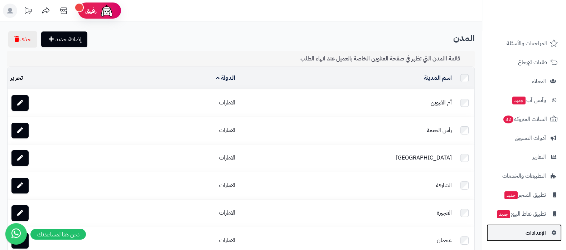
click at [521, 237] on link "الإعدادات" at bounding box center [523, 232] width 75 height 17
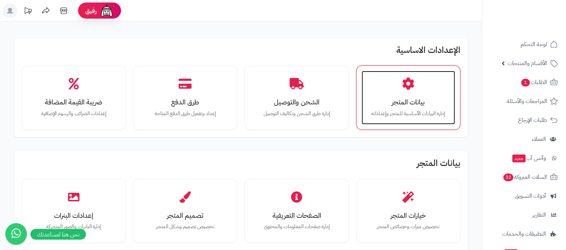
click at [408, 111] on p "إدارة البيانات الأساسية للمتجر وإعداداته" at bounding box center [408, 114] width 79 height 8
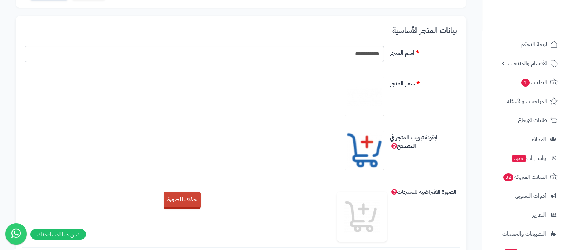
scroll to position [44, 0]
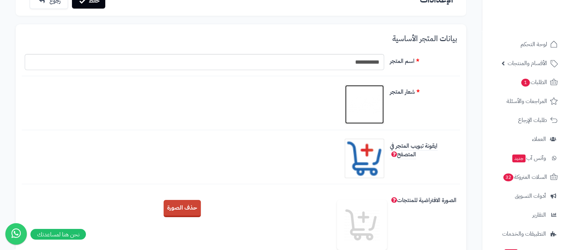
click at [365, 108] on img at bounding box center [364, 105] width 36 height 36
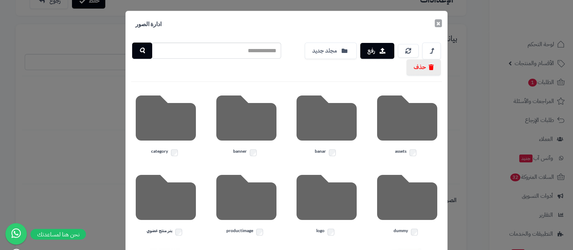
click at [440, 23] on button "×" at bounding box center [437, 23] width 7 height 8
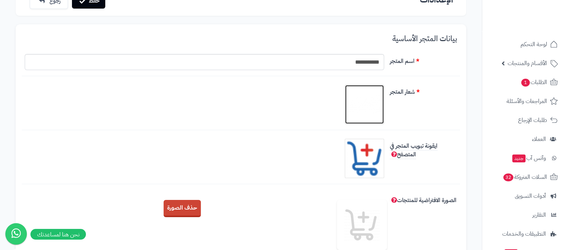
click at [369, 110] on img at bounding box center [364, 105] width 36 height 36
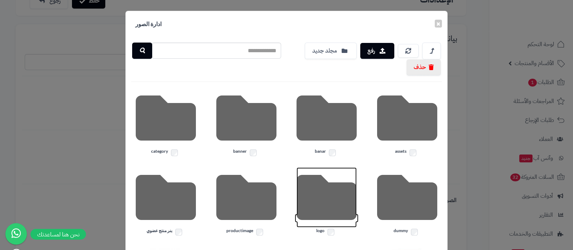
click at [326, 205] on icon at bounding box center [326, 197] width 60 height 60
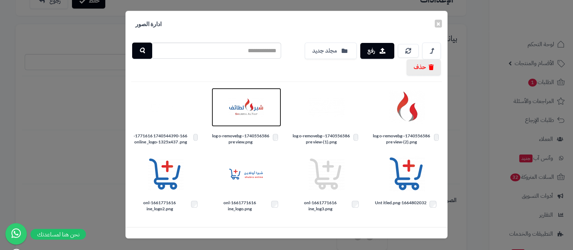
click at [248, 107] on img at bounding box center [246, 107] width 36 height 36
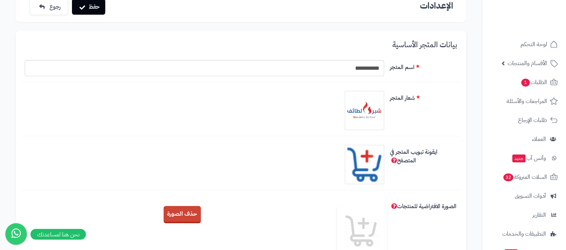
scroll to position [0, 0]
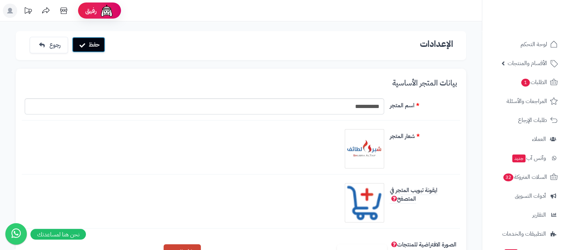
click at [88, 49] on button "حفظ" at bounding box center [88, 45] width 33 height 16
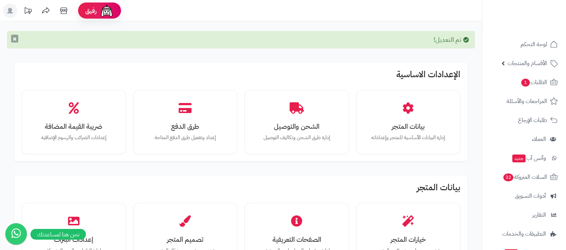
click at [15, 39] on button "×" at bounding box center [14, 39] width 7 height 8
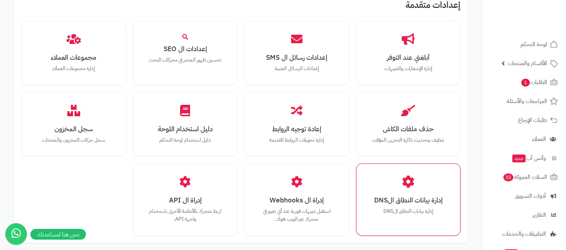
scroll to position [662, 0]
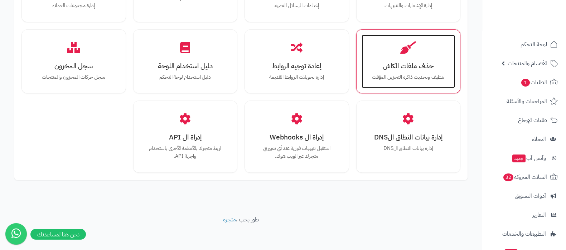
click at [410, 69] on h3 "حذف ملفات الكاش" at bounding box center [408, 66] width 79 height 8
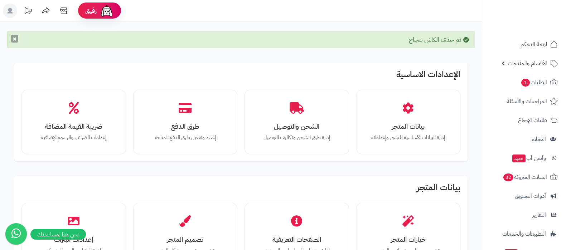
click at [15, 39] on button "×" at bounding box center [14, 39] width 7 height 8
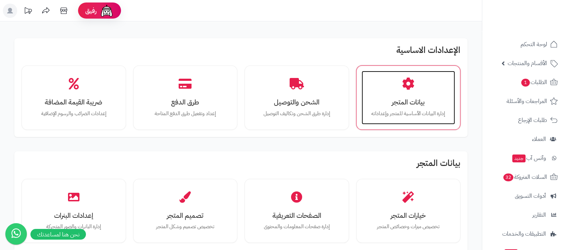
click at [394, 88] on div "بيانات المتجر إدارة البيانات الأساسية للمتجر وإعداداته" at bounding box center [408, 98] width 94 height 54
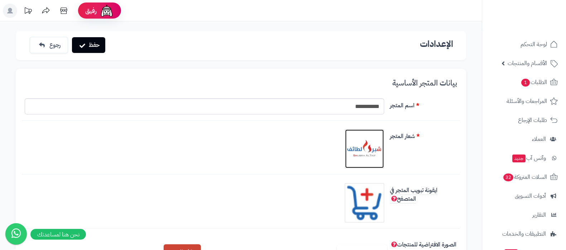
click at [376, 150] on img at bounding box center [364, 149] width 36 height 36
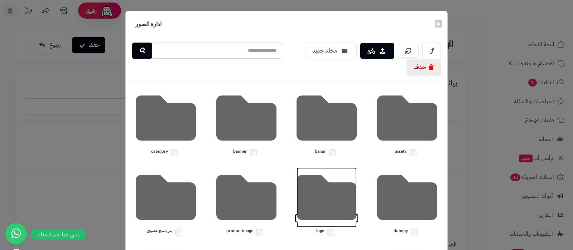
click at [325, 204] on icon at bounding box center [326, 197] width 60 height 60
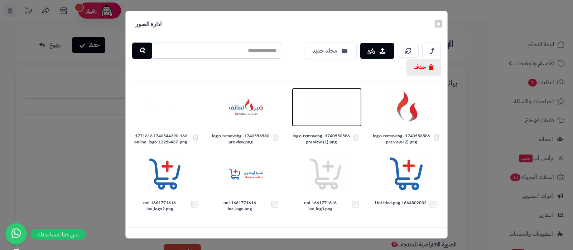
click at [320, 107] on img at bounding box center [326, 107] width 36 height 36
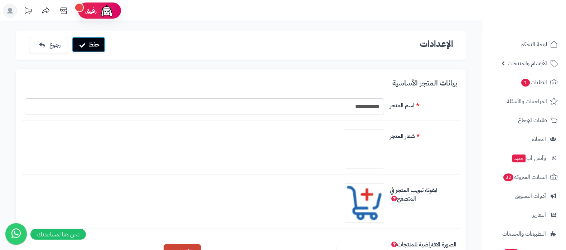
click at [91, 44] on button "حفظ" at bounding box center [88, 45] width 33 height 16
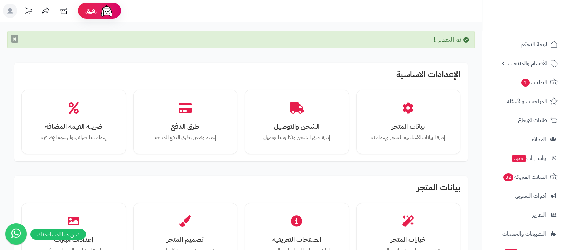
click at [14, 37] on button "×" at bounding box center [14, 39] width 7 height 8
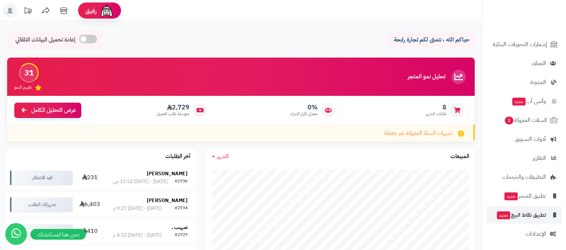
scroll to position [96, 0]
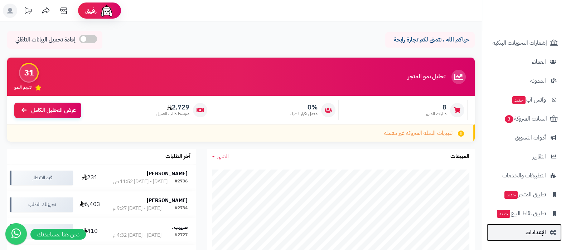
click at [525, 232] on link "الإعدادات" at bounding box center [523, 232] width 75 height 17
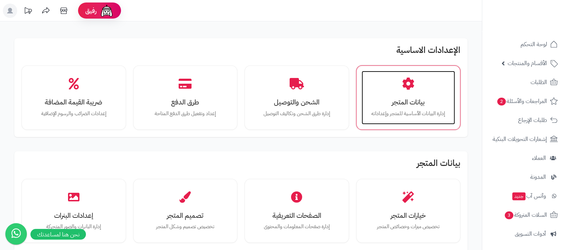
click at [402, 100] on h3 "بيانات المتجر" at bounding box center [408, 102] width 79 height 8
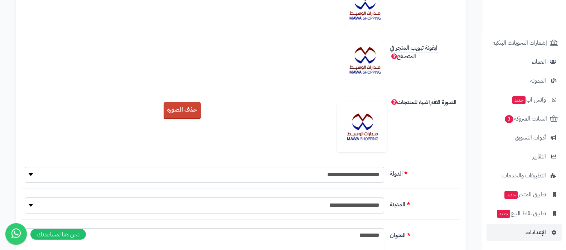
scroll to position [268, 0]
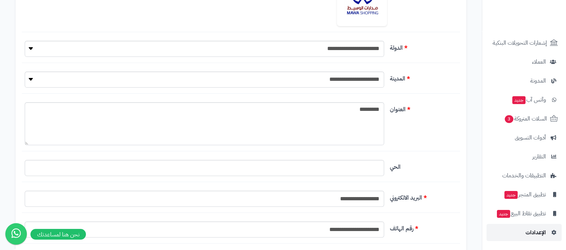
click at [525, 230] on link "الإعدادات" at bounding box center [523, 232] width 75 height 17
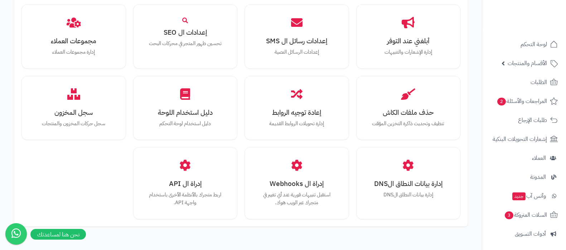
scroll to position [572, 0]
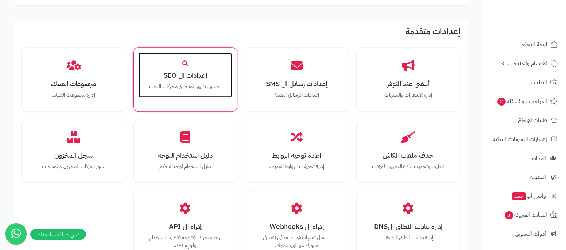
click at [197, 93] on div "إعدادات ال SEO تحسين ظهور المتجر في محركات البحث" at bounding box center [185, 75] width 94 height 45
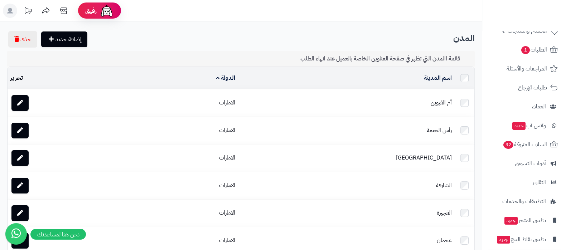
scroll to position [58, 0]
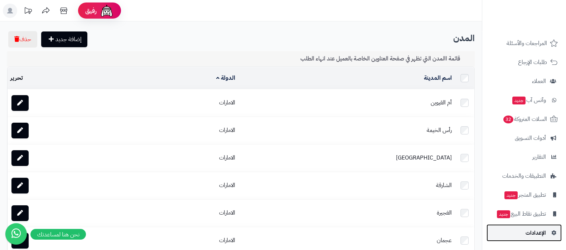
click at [536, 236] on span "الإعدادات" at bounding box center [535, 233] width 20 height 10
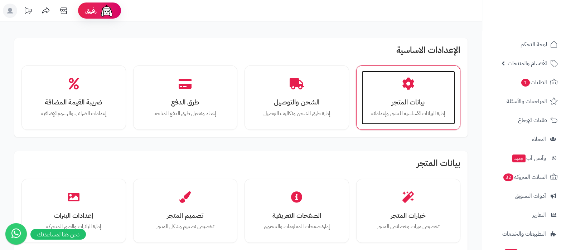
click at [411, 105] on h3 "بيانات المتجر" at bounding box center [408, 102] width 79 height 8
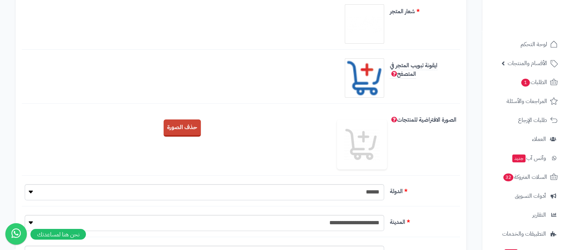
scroll to position [179, 0]
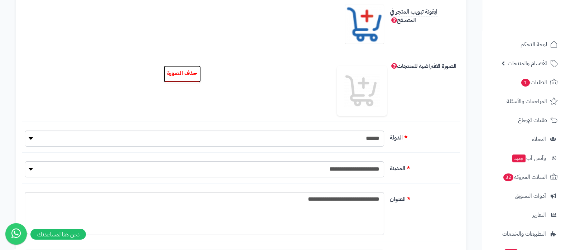
click at [181, 67] on button "حذف الصورة" at bounding box center [182, 73] width 37 height 17
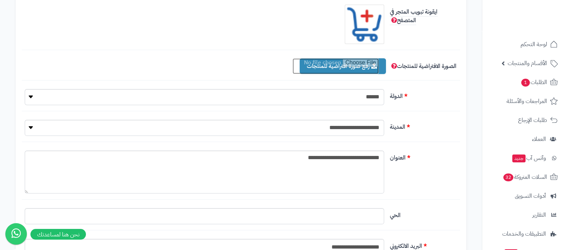
click at [358, 65] on input "file" at bounding box center [335, 66] width 86 height 16
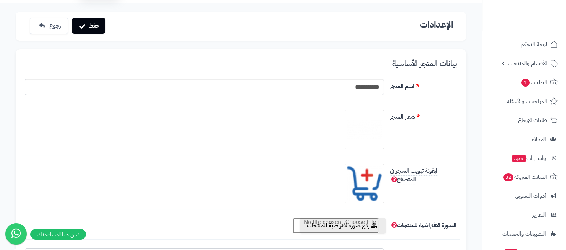
scroll to position [0, 0]
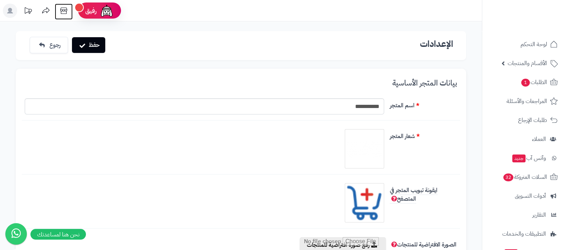
click at [67, 13] on icon at bounding box center [64, 11] width 14 height 14
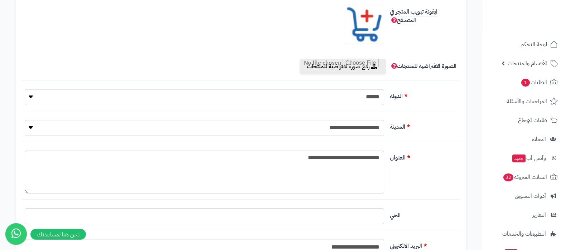
scroll to position [134, 0]
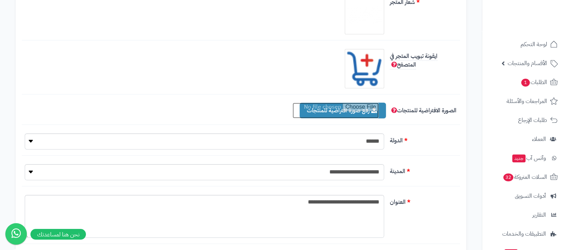
click at [311, 110] on input "file" at bounding box center [335, 111] width 86 height 16
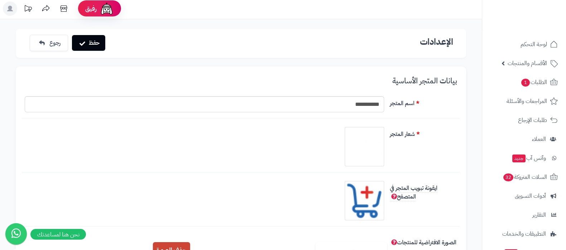
scroll to position [0, 0]
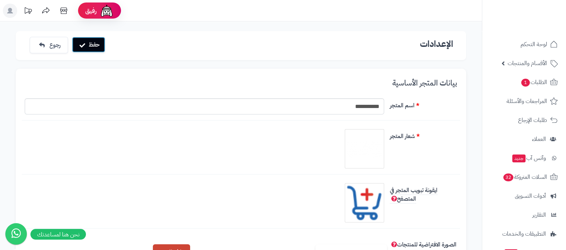
click at [99, 49] on button "حفظ" at bounding box center [88, 45] width 33 height 16
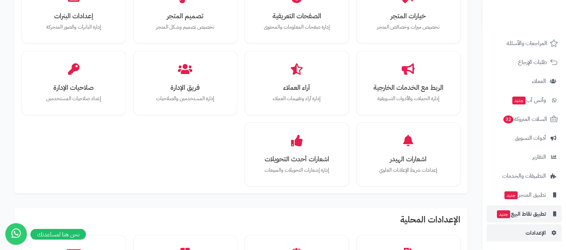
scroll to position [357, 0]
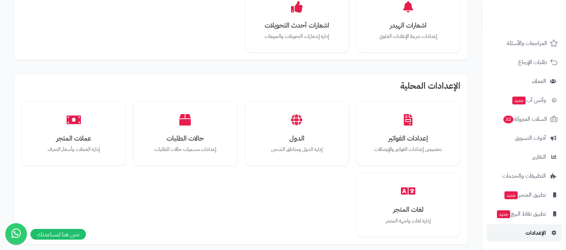
click at [534, 230] on span "الإعدادات" at bounding box center [535, 233] width 20 height 10
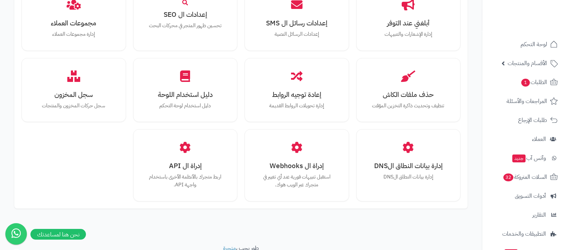
scroll to position [662, 0]
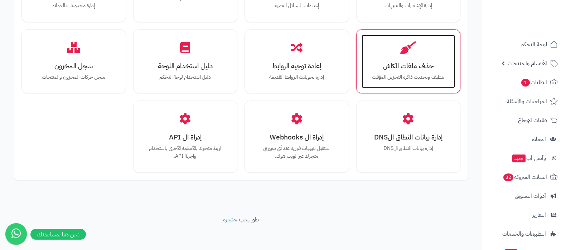
click at [413, 53] on div "حذف ملفات الكاش تنظيف وتحديث ذاكرة التخزين المؤقت" at bounding box center [408, 62] width 94 height 54
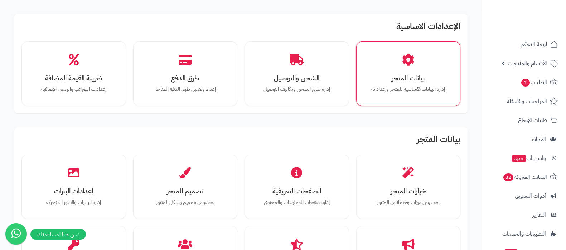
scroll to position [89, 0]
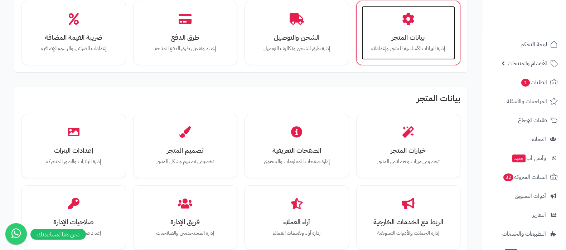
click at [400, 56] on div "بيانات المتجر إدارة البيانات الأساسية للمتجر وإعداداته" at bounding box center [408, 33] width 94 height 54
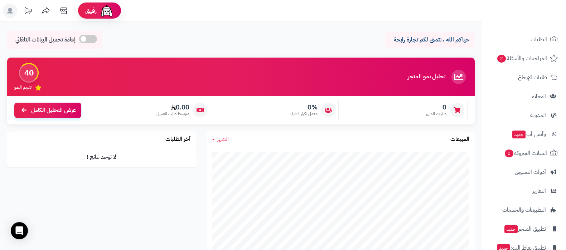
scroll to position [77, 0]
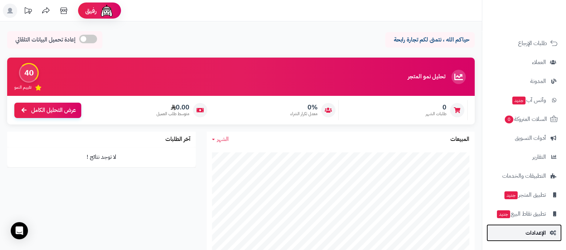
click at [534, 235] on span "الإعدادات" at bounding box center [535, 233] width 20 height 10
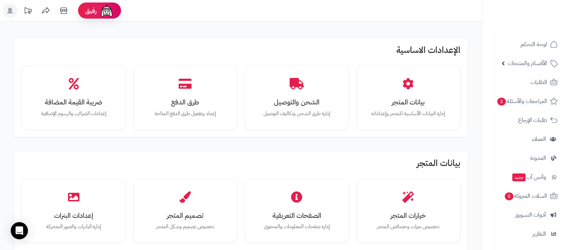
scroll to position [89, 0]
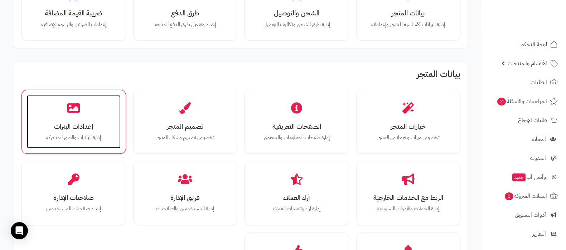
click at [69, 126] on h3 "إعدادات البنرات" at bounding box center [73, 127] width 79 height 8
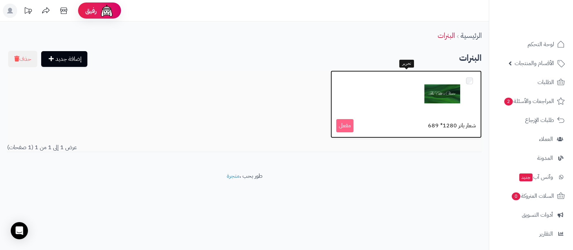
click at [405, 96] on div at bounding box center [406, 94] width 140 height 36
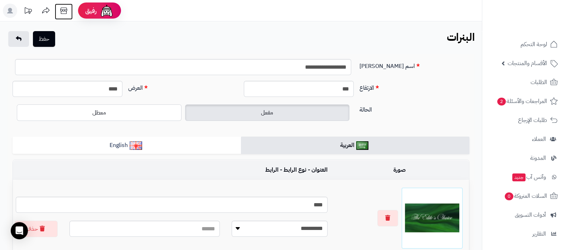
click at [63, 11] on icon at bounding box center [63, 11] width 7 height 6
